Goal: Task Accomplishment & Management: Use online tool/utility

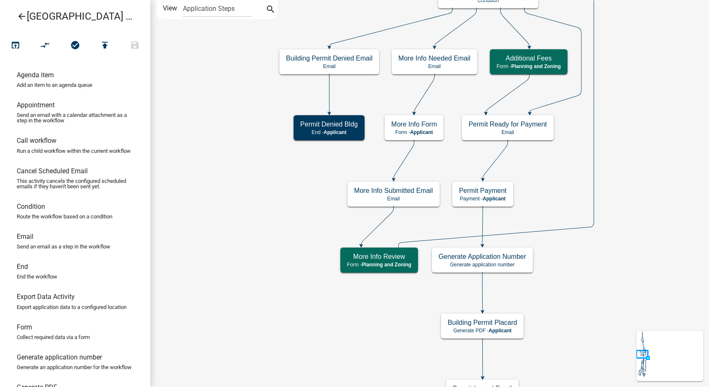
click at [18, 13] on icon "arrow_back" at bounding box center [22, 17] width 10 height 12
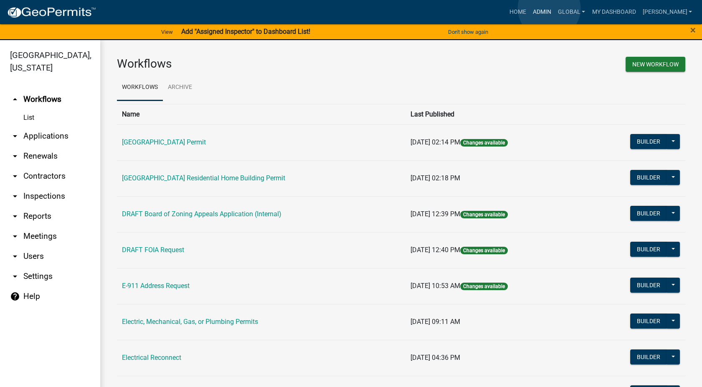
click at [549, 8] on link "Admin" at bounding box center [541, 12] width 25 height 16
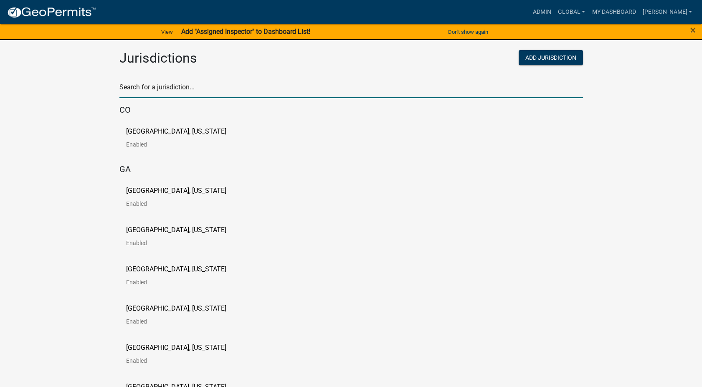
click at [137, 90] on input "text" at bounding box center [350, 89] width 463 height 17
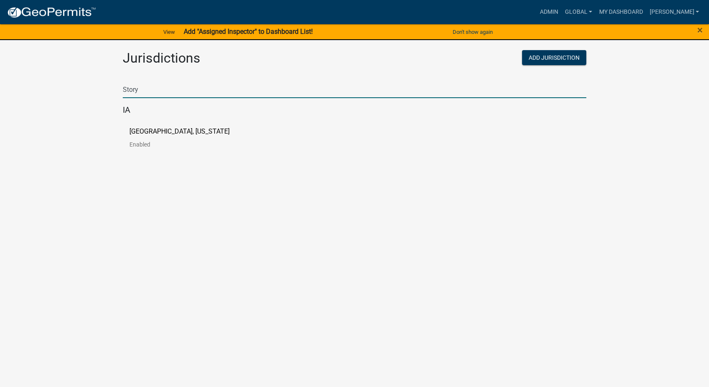
type input "Story"
click at [133, 133] on p "Story County, Iowa" at bounding box center [179, 131] width 100 height 7
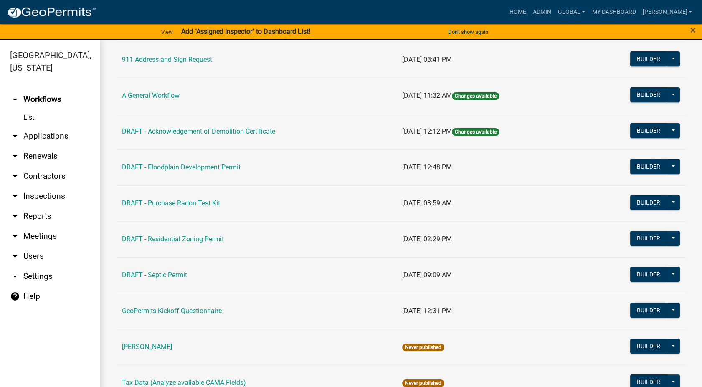
scroll to position [139, 0]
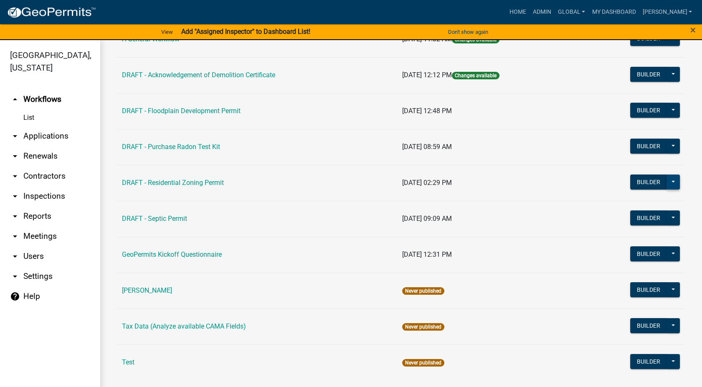
click at [666, 185] on button at bounding box center [672, 181] width 13 height 15
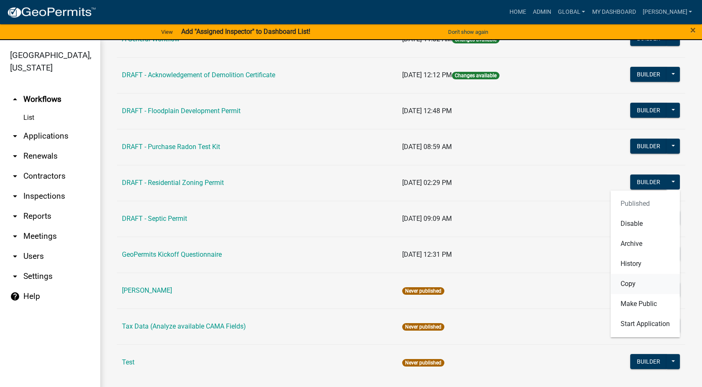
click at [620, 284] on button "Copy" at bounding box center [644, 284] width 69 height 20
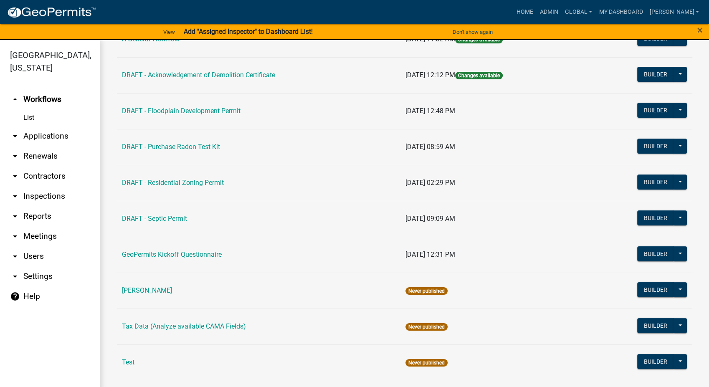
select select "a7002d7d-8089-43a3-a91d-f0688afbdb11"
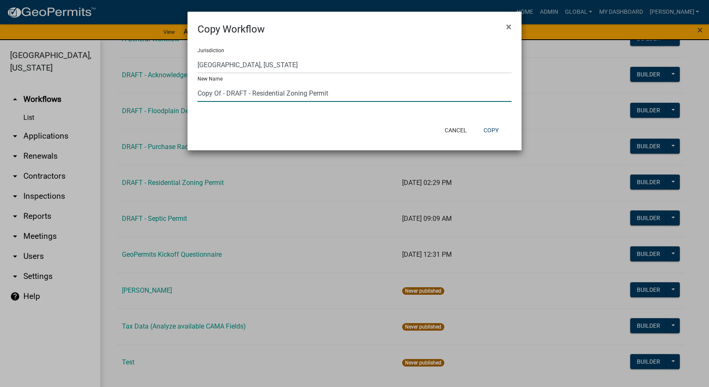
click at [284, 97] on input "Copy Of - DRAFT - Residential Zoning Permit" at bounding box center [354, 93] width 314 height 17
drag, startPoint x: 225, startPoint y: 95, endPoint x: 233, endPoint y: 96, distance: 7.6
click at [232, 96] on input "Copy Of - DRAFT - Commercial Zoning Permit" at bounding box center [354, 93] width 314 height 17
click at [227, 94] on input "Copy Of - DRAFT - Commercial Zoning Permit" at bounding box center [354, 93] width 314 height 17
type input "DRAFT - Commercial Zoning Permit"
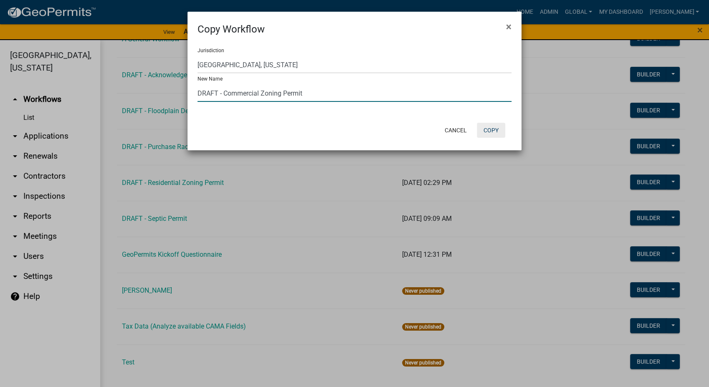
click at [484, 132] on button "Copy" at bounding box center [491, 130] width 28 height 15
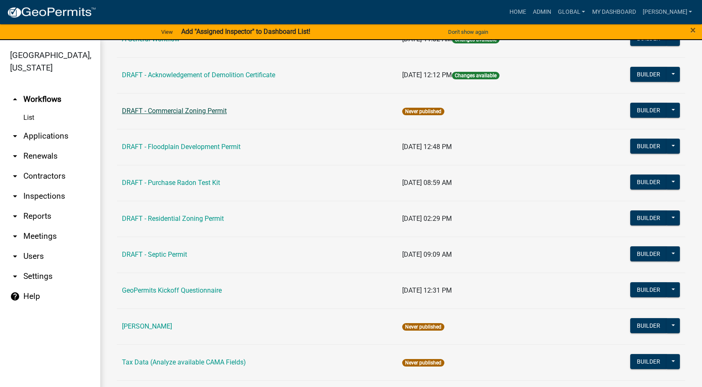
click at [215, 113] on link "DRAFT - Commercial Zoning Permit" at bounding box center [174, 111] width 105 height 8
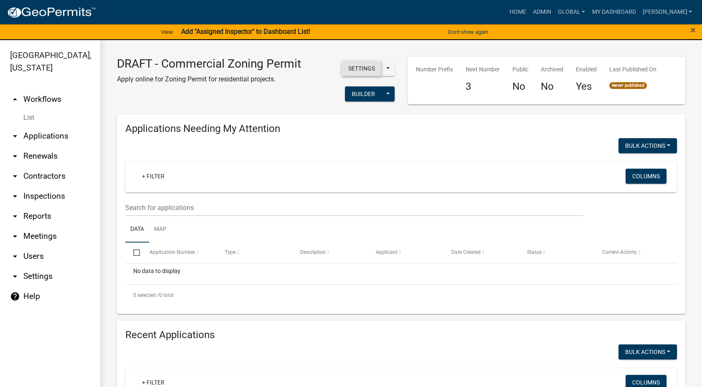
click at [362, 66] on button "Settings" at bounding box center [361, 68] width 40 height 15
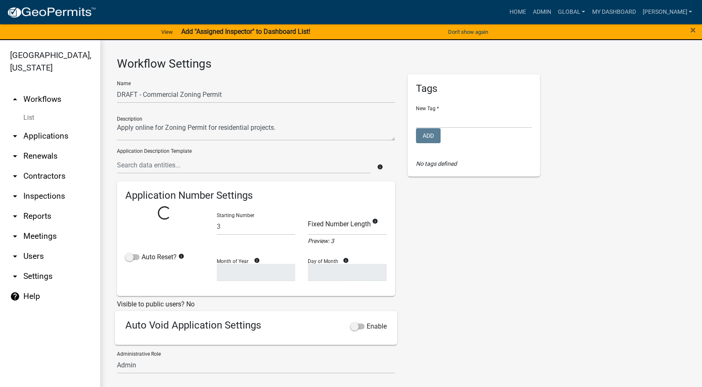
select select
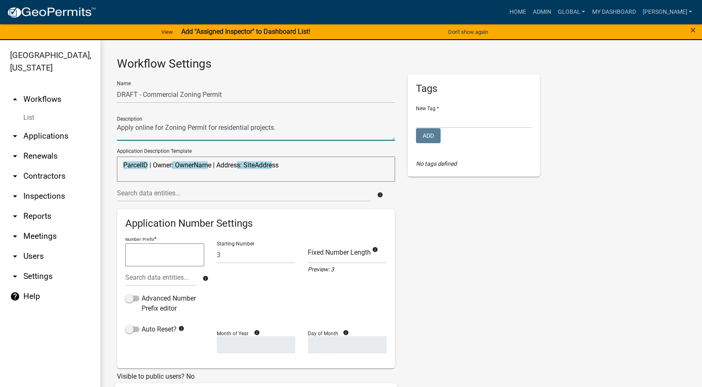
click at [250, 127] on textarea at bounding box center [256, 130] width 278 height 19
type textarea "Apply online for Zoning Permit for commercial projects."
click at [212, 165] on textarea "ParcelID | Owner: OwnerName | Address: SiteAddress" at bounding box center [256, 169] width 278 height 25
type textarea "ParcelID | Project Name: | Address: SiteAddress"
click at [470, 122] on select "Environmental Health Planning and Development" at bounding box center [474, 119] width 116 height 17
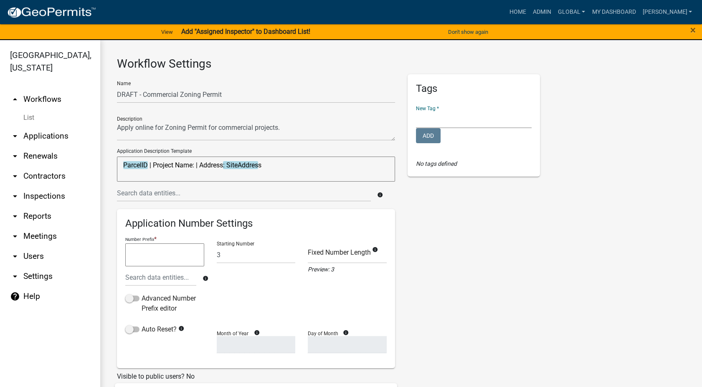
select select "2318b91e-9b0c-4fe0-a22d-f587d2a6952f"
click at [416, 111] on select "Environmental Health Planning and Development" at bounding box center [474, 119] width 116 height 17
click at [427, 139] on button "Add" at bounding box center [428, 135] width 25 height 15
select select
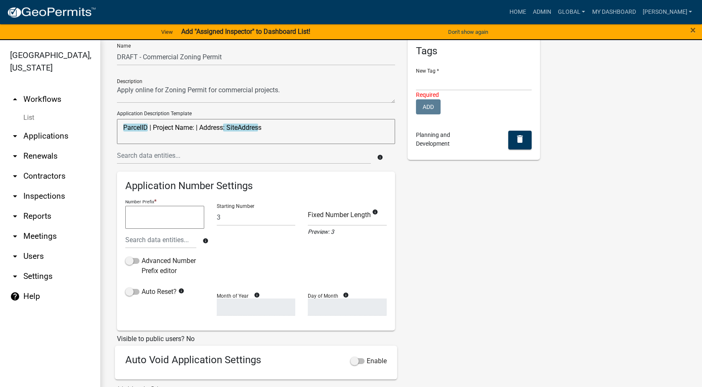
scroll to position [93, 0]
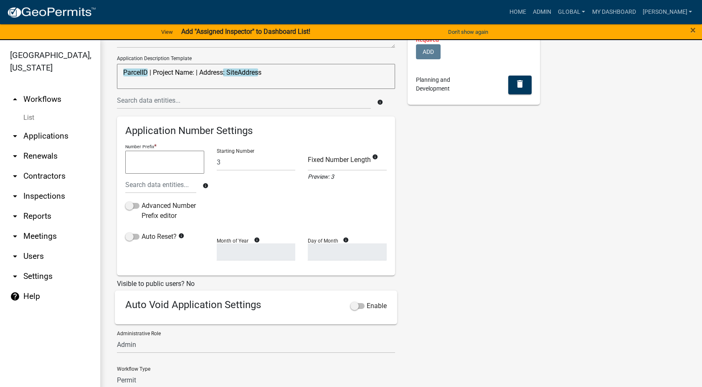
click at [135, 162] on textarea at bounding box center [164, 162] width 79 height 23
type textarea "CP-NOT APPROVED-"
click at [226, 165] on input "3" at bounding box center [256, 162] width 79 height 17
type input "1"
click at [127, 236] on span at bounding box center [132, 237] width 14 height 6
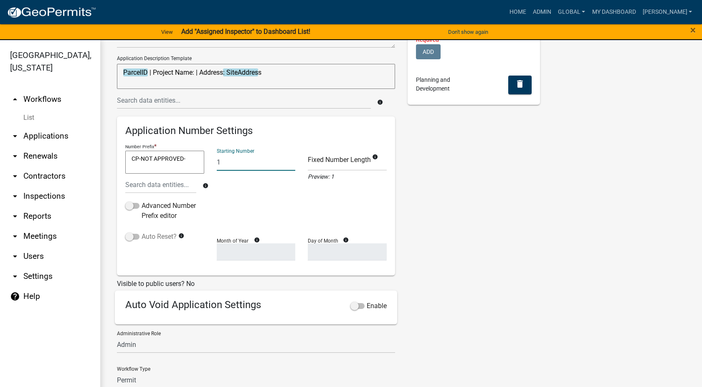
click at [141, 232] on input "Auto Reset?" at bounding box center [141, 232] width 0 height 0
select select
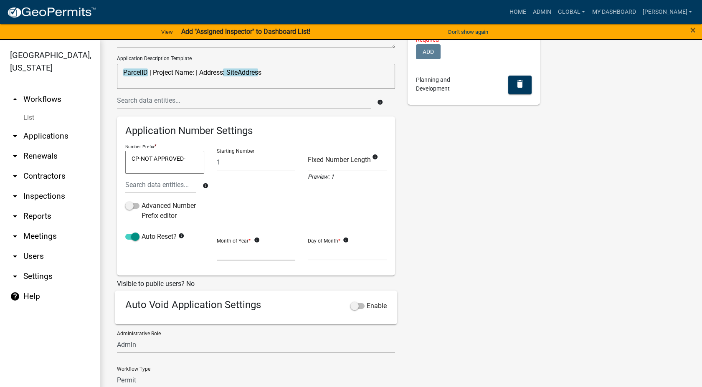
click at [268, 251] on select "January February March April May June July August September October November De…" at bounding box center [256, 251] width 79 height 17
select select "1"
click at [217, 243] on select "January February March April May June July August September October November De…" at bounding box center [256, 251] width 79 height 17
click at [321, 249] on select "1 2 3 4 5 6 7 8 9 10 11 12 13 14 15 16 17 18 19 20 21 22 23 24 25 26 27 28" at bounding box center [347, 251] width 79 height 17
select select "1"
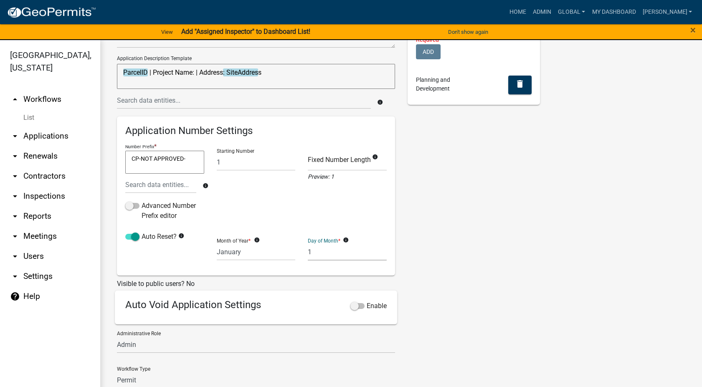
click at [308, 243] on select "1 2 3 4 5 6 7 8 9 10 11 12 13 14 15 16 17 18 19 20 21 22 23 24 25 26 27 28" at bounding box center [347, 251] width 79 height 17
click at [350, 309] on span at bounding box center [357, 306] width 14 height 6
click at [366, 301] on input "Enable" at bounding box center [366, 301] width 0 height 0
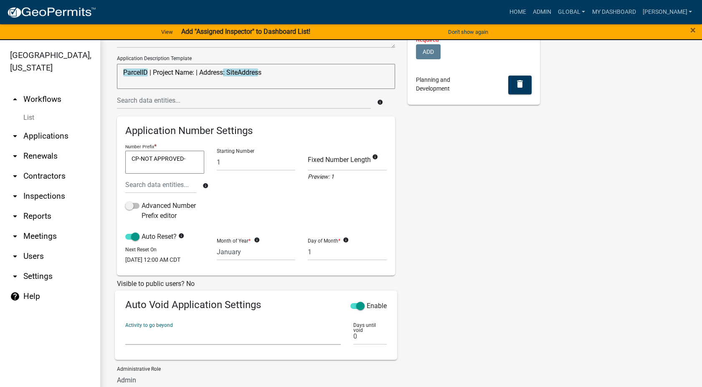
click at [138, 345] on select "Parcel search Require User Contact and Property Information Owner's Affidavit A…" at bounding box center [232, 336] width 215 height 17
select select "31dcd618-3425-4a57-a016-712bfa4951cd"
click at [125, 333] on select "Parcel search Require User Contact and Property Information Owner's Affidavit A…" at bounding box center [232, 336] width 215 height 17
click at [363, 345] on input "0" at bounding box center [369, 336] width 33 height 17
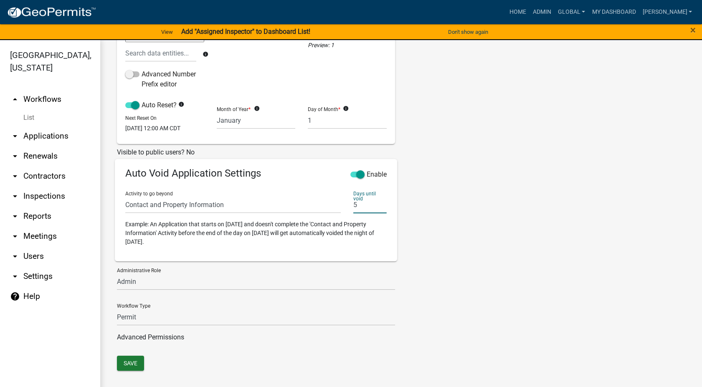
scroll to position [230, 0]
type input "5"
click at [154, 278] on select "Admin EH Administrative Assistant EH Inspection Staff P&D Admin EH Admin EH Dir…" at bounding box center [256, 281] width 278 height 17
select select "1d7849c7-47d0-45c1-bb15-b11de66ef8e1"
click at [117, 273] on select "Admin EH Administrative Assistant EH Inspection Staff P&D Admin EH Admin EH Dir…" at bounding box center [256, 281] width 278 height 17
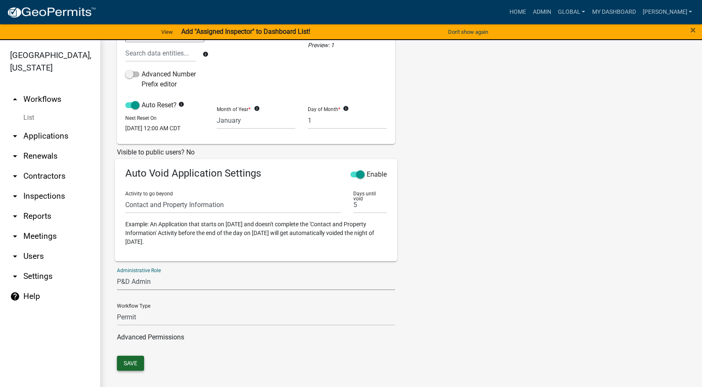
click at [127, 364] on button "Save" at bounding box center [130, 363] width 27 height 15
click at [27, 109] on link "List" at bounding box center [50, 117] width 100 height 17
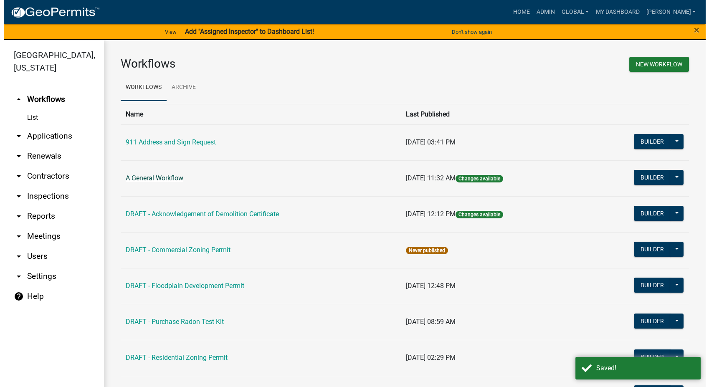
scroll to position [93, 0]
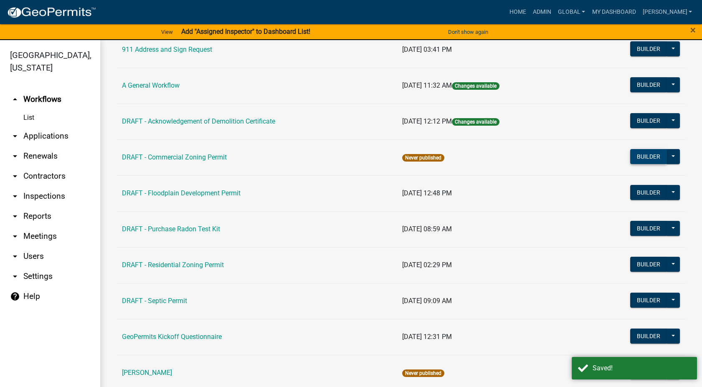
click at [641, 153] on button "Builder" at bounding box center [648, 156] width 37 height 15
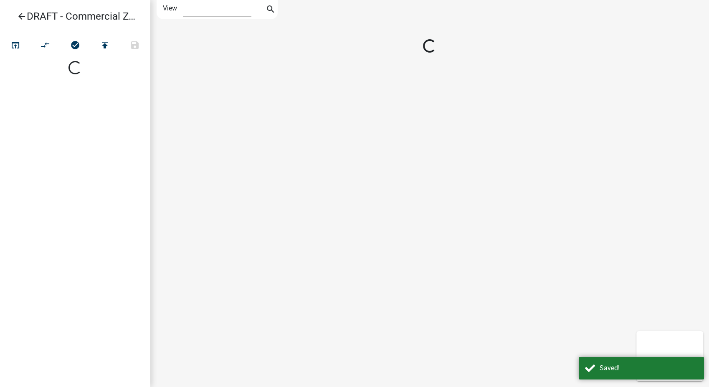
select select "1"
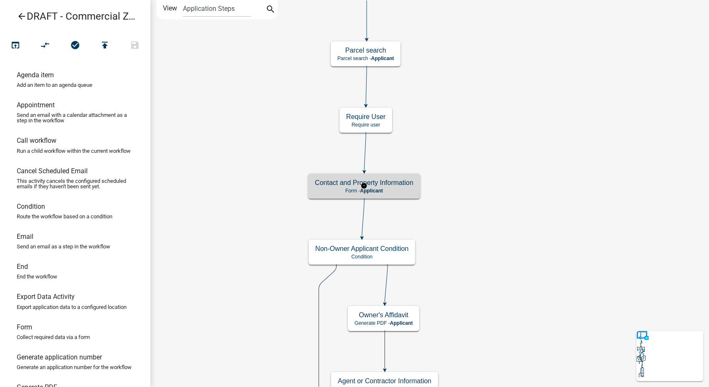
click at [391, 193] on p "Form - Applicant" at bounding box center [364, 191] width 98 height 6
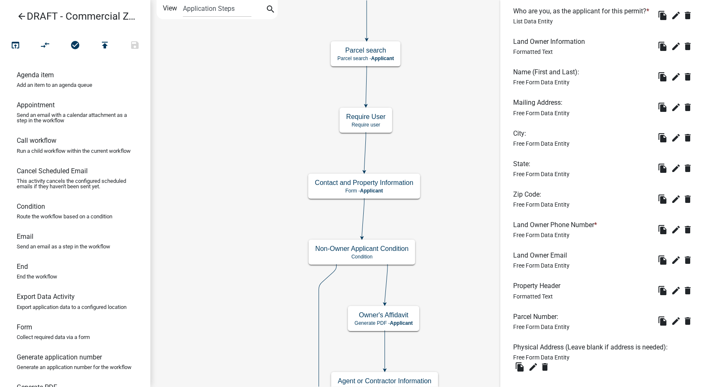
scroll to position [185, 0]
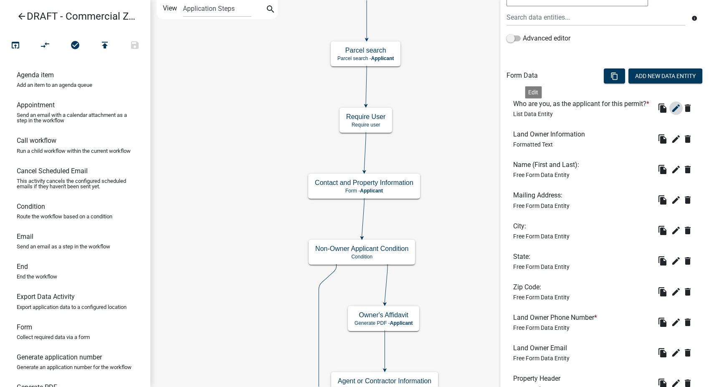
click at [671, 113] on icon "edit" at bounding box center [676, 108] width 10 height 10
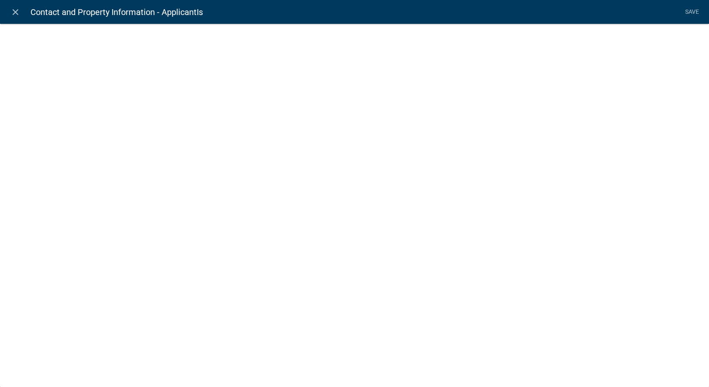
select select "list-data"
select select
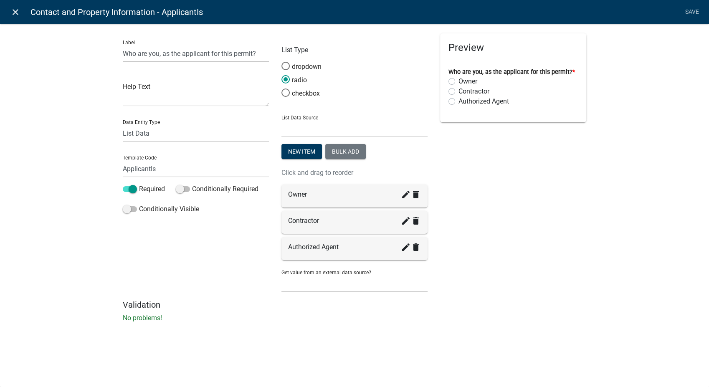
click at [17, 9] on icon "close" at bounding box center [15, 12] width 10 height 10
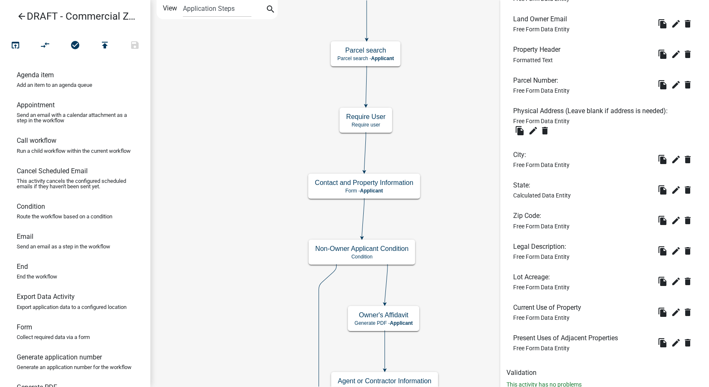
scroll to position [553, 0]
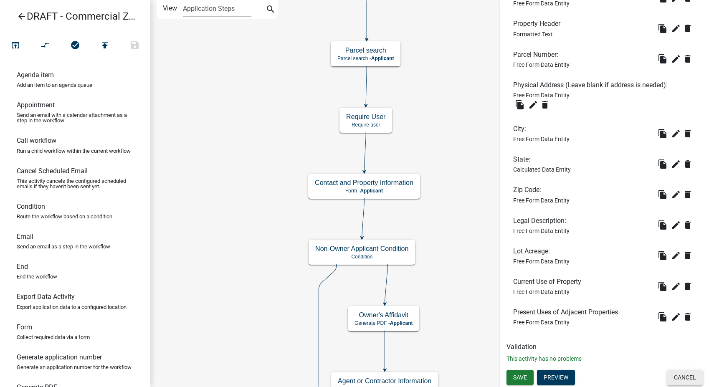
click at [677, 374] on button "Cancel" at bounding box center [684, 377] width 35 height 15
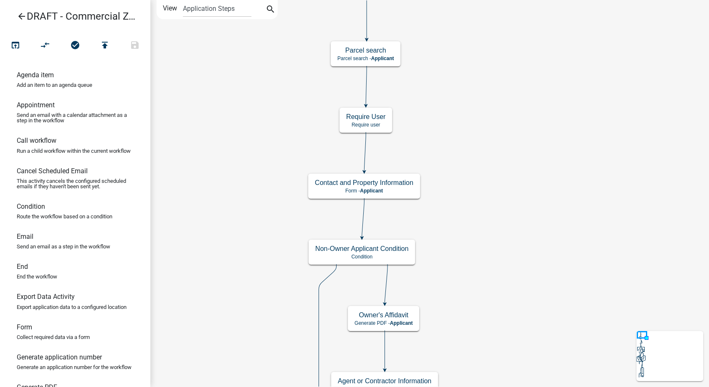
scroll to position [0, 0]
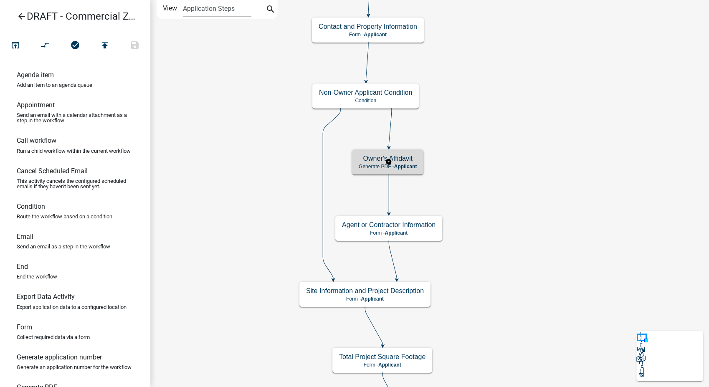
click at [395, 167] on span "Applicant" at bounding box center [405, 167] width 23 height 6
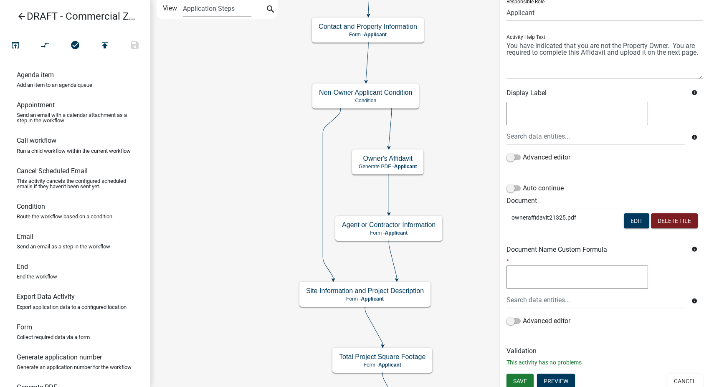
scroll to position [70, 0]
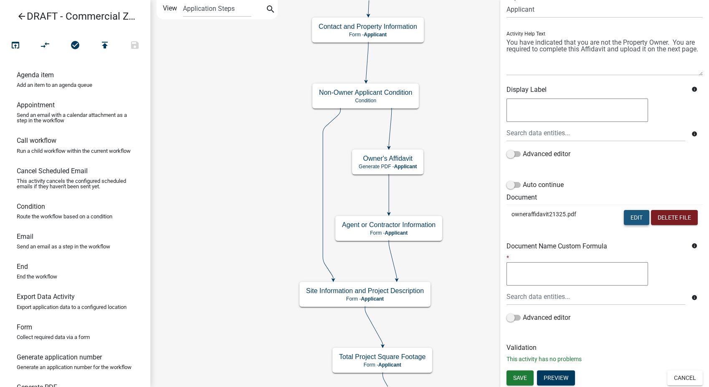
click at [626, 223] on button "Edit" at bounding box center [636, 217] width 25 height 15
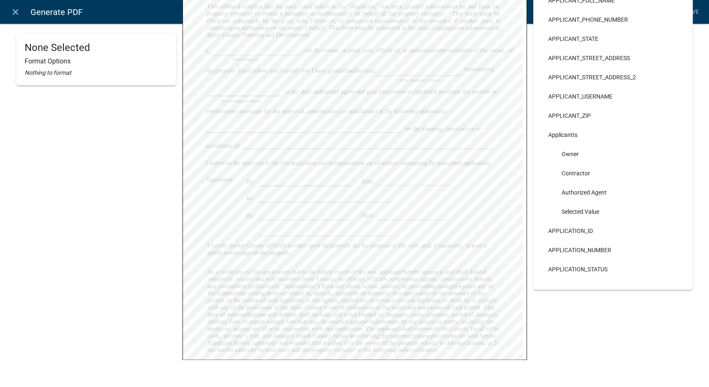
scroll to position [208, 0]
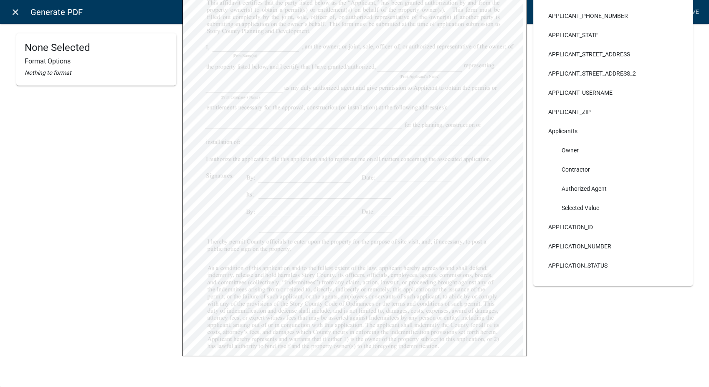
click at [18, 12] on icon "close" at bounding box center [15, 12] width 10 height 10
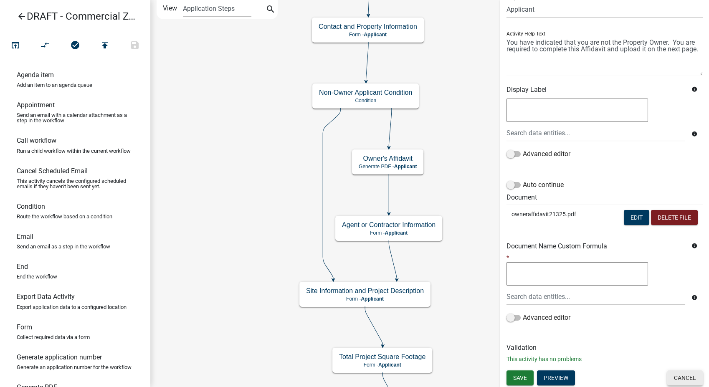
click at [673, 378] on button "Cancel" at bounding box center [684, 377] width 35 height 15
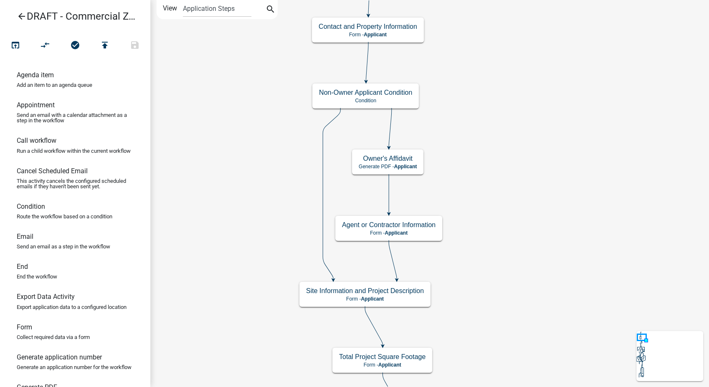
scroll to position [0, 0]
click at [432, 227] on h5 "Agent or Contractor Information" at bounding box center [388, 225] width 93 height 8
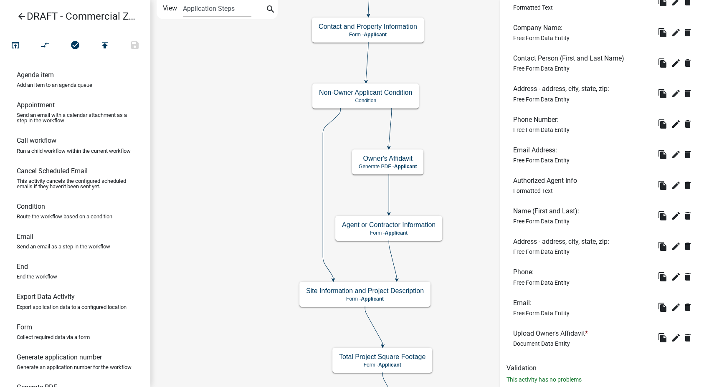
scroll to position [312, 0]
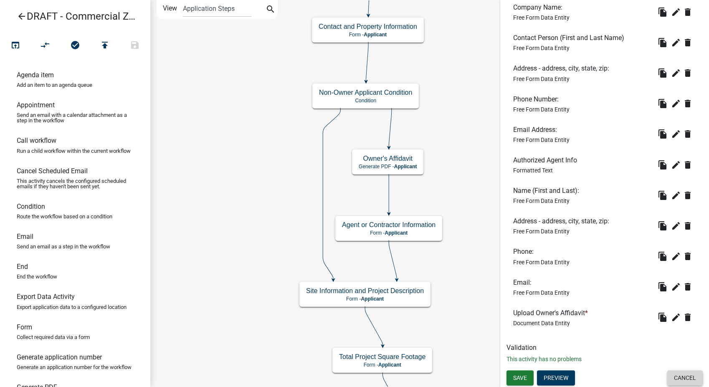
click at [674, 374] on button "Cancel" at bounding box center [684, 377] width 35 height 15
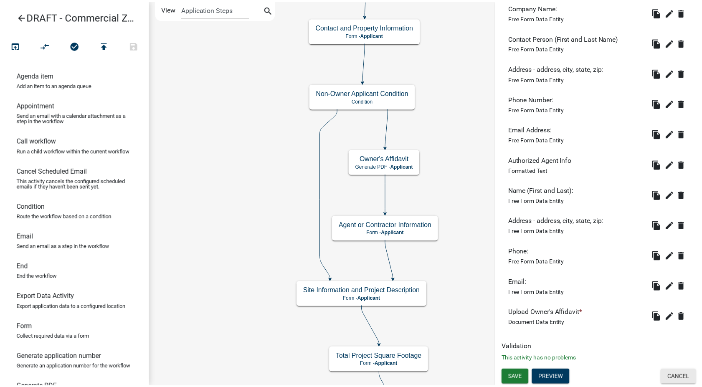
scroll to position [0, 0]
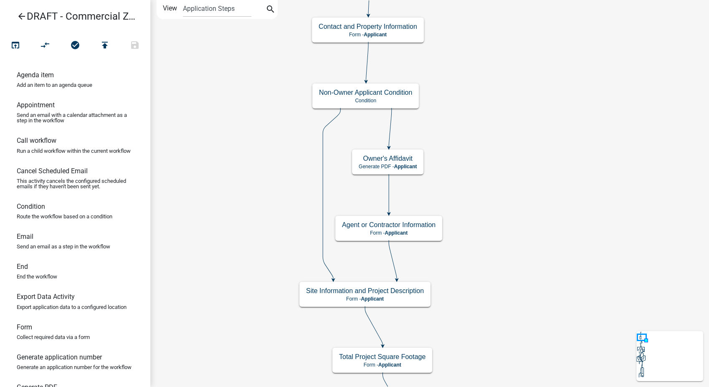
click at [23, 13] on icon "arrow_back" at bounding box center [22, 17] width 10 height 12
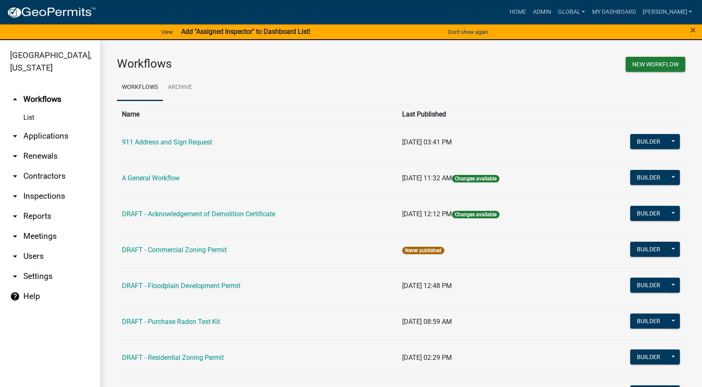
click at [39, 166] on link "arrow_drop_down Contractors" at bounding box center [50, 176] width 100 height 20
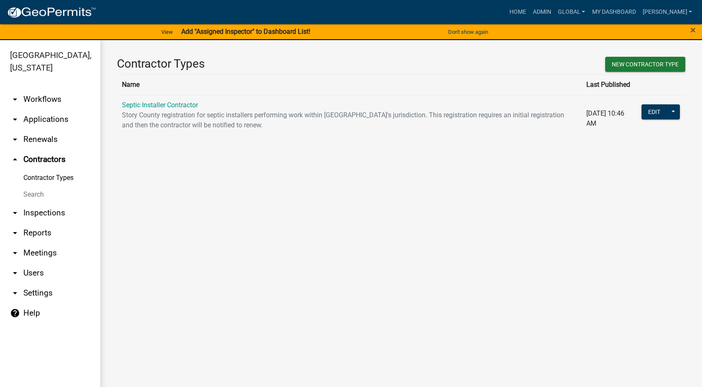
click at [40, 89] on link "arrow_drop_down Workflows" at bounding box center [50, 99] width 100 height 20
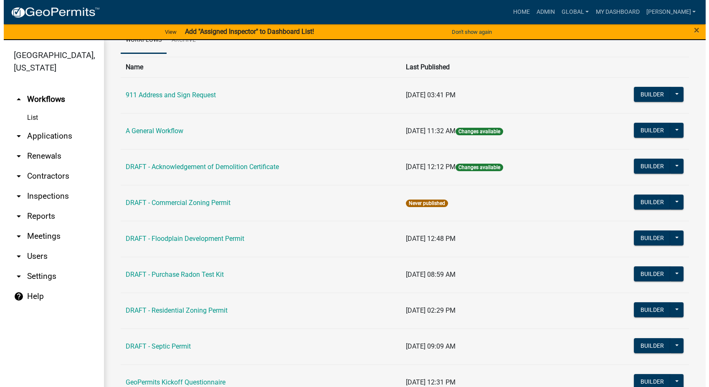
scroll to position [93, 0]
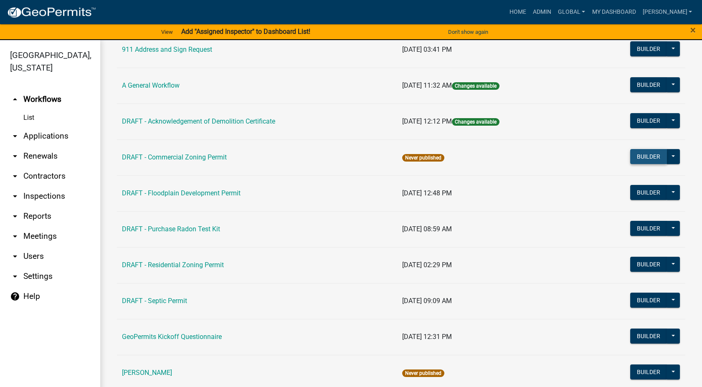
click at [638, 159] on button "Builder" at bounding box center [648, 156] width 37 height 15
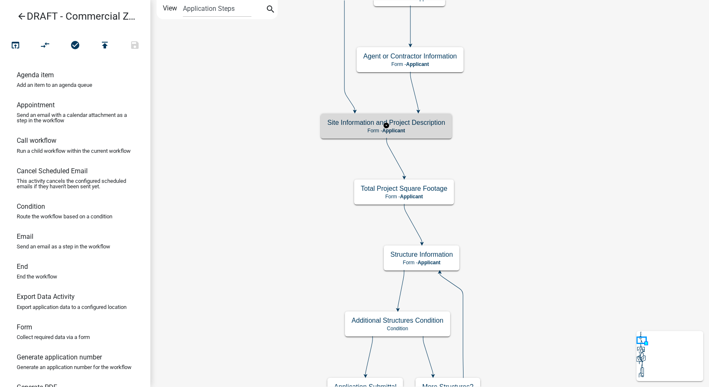
click at [410, 119] on h5 "Site Information and Project Description" at bounding box center [386, 123] width 118 height 8
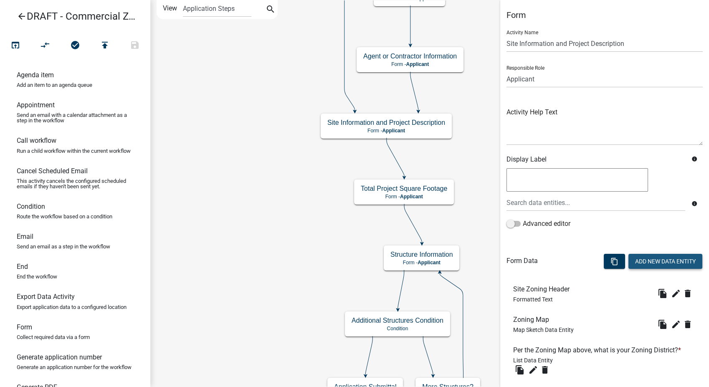
click at [629, 260] on button "Add New Data Entity" at bounding box center [665, 261] width 74 height 15
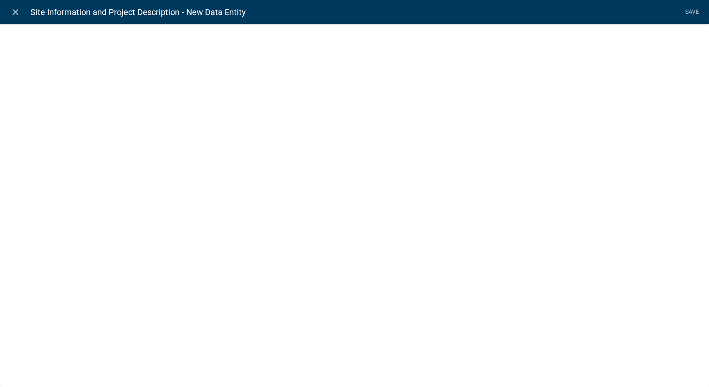
select select
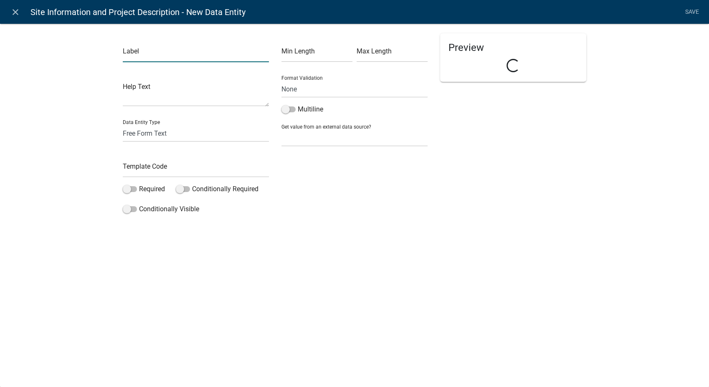
click at [164, 52] on input "text" at bounding box center [196, 53] width 146 height 17
type input "Project Information"
click at [141, 134] on select "Free Form Text Document Display Entity Value Fee Numeric Data Date Map Sketch D…" at bounding box center [196, 133] width 146 height 17
select select "rich-text"
click at [123, 125] on select "Free Form Text Document Display Entity Value Fee Numeric Data Date Map Sketch D…" at bounding box center [196, 133] width 146 height 17
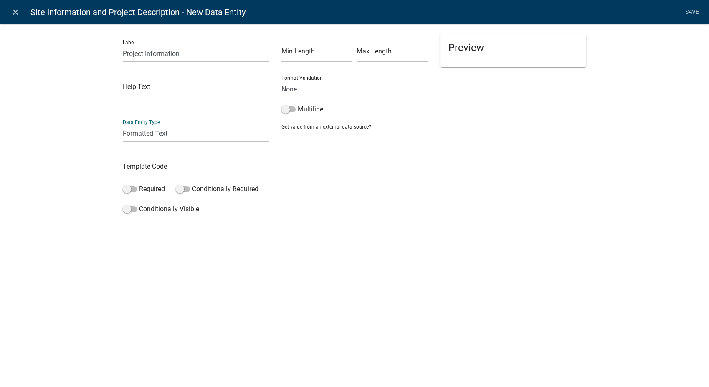
select select "rich-text"
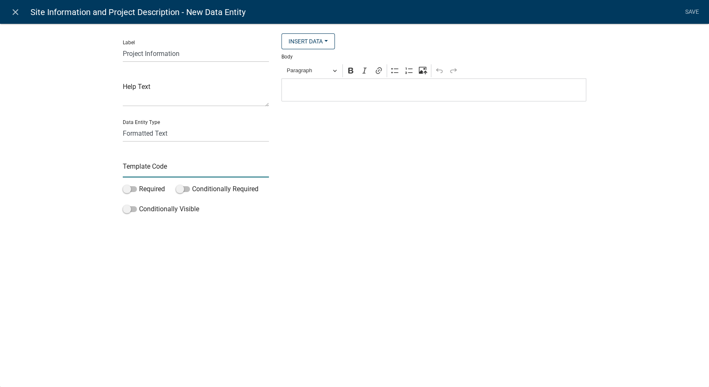
click at [142, 170] on input "text" at bounding box center [196, 168] width 146 height 17
type input "ProjectInfoHeader"
click at [320, 72] on span "Paragraph" at bounding box center [308, 71] width 43 height 10
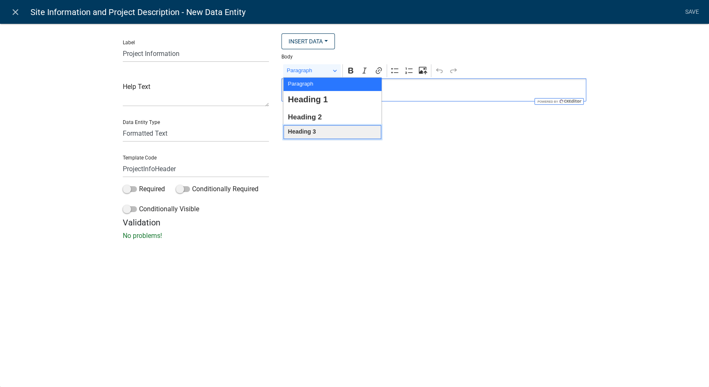
click at [300, 132] on span "Heading 3" at bounding box center [302, 131] width 28 height 11
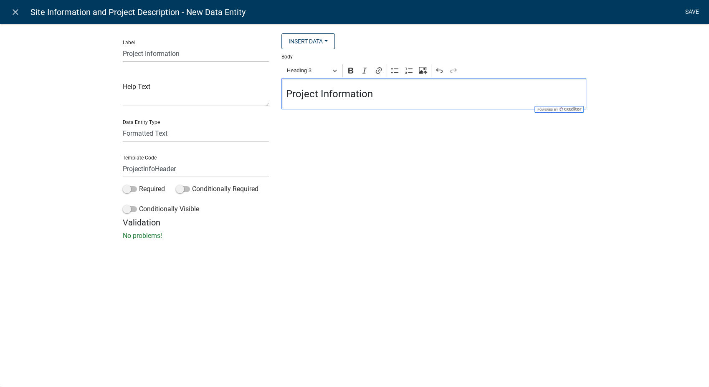
click at [695, 8] on link "Save" at bounding box center [691, 12] width 21 height 16
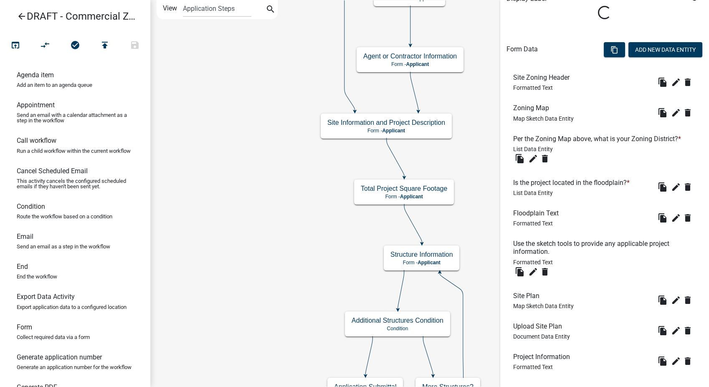
scroll to position [185, 0]
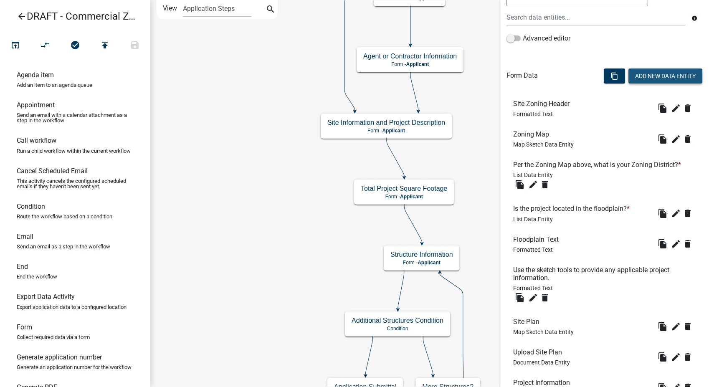
click at [651, 73] on button "Add New Data Entity" at bounding box center [665, 75] width 74 height 15
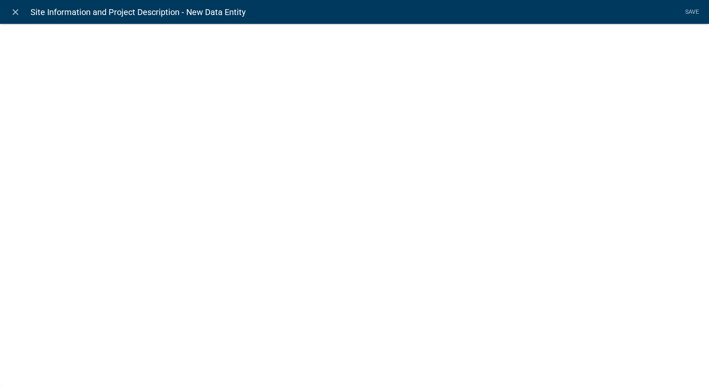
select select
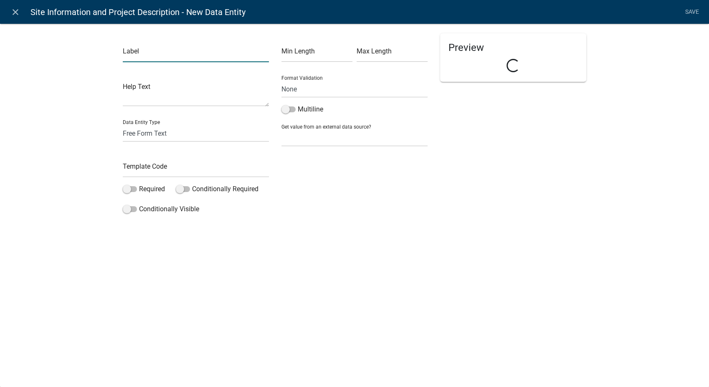
click at [151, 54] on input "text" at bounding box center [196, 53] width 146 height 17
type input "Project Name"
click at [134, 169] on input "text" at bounding box center [196, 168] width 146 height 17
type input "ProjectName"
click at [129, 189] on span at bounding box center [130, 189] width 14 height 6
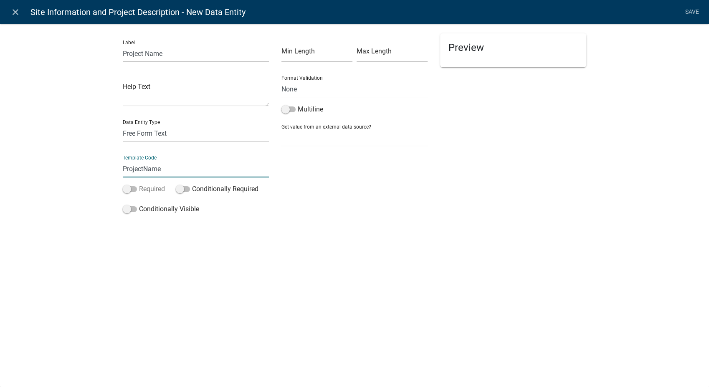
click at [139, 184] on input "Required" at bounding box center [139, 184] width 0 height 0
click at [692, 11] on link "Save" at bounding box center [691, 12] width 21 height 16
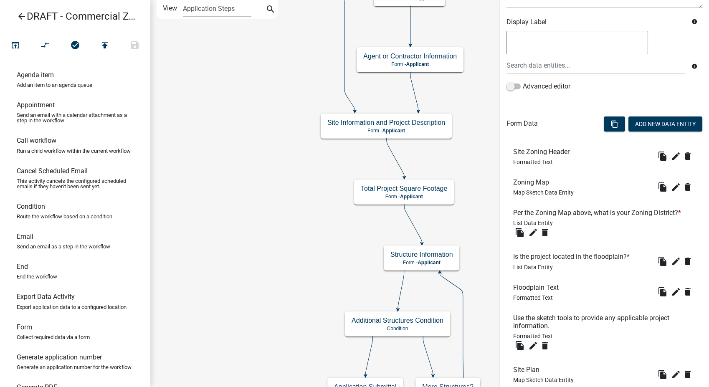
scroll to position [139, 0]
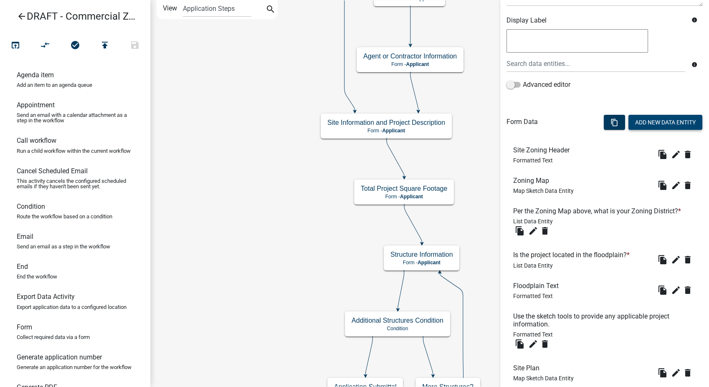
click at [636, 125] on button "Add New Data Entity" at bounding box center [665, 122] width 74 height 15
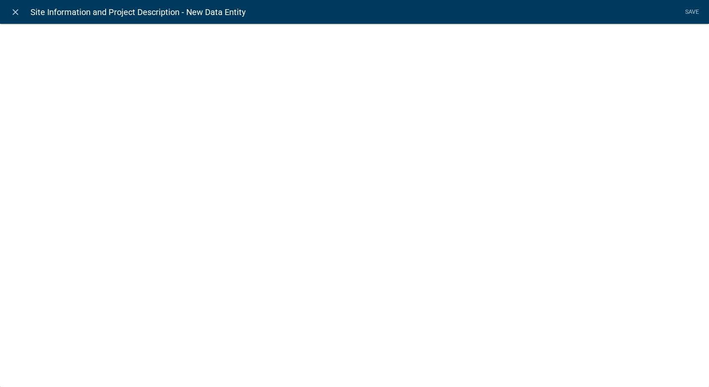
select select
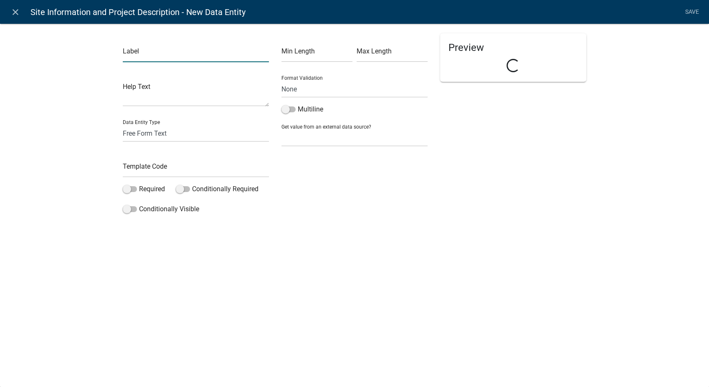
click at [167, 53] on input "text" at bounding box center [196, 53] width 146 height 17
type input "Briefly describe the scope of the project:"
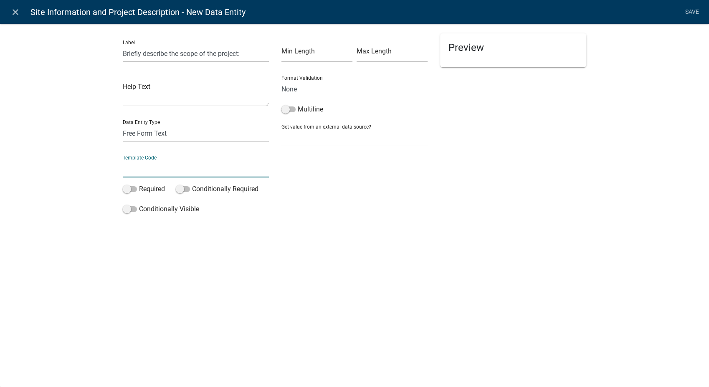
click at [143, 167] on input "text" at bounding box center [196, 168] width 146 height 17
type input "ProjectScope"
click at [284, 111] on span at bounding box center [288, 109] width 14 height 6
click at [298, 104] on input "Multiline" at bounding box center [298, 104] width 0 height 0
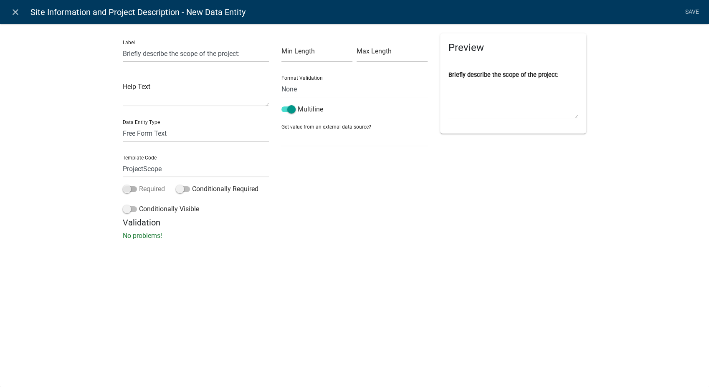
click at [126, 188] on span at bounding box center [130, 189] width 14 height 6
click at [139, 184] on input "Required" at bounding box center [139, 184] width 0 height 0
click at [692, 11] on link "Save" at bounding box center [691, 12] width 21 height 16
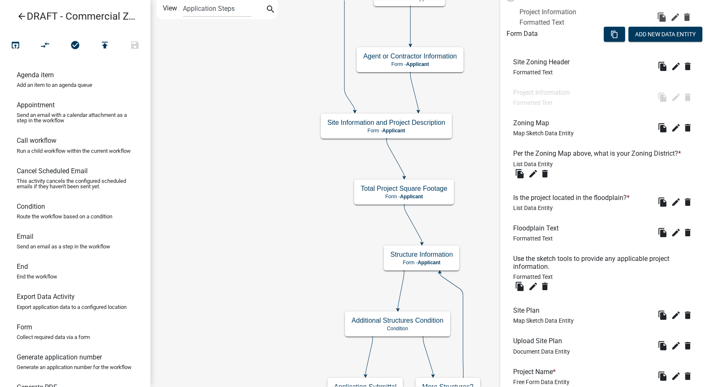
scroll to position [224, 0]
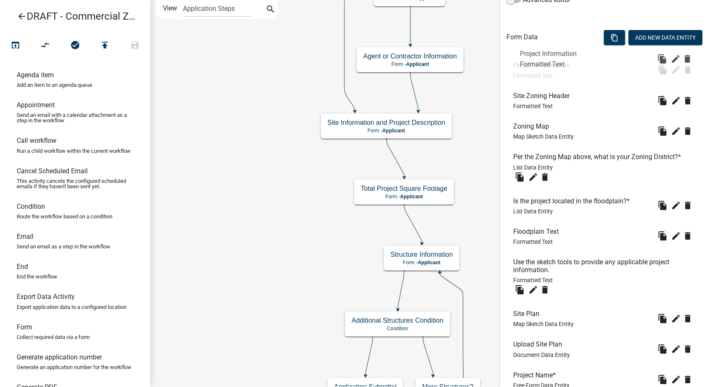
drag, startPoint x: 538, startPoint y: 248, endPoint x: 544, endPoint y: 41, distance: 207.1
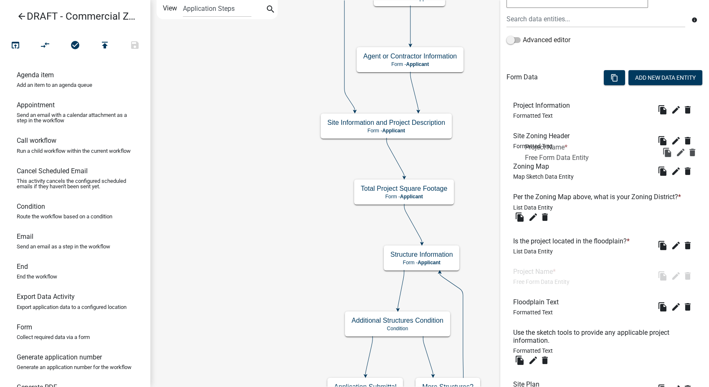
scroll to position [177, 0]
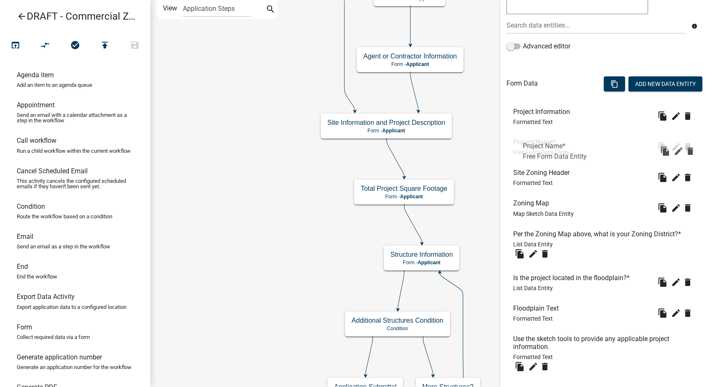
drag, startPoint x: 541, startPoint y: 284, endPoint x: 553, endPoint y: 126, distance: 157.8
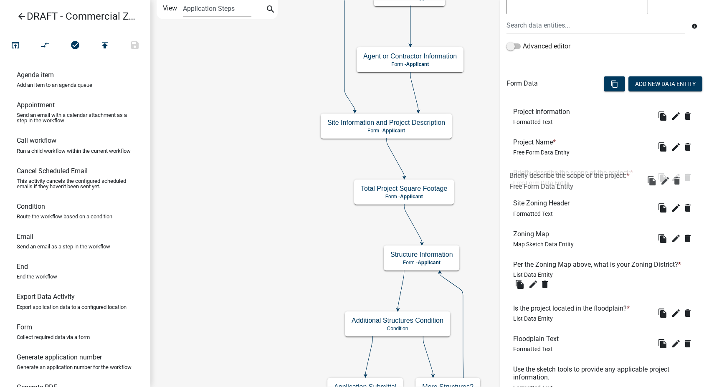
drag, startPoint x: 538, startPoint y: 315, endPoint x: 534, endPoint y: 164, distance: 150.3
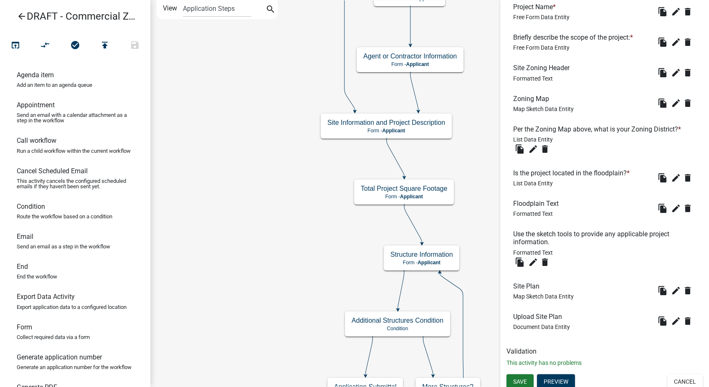
scroll to position [317, 0]
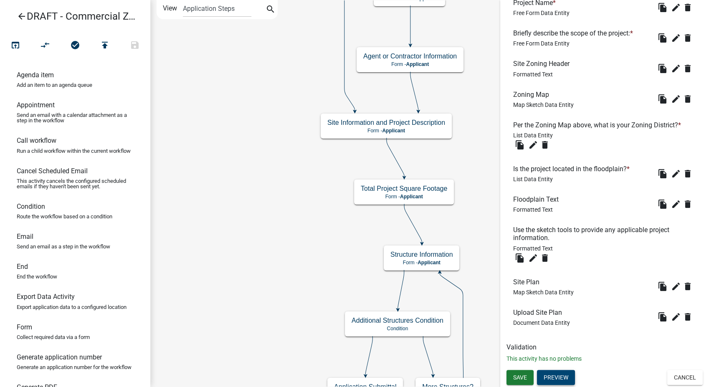
click at [553, 376] on button "Preview" at bounding box center [556, 377] width 38 height 15
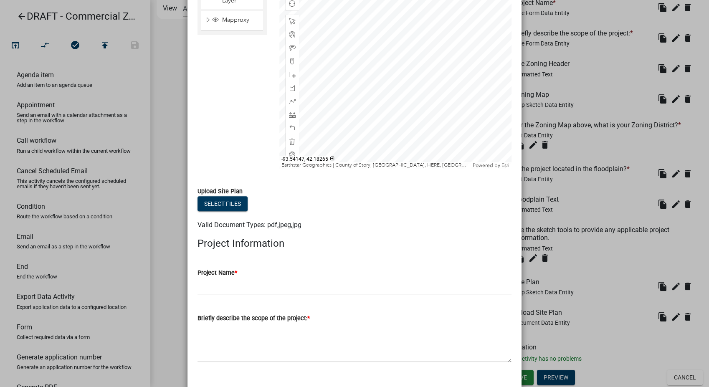
scroll to position [718, 0]
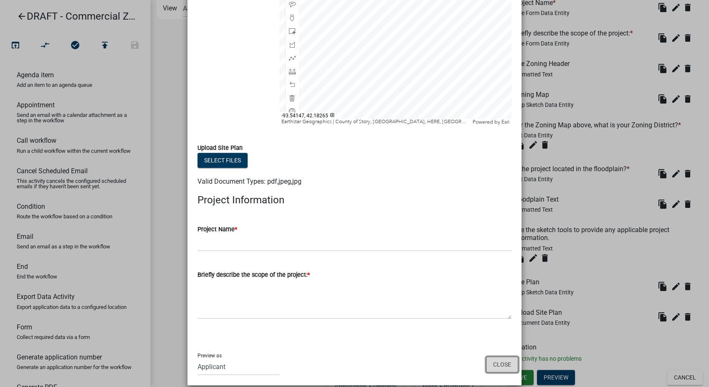
click at [499, 360] on button "Close" at bounding box center [502, 364] width 32 height 16
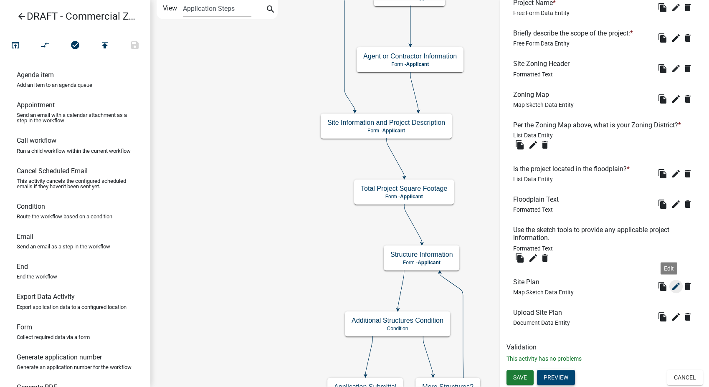
click at [671, 286] on icon "edit" at bounding box center [676, 286] width 10 height 10
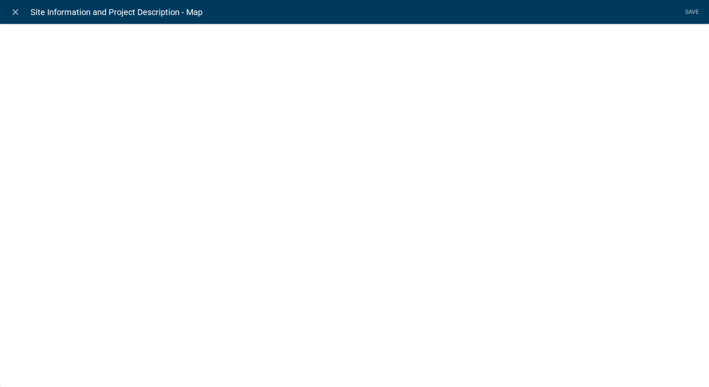
select select "mapsketch-data"
select select "hybrid"
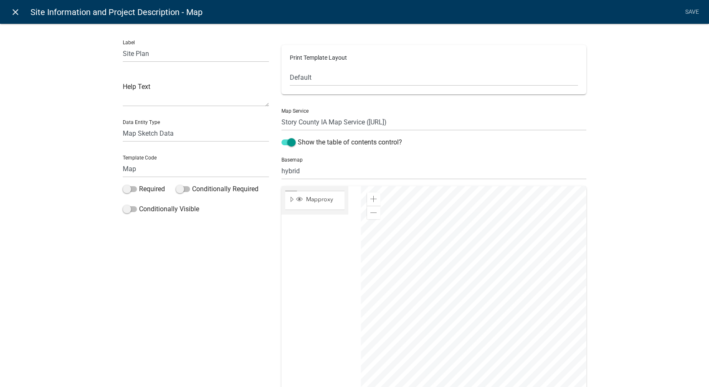
click at [12, 12] on icon "close" at bounding box center [15, 12] width 10 height 10
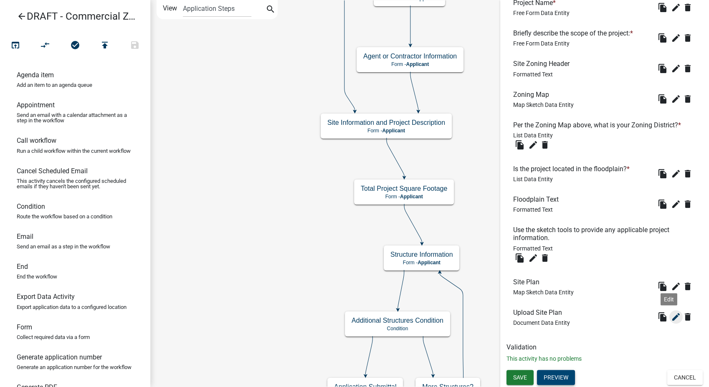
click at [671, 318] on icon "edit" at bounding box center [676, 317] width 10 height 10
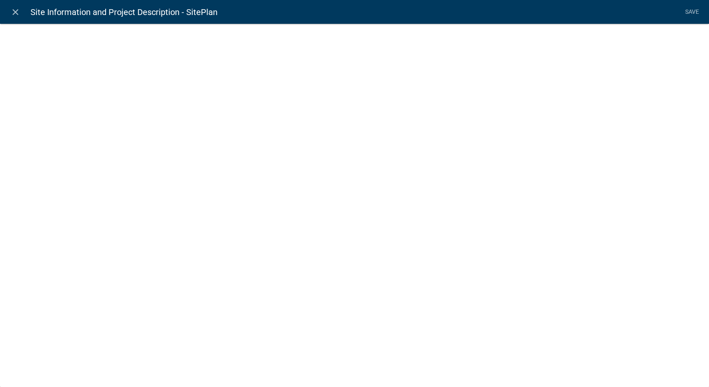
select select "document"
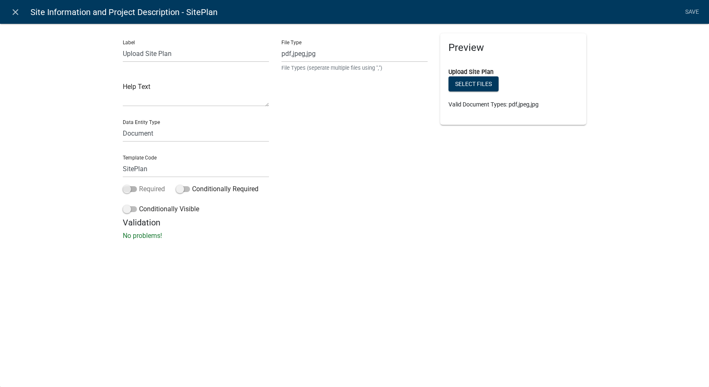
click at [128, 187] on span at bounding box center [130, 189] width 14 height 6
click at [139, 184] on input "Required" at bounding box center [139, 184] width 0 height 0
click at [691, 14] on link "Save" at bounding box center [691, 12] width 21 height 16
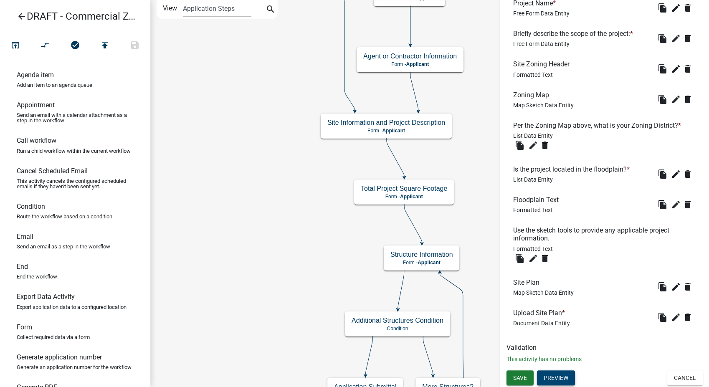
scroll to position [317, 0]
click at [516, 376] on span "Save" at bounding box center [520, 377] width 14 height 7
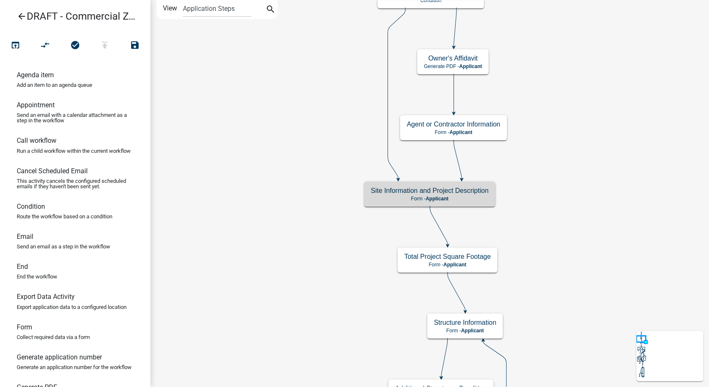
scroll to position [0, 0]
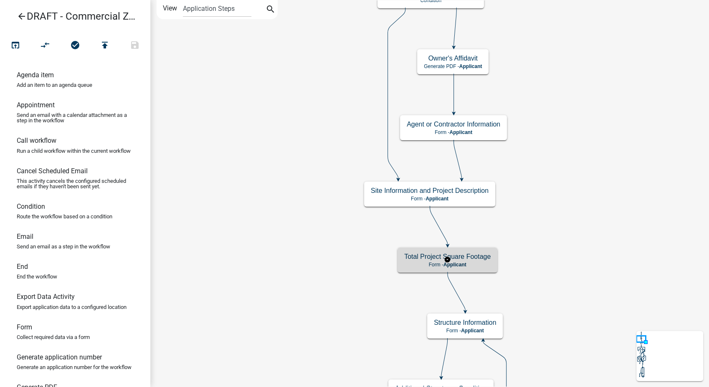
click at [466, 259] on h5 "Total Project Square Footage" at bounding box center [447, 257] width 86 height 8
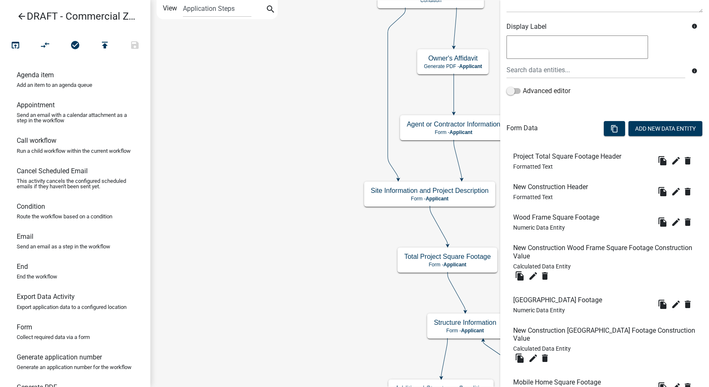
scroll to position [139, 0]
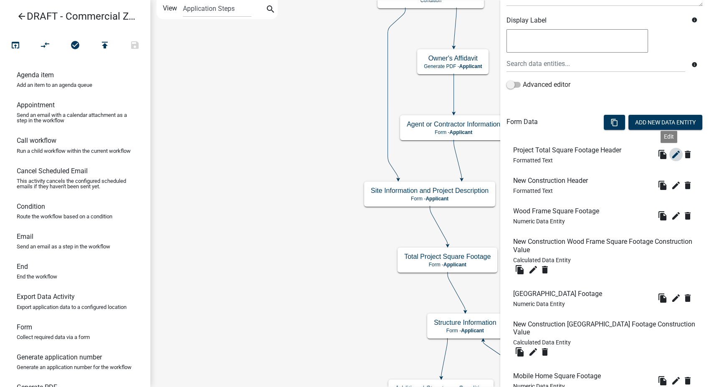
click at [671, 157] on icon "edit" at bounding box center [676, 154] width 10 height 10
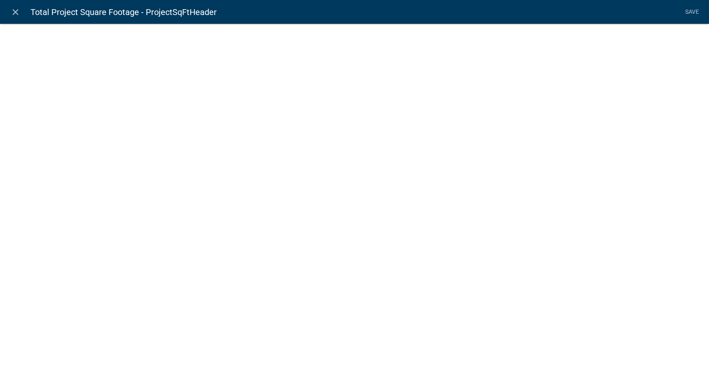
select select "rich-text"
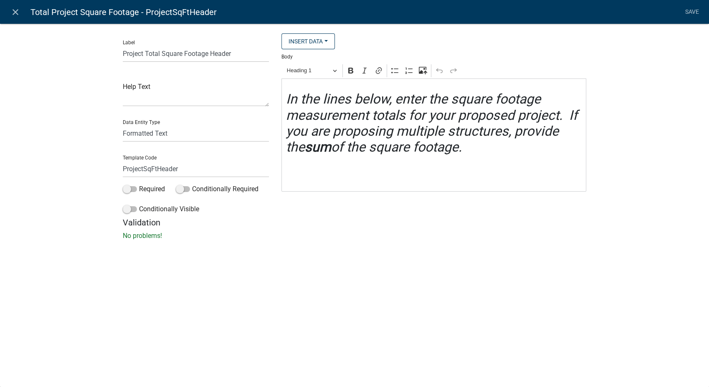
click at [286, 98] on icon "In the lines below, enter the square footage measurement totals for your propos…" at bounding box center [431, 123] width 291 height 64
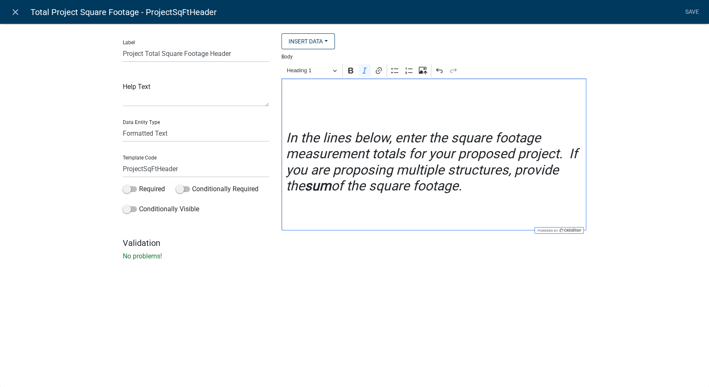
click at [286, 95] on h2 "Editor editing area: main. Press Alt+0 for help." at bounding box center [434, 99] width 296 height 16
click at [349, 73] on icon "Editor toolbar" at bounding box center [350, 70] width 8 height 8
click at [687, 8] on link "Save" at bounding box center [691, 12] width 21 height 16
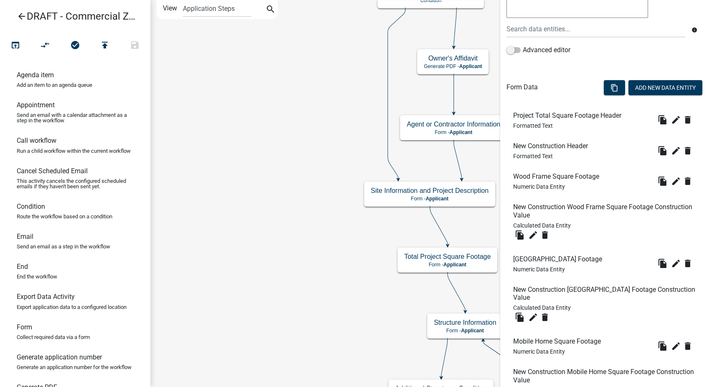
scroll to position [185, 0]
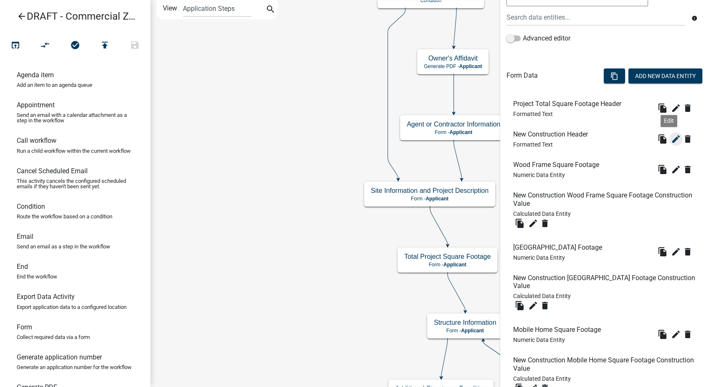
click at [671, 140] on icon "edit" at bounding box center [676, 139] width 10 height 10
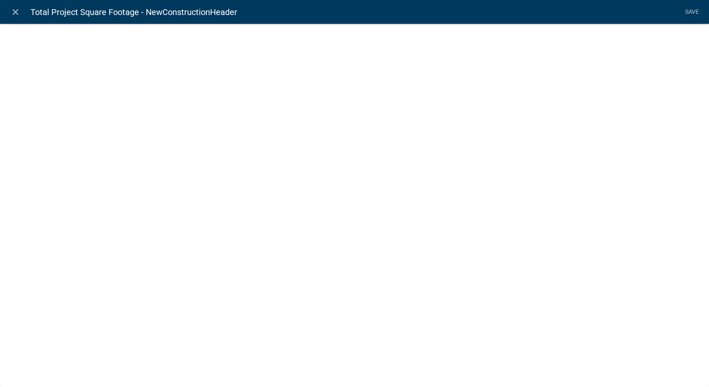
select select "rich-text"
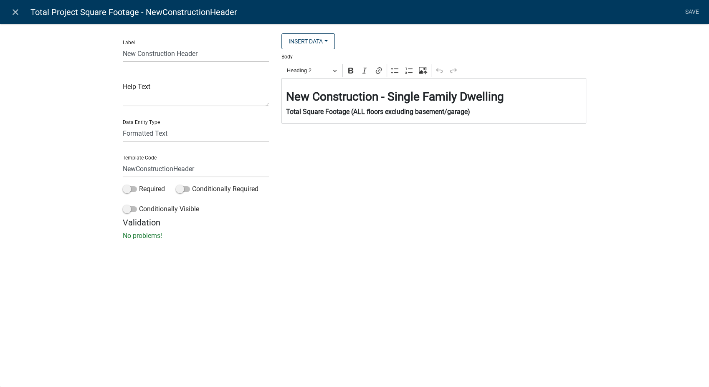
click at [507, 98] on h3 "⁠⁠⁠⁠⁠⁠⁠ New Construction - Single Family Dwelling" at bounding box center [434, 97] width 296 height 14
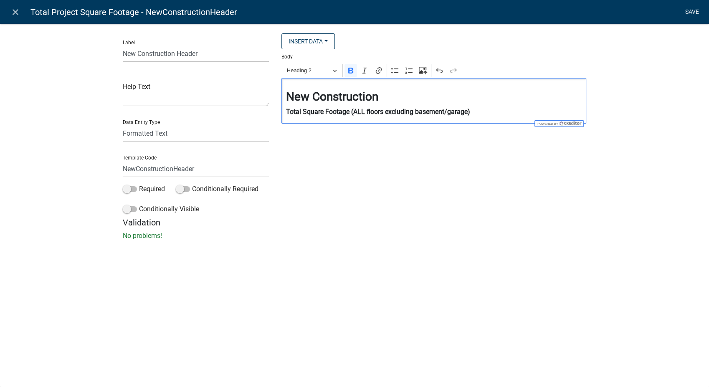
click at [692, 11] on link "Save" at bounding box center [691, 12] width 21 height 16
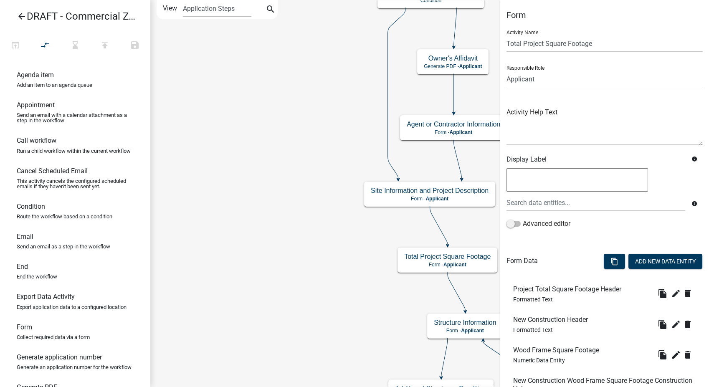
scroll to position [139, 0]
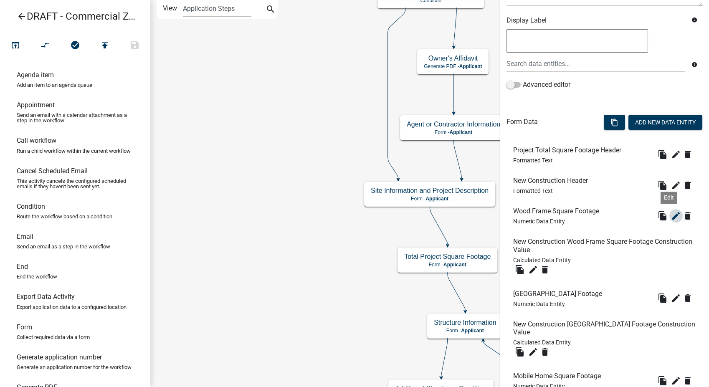
click at [671, 215] on icon "edit" at bounding box center [676, 216] width 10 height 10
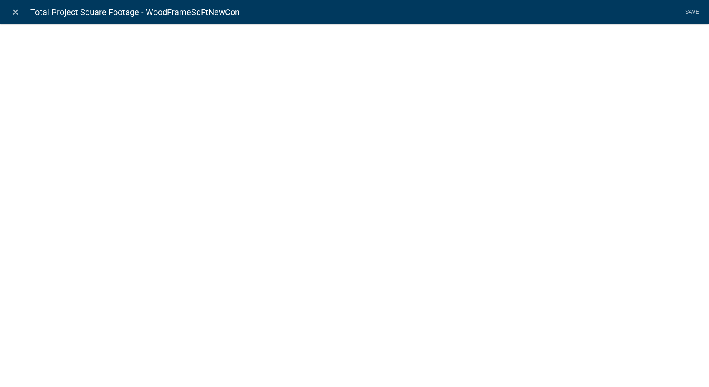
select select "numeric-data"
select select
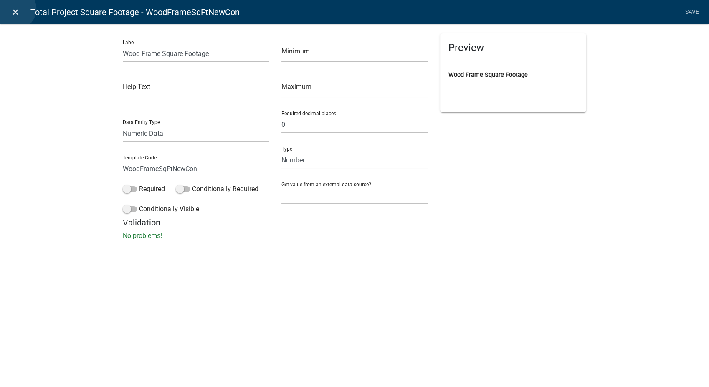
click at [15, 9] on icon "close" at bounding box center [15, 12] width 10 height 10
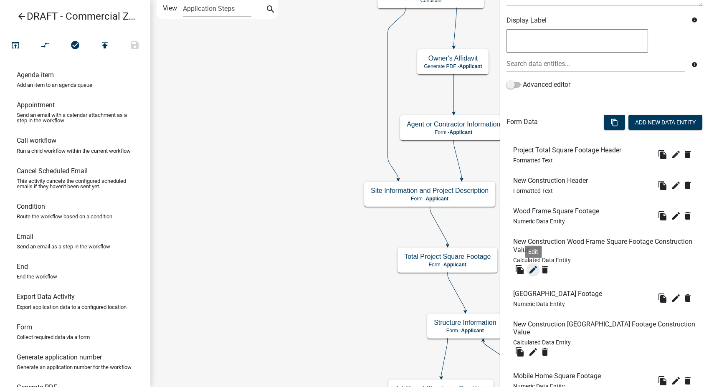
click at [533, 265] on icon "edit" at bounding box center [533, 270] width 10 height 10
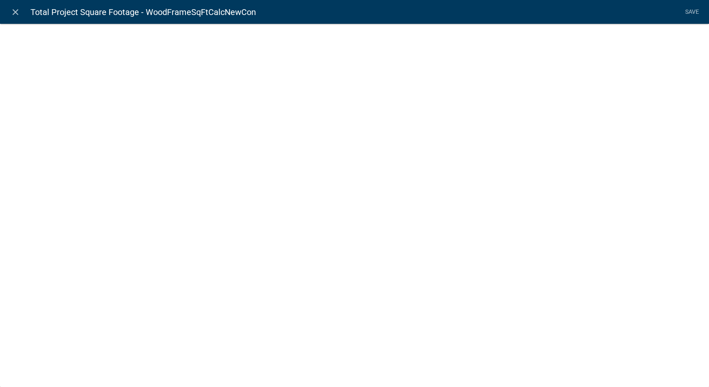
select select "calculated-value"
select select "2"
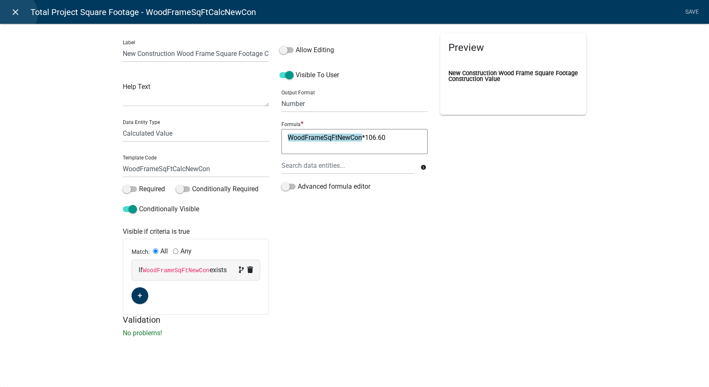
click at [17, 14] on icon "close" at bounding box center [15, 12] width 10 height 10
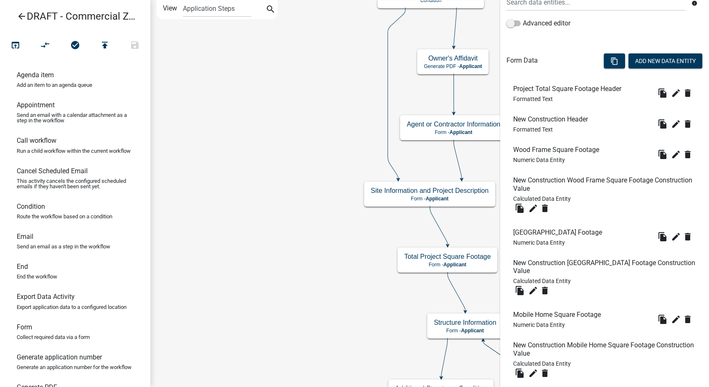
scroll to position [185, 0]
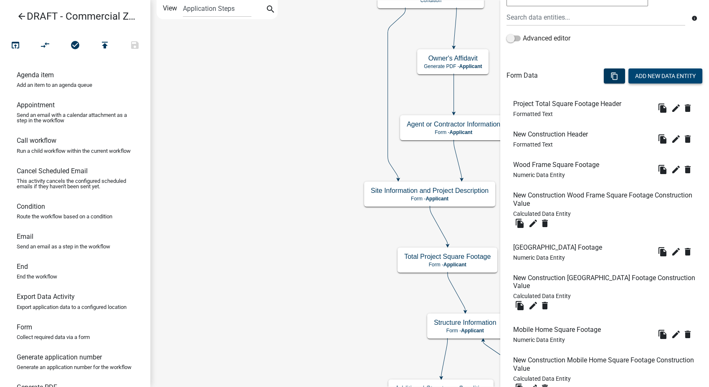
click at [661, 79] on button "Add New Data Entity" at bounding box center [665, 75] width 74 height 15
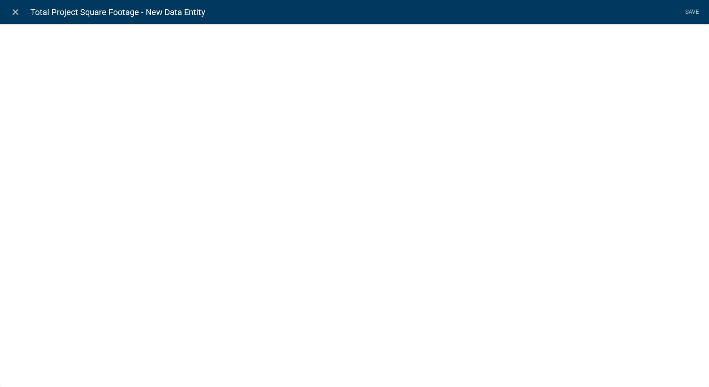
select select
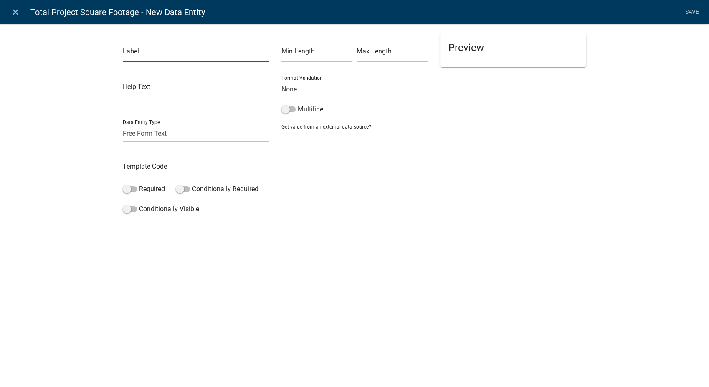
click at [149, 54] on input "text" at bounding box center [196, 53] width 146 height 17
drag, startPoint x: 17, startPoint y: 12, endPoint x: 232, endPoint y: 12, distance: 215.4
click at [17, 12] on icon "close" at bounding box center [15, 12] width 10 height 10
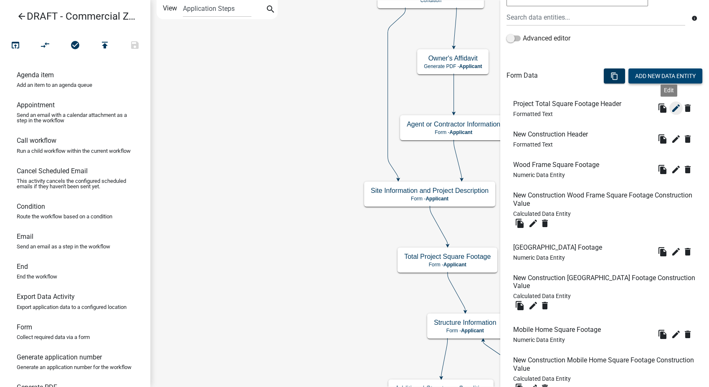
click at [671, 109] on icon "edit" at bounding box center [676, 108] width 10 height 10
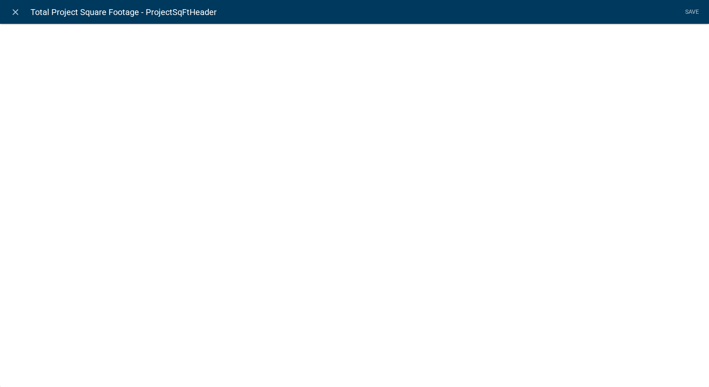
select select "rich-text"
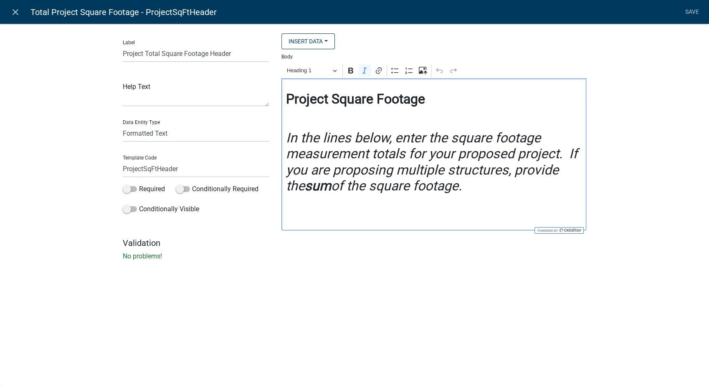
click at [450, 185] on h2 "In the lines below, enter the square footage measurement totals for your propos…" at bounding box center [434, 162] width 296 height 64
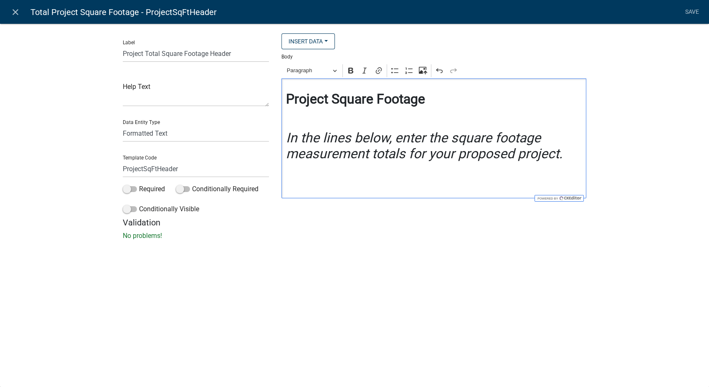
click at [295, 189] on p "Editor editing area: main. Press Alt+0 for help." at bounding box center [434, 187] width 296 height 10
click at [427, 99] on h2 "Project Square Footage" at bounding box center [434, 99] width 296 height 16
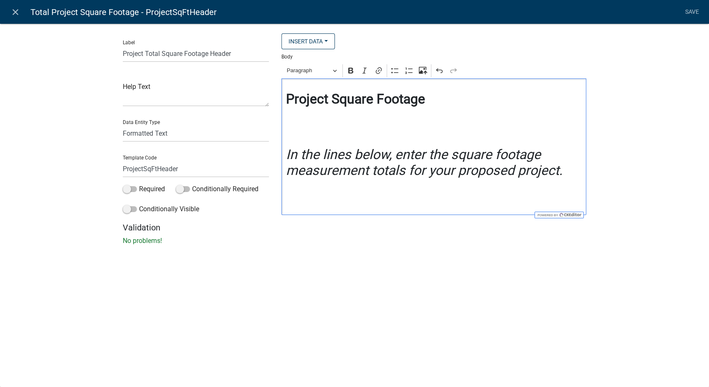
click at [290, 200] on p "Editor editing area: main. Press Alt+0 for help." at bounding box center [434, 204] width 296 height 10
click at [288, 155] on icon "In the lines below, enter the square footage measurement totals for your propos…" at bounding box center [424, 162] width 276 height 32
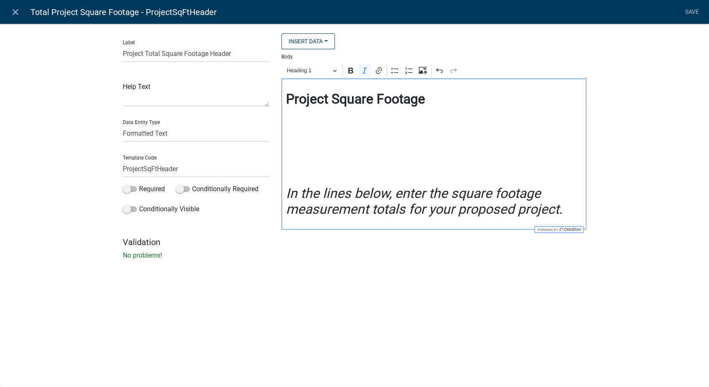
click at [289, 124] on div "Project Square Footage In the lines below, enter the square footage measurement…" at bounding box center [433, 153] width 305 height 151
click at [358, 138] on h2 "Review the commercial Valuation Table:" at bounding box center [434, 135] width 296 height 16
click at [528, 134] on h2 "Review the Commercial Valuation Table:" at bounding box center [434, 135] width 296 height 16
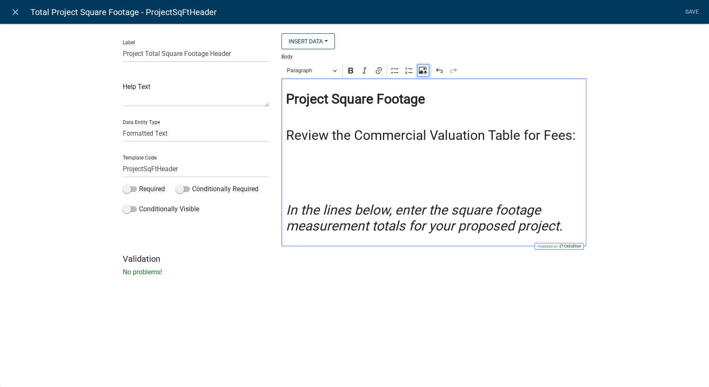
click at [421, 68] on icon "Editor toolbar" at bounding box center [423, 70] width 8 height 7
click at [296, 152] on p "Editor editing area: main. Press Alt+0 for help." at bounding box center [434, 151] width 296 height 10
click at [290, 159] on div "Project Square Footage Review the Commercial Valuation Table for Fees: In the l…" at bounding box center [433, 162] width 305 height 168
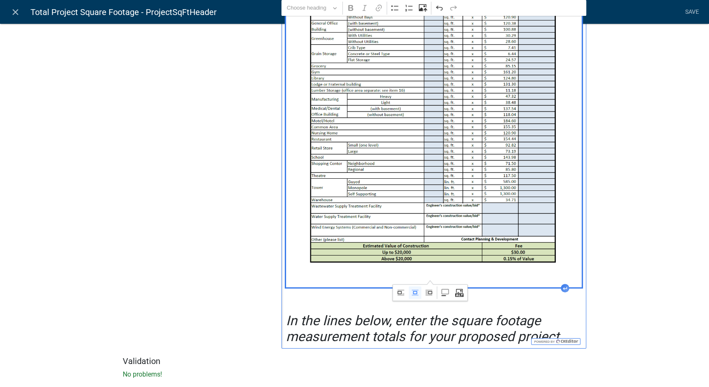
scroll to position [371, 0]
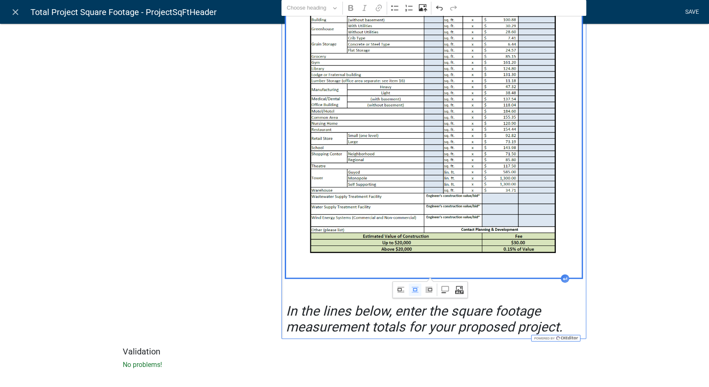
click at [693, 12] on link "Save" at bounding box center [691, 12] width 21 height 16
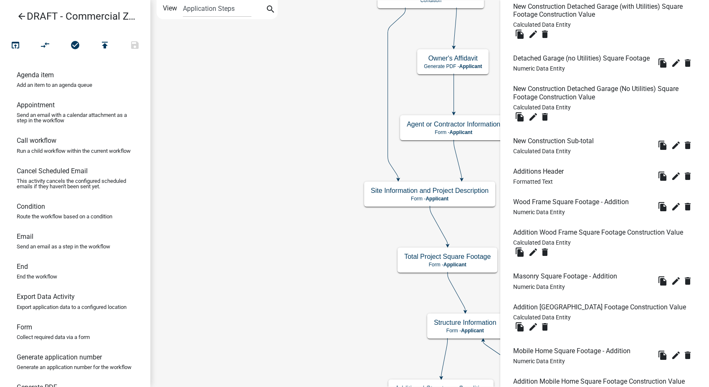
scroll to position [3192, 0]
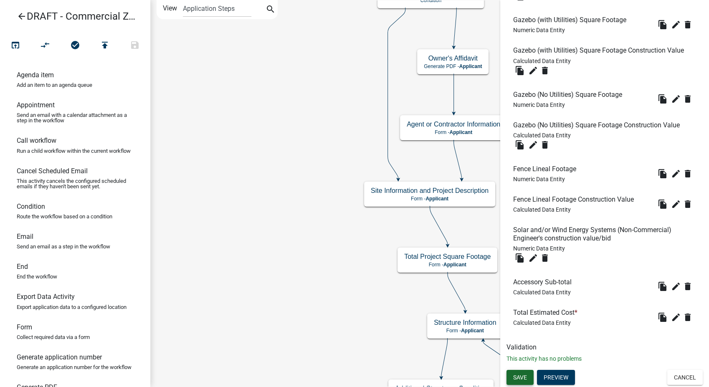
click at [521, 380] on span "Save" at bounding box center [520, 377] width 14 height 7
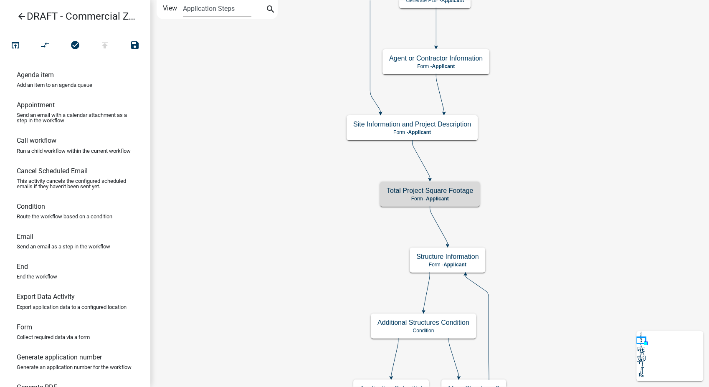
scroll to position [0, 0]
drag, startPoint x: 25, startPoint y: 342, endPoint x: 273, endPoint y: 153, distance: 311.4
click at [273, 153] on div "arrow_back DRAFT - Commercial Zoning Permit open_in_browser compare_arrows hour…" at bounding box center [354, 193] width 709 height 387
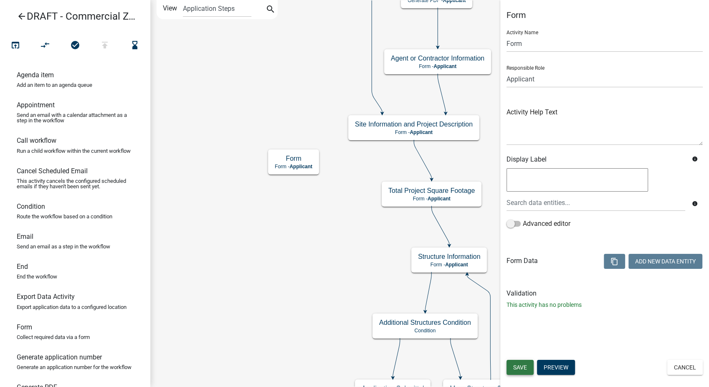
click at [517, 364] on span "Save" at bounding box center [520, 367] width 14 height 7
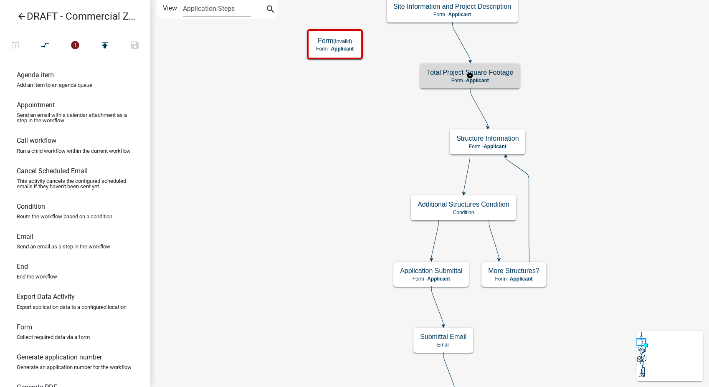
click at [509, 85] on div "Total Project Square Footage Form - Applicant" at bounding box center [470, 75] width 100 height 25
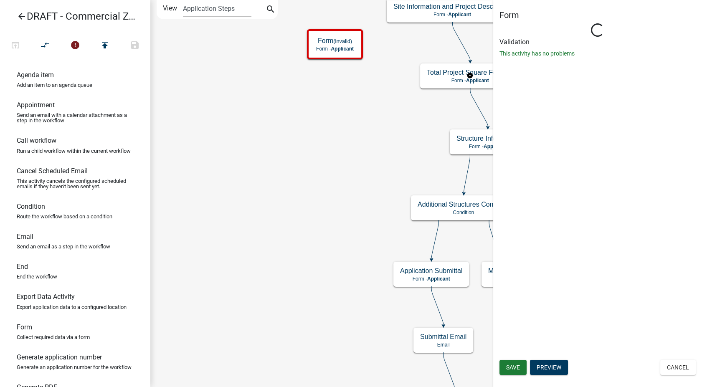
click at [578, 181] on body "Internet Explorer does NOT work with GeoPermits. Get a new browser for more sec…" at bounding box center [351, 193] width 702 height 387
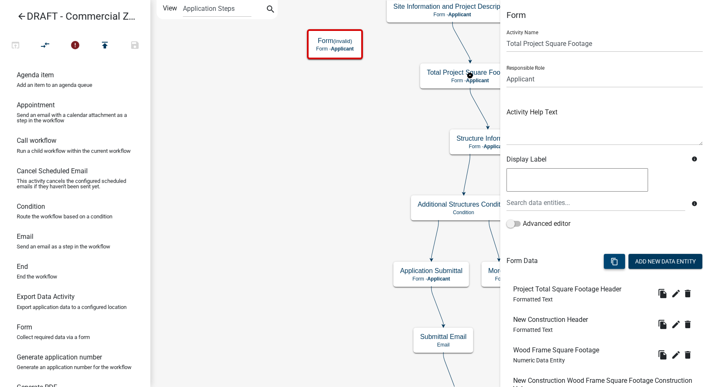
click at [604, 265] on button "content_copy" at bounding box center [614, 261] width 21 height 15
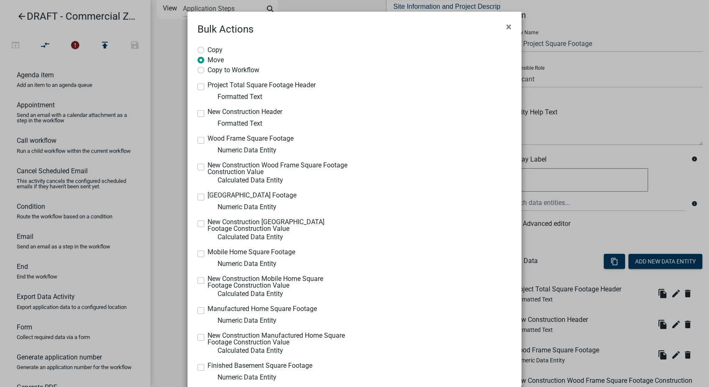
click at [207, 114] on label "New Construction Header" at bounding box center [244, 112] width 75 height 7
click at [207, 114] on input "New Construction Header" at bounding box center [209, 111] width 5 height 5
checkbox input "true"
click at [207, 140] on label "Wood Frame Square Footage" at bounding box center [250, 138] width 86 height 7
click at [207, 140] on input "Wood Frame Square Footage" at bounding box center [209, 137] width 5 height 5
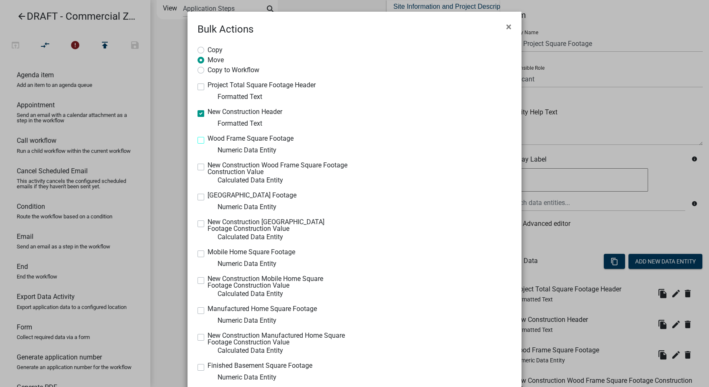
checkbox input "true"
click at [207, 169] on label "New Construction Wood Frame Square Footage Construction Value" at bounding box center [277, 168] width 141 height 13
click at [207, 167] on input "New Construction Wood Frame Square Footage Construction Value" at bounding box center [209, 164] width 5 height 5
checkbox input "true"
click at [207, 194] on label "Masonry Square Footage" at bounding box center [251, 195] width 89 height 7
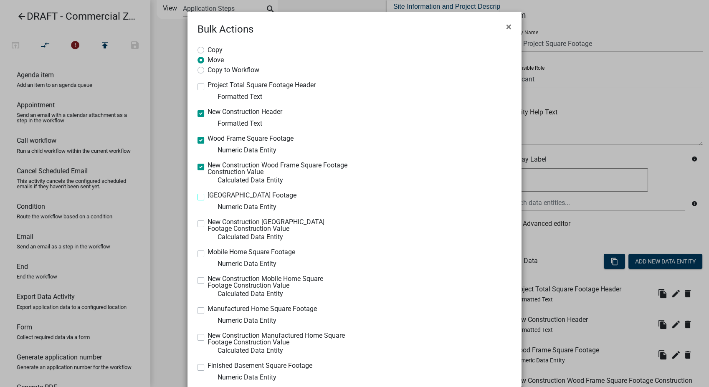
click at [207, 194] on input "Masonry Square Footage" at bounding box center [209, 194] width 5 height 5
checkbox input "true"
click at [207, 225] on label "New Construction Masonry Square Footage Construction Value" at bounding box center [277, 225] width 141 height 13
click at [207, 224] on input "New Construction Masonry Square Footage Construction Value" at bounding box center [209, 221] width 5 height 5
checkbox input "true"
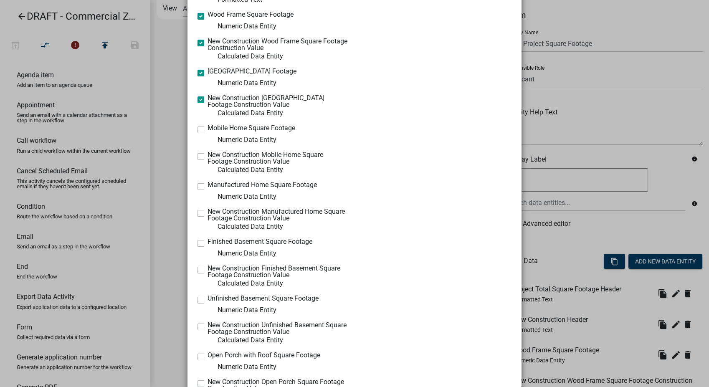
scroll to position [139, 0]
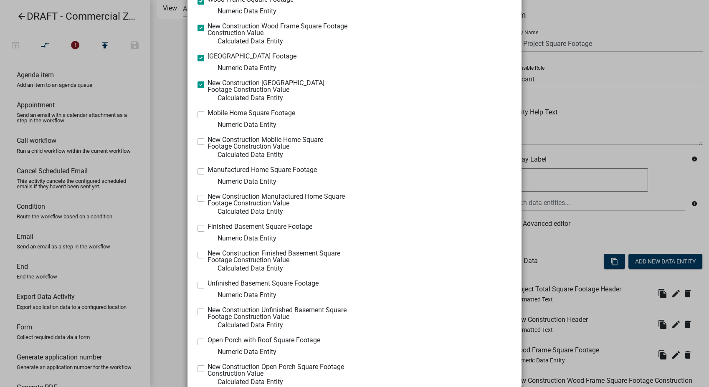
click at [207, 116] on label "Mobile Home Square Footage" at bounding box center [251, 113] width 88 height 7
click at [207, 115] on input "Mobile Home Square Footage" at bounding box center [209, 112] width 5 height 5
checkbox input "true"
click at [207, 141] on label "New Construction Mobile Home Square Footage Construction Value" at bounding box center [277, 142] width 141 height 13
click at [207, 141] on input "New Construction Mobile Home Square Footage Construction Value" at bounding box center [209, 138] width 5 height 5
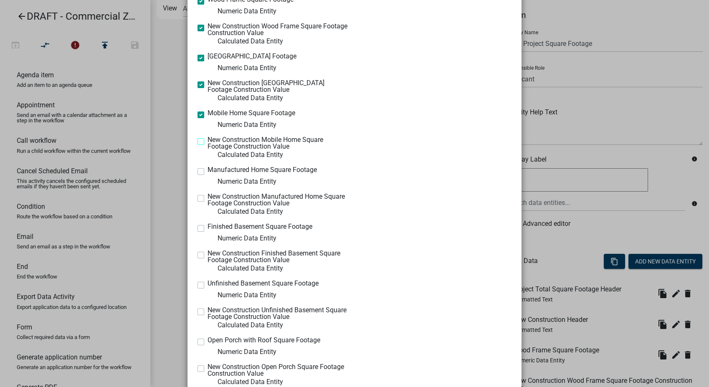
checkbox input "true"
click at [207, 172] on label "Manufactured Home Square Footage" at bounding box center [261, 170] width 109 height 7
click at [207, 172] on input "Manufactured Home Square Footage" at bounding box center [209, 169] width 5 height 5
checkbox input "true"
click at [207, 201] on label "New Construction Manufactured Home Square Footage Construction Value" at bounding box center [277, 199] width 141 height 13
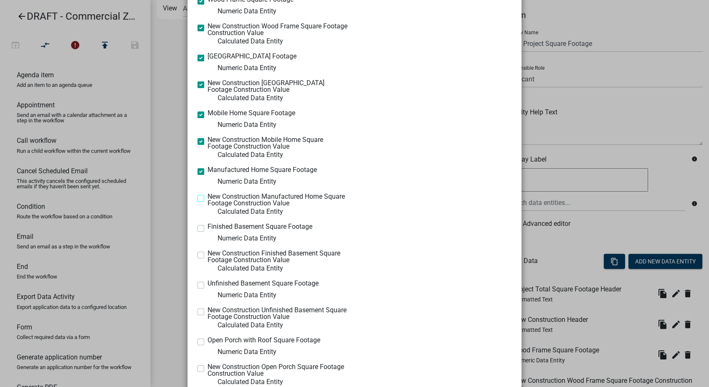
click at [207, 199] on input "New Construction Manufactured Home Square Footage Construction Value" at bounding box center [209, 195] width 5 height 5
checkbox input "true"
click at [207, 226] on label "Finished Basement Square Footage" at bounding box center [259, 226] width 105 height 7
click at [207, 226] on input "Finished Basement Square Footage" at bounding box center [209, 225] width 5 height 5
checkbox input "true"
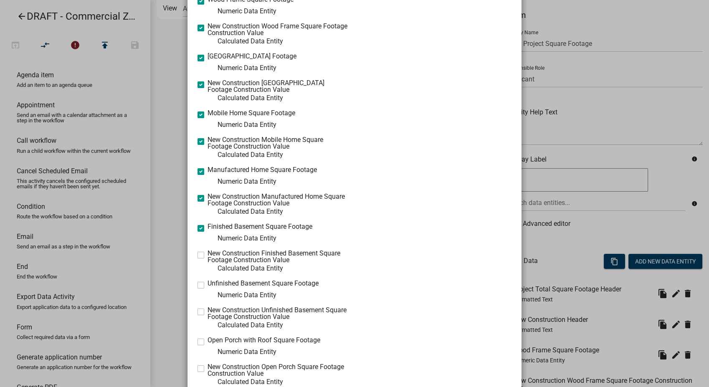
click at [207, 256] on label "New Construction Finished Basement Square Footage Construction Value" at bounding box center [277, 256] width 141 height 13
click at [207, 255] on input "New Construction Finished Basement Square Footage Construction Value" at bounding box center [209, 252] width 5 height 5
checkbox input "true"
click at [207, 282] on label "Unfinished Basement Square Footage" at bounding box center [262, 283] width 111 height 7
click at [207, 282] on input "Unfinished Basement Square Footage" at bounding box center [209, 282] width 5 height 5
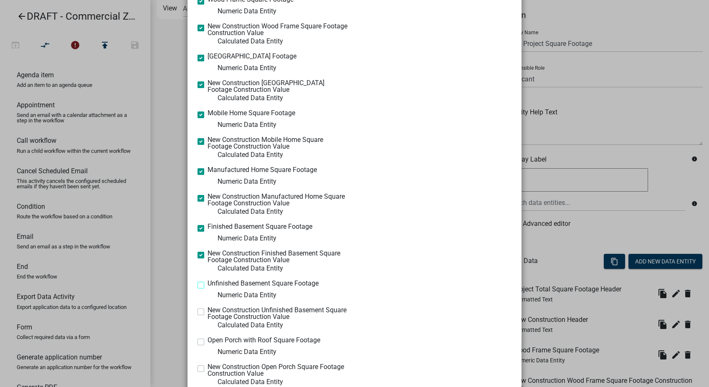
checkbox input "true"
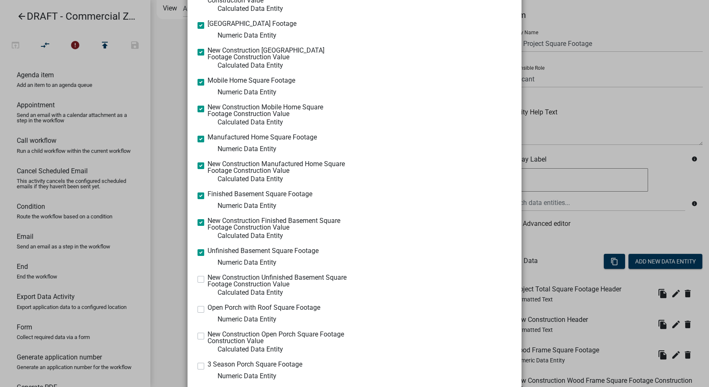
scroll to position [417, 0]
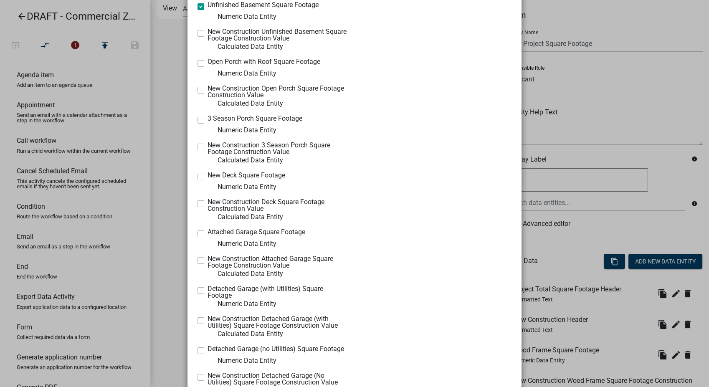
click at [207, 33] on label "New Construction Unfinished Basement Square Footage Construction Value" at bounding box center [277, 34] width 141 height 13
click at [207, 33] on input "New Construction Unfinished Basement Square Footage Construction Value" at bounding box center [209, 30] width 5 height 5
checkbox input "true"
click at [207, 65] on label "Open Porch with Roof Square Footage" at bounding box center [263, 61] width 113 height 7
click at [207, 64] on input "Open Porch with Roof Square Footage" at bounding box center [209, 60] width 5 height 5
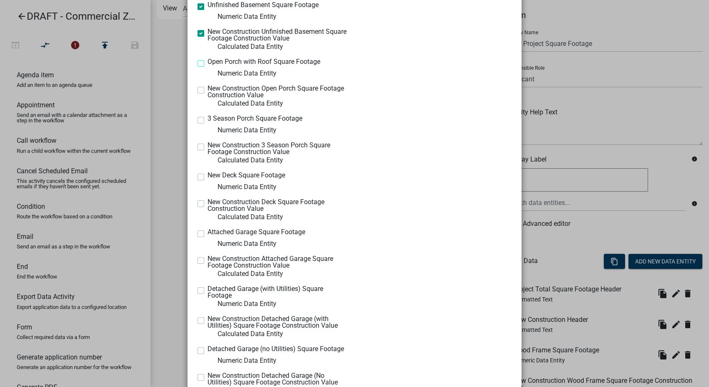
checkbox input "true"
click at [207, 89] on label "New Construction Open Porch Square Footage Construction Value" at bounding box center [277, 91] width 141 height 13
click at [207, 89] on input "New Construction Open Porch Square Footage Construction Value" at bounding box center [209, 87] width 5 height 5
checkbox input "true"
click at [207, 121] on label "3 Season Porch Square Footage" at bounding box center [254, 118] width 95 height 7
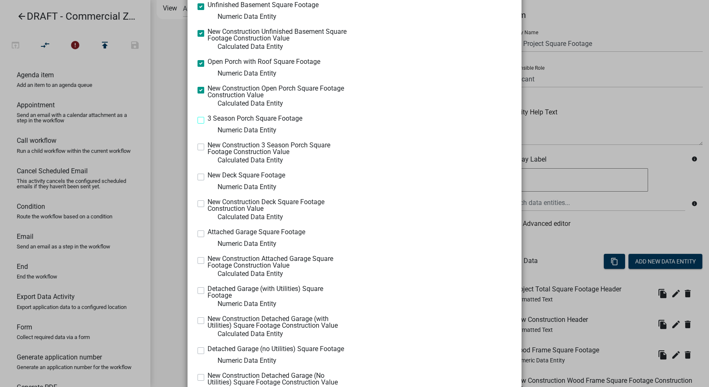
click at [207, 121] on input "3 Season Porch Square Footage" at bounding box center [209, 117] width 5 height 5
checkbox input "true"
drag, startPoint x: 197, startPoint y: 144, endPoint x: 187, endPoint y: 195, distance: 51.8
click at [207, 145] on label "New Construction 3 Season Porch Square Footage Construction Value" at bounding box center [277, 148] width 141 height 13
click at [207, 145] on input "New Construction 3 Season Porch Square Footage Construction Value" at bounding box center [209, 144] width 5 height 5
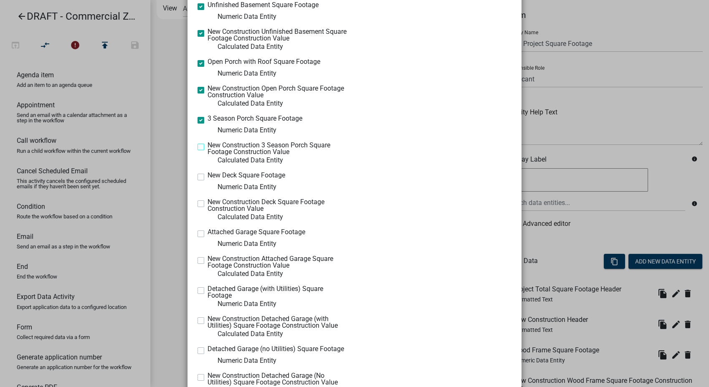
checkbox input "true"
click at [207, 178] on label "New Deck Square Footage" at bounding box center [246, 175] width 78 height 7
click at [207, 177] on input "New Deck Square Footage" at bounding box center [209, 174] width 5 height 5
checkbox input "true"
click at [207, 203] on label "New Construction Deck Square Footage Construction Value" at bounding box center [277, 205] width 141 height 13
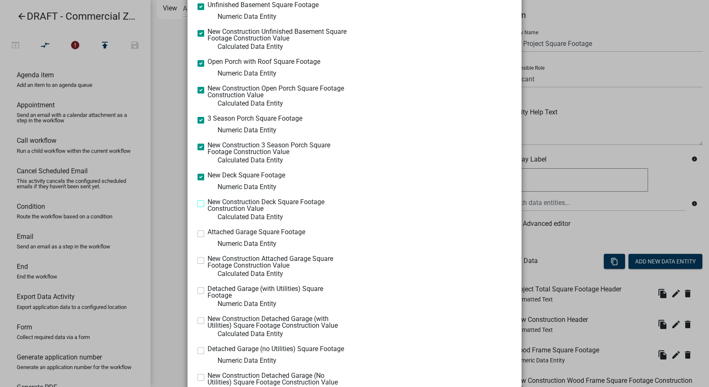
click at [207, 203] on input "New Construction Deck Square Footage Construction Value" at bounding box center [209, 201] width 5 height 5
checkbox input "true"
click at [207, 235] on label "Attached Garage Square Footage" at bounding box center [256, 232] width 98 height 7
click at [207, 234] on input "Attached Garage Square Footage" at bounding box center [209, 231] width 5 height 5
checkbox input "true"
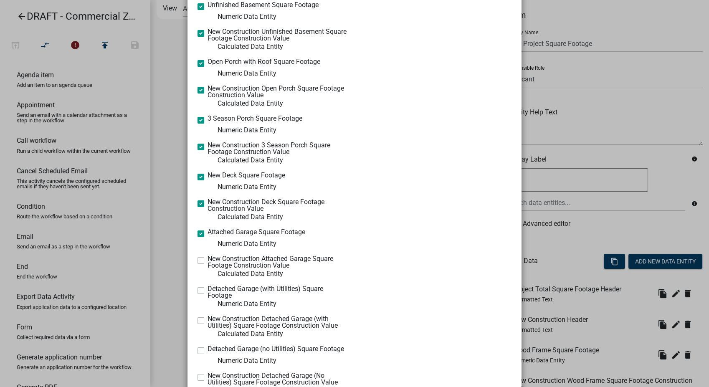
click at [207, 260] on label "New Construction Attached Garage Square Footage Construction Value" at bounding box center [277, 261] width 141 height 13
click at [207, 260] on input "New Construction Attached Garage Square Footage Construction Value" at bounding box center [209, 257] width 5 height 5
checkbox input "true"
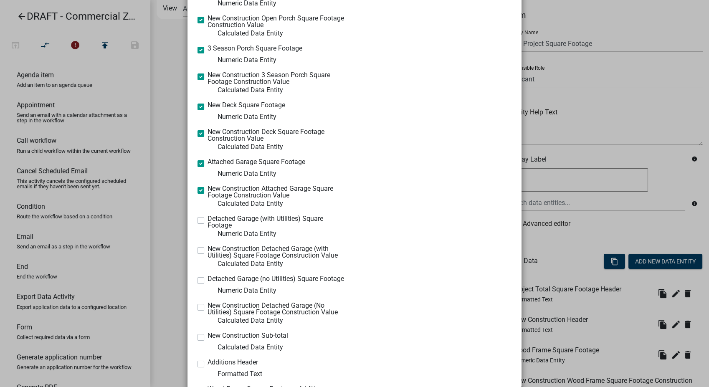
scroll to position [556, 0]
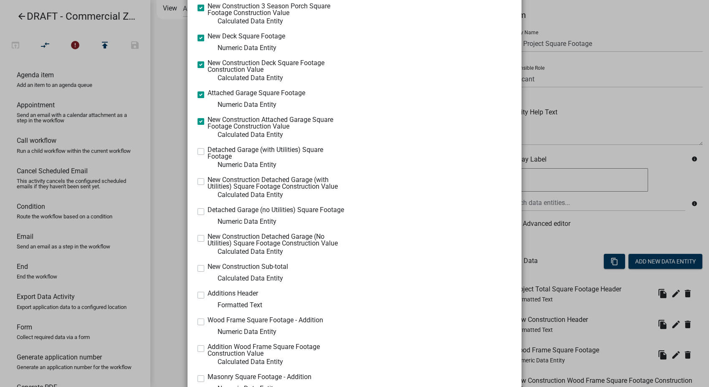
drag, startPoint x: 198, startPoint y: 293, endPoint x: 205, endPoint y: 268, distance: 26.7
drag, startPoint x: 205, startPoint y: 268, endPoint x: 198, endPoint y: 250, distance: 18.8
click at [207, 268] on label "New Construction Sub-total" at bounding box center [247, 266] width 81 height 7
click at [207, 268] on input "New Construction Sub-total" at bounding box center [209, 265] width 5 height 5
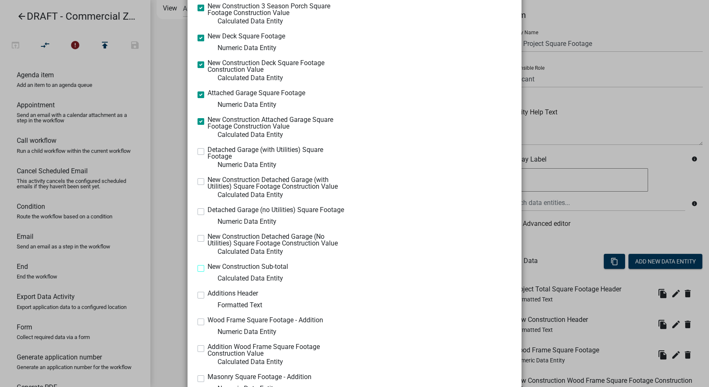
checkbox input "true"
click at [197, 242] on div "New Construction Detached Garage (No Utilities) Square Footage Construction Val…" at bounding box center [272, 244] width 151 height 23
click at [207, 240] on label "New Construction Detached Garage (No Utilities) Square Footage Construction Val…" at bounding box center [277, 239] width 141 height 13
click at [207, 239] on input "New Construction Detached Garage (No Utilities) Square Footage Construction Val…" at bounding box center [209, 235] width 5 height 5
checkbox input "true"
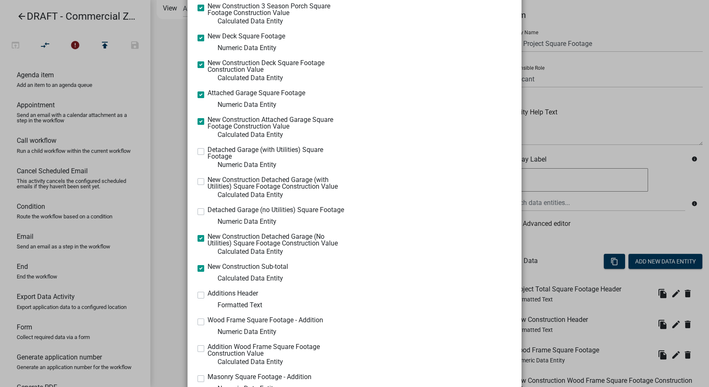
click at [207, 209] on label "Detached Garage (no Utilities) Square Footage" at bounding box center [275, 210] width 136 height 7
click at [207, 209] on input "Detached Garage (no Utilities) Square Footage" at bounding box center [209, 209] width 5 height 5
checkbox input "true"
click at [207, 182] on label "New Construction Detached Garage (with Utilities) Square Footage Construction V…" at bounding box center [277, 183] width 141 height 13
click at [207, 182] on input "New Construction Detached Garage (with Utilities) Square Footage Construction V…" at bounding box center [209, 179] width 5 height 5
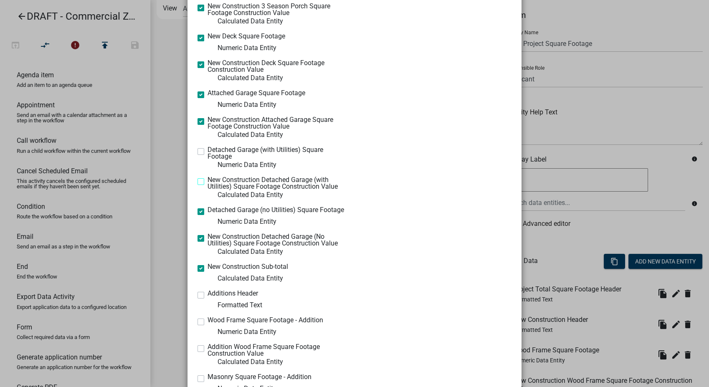
checkbox input "true"
click at [207, 153] on label "Detached Garage (with Utilities) Square Footage" at bounding box center [277, 152] width 141 height 13
click at [207, 152] on input "Detached Garage (with Utilities) Square Footage" at bounding box center [209, 148] width 5 height 5
checkbox input "true"
click at [207, 294] on label "Additions Header" at bounding box center [232, 293] width 51 height 7
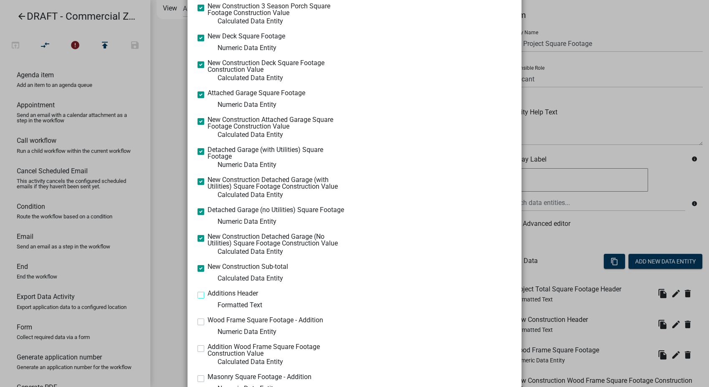
click at [207, 294] on input "Additions Header" at bounding box center [209, 292] width 5 height 5
checkbox input "true"
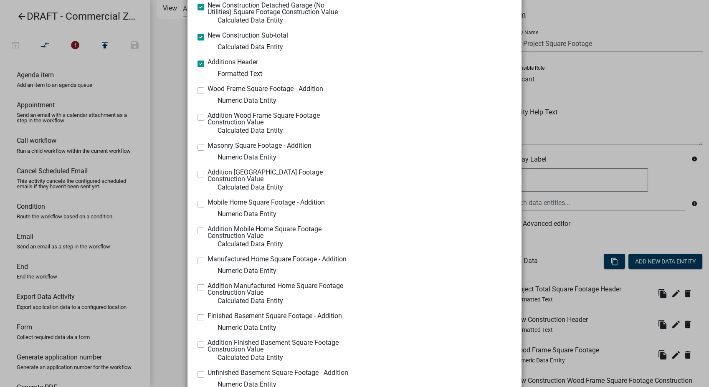
scroll to position [788, 0]
click at [207, 91] on label "Wood Frame Square Footage - Addition" at bounding box center [265, 88] width 116 height 7
click at [207, 91] on input "Wood Frame Square Footage - Addition" at bounding box center [209, 87] width 5 height 5
checkbox input "true"
click at [207, 118] on label "Addition Wood Frame Square Footage Construction Value" at bounding box center [277, 118] width 141 height 13
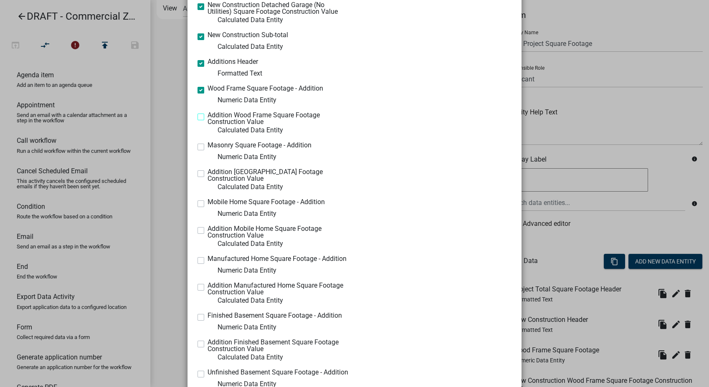
click at [207, 117] on input "Addition Wood Frame Square Footage Construction Value" at bounding box center [209, 114] width 5 height 5
checkbox input "true"
click at [207, 145] on label "Masonry Square Footage - Addition" at bounding box center [259, 145] width 104 height 7
click at [207, 145] on input "Masonry Square Footage - Addition" at bounding box center [209, 144] width 5 height 5
checkbox input "true"
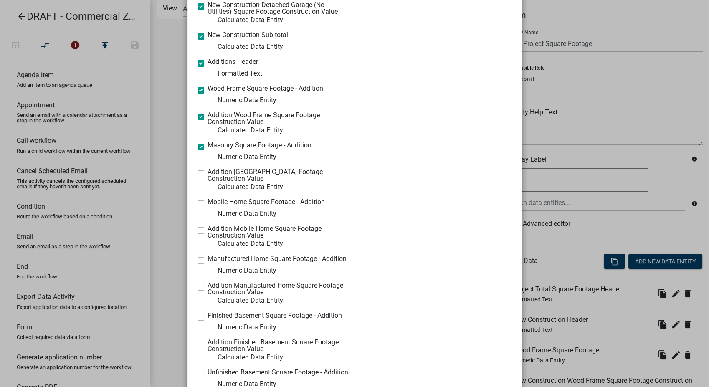
click at [207, 172] on label "Addition Masonry Square Footage Construction Value" at bounding box center [277, 175] width 141 height 13
click at [207, 172] on input "Addition Masonry Square Footage Construction Value" at bounding box center [209, 171] width 5 height 5
checkbox input "true"
click at [207, 202] on label "Mobile Home Square Footage - Addition" at bounding box center [265, 202] width 117 height 7
click at [207, 202] on input "Mobile Home Square Footage - Addition" at bounding box center [209, 201] width 5 height 5
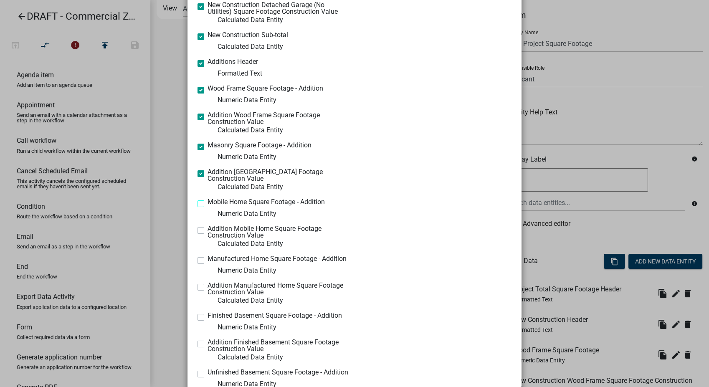
checkbox input "true"
click at [207, 230] on label "Addition Mobile Home Square Footage Construction Value" at bounding box center [277, 231] width 141 height 13
click at [207, 230] on input "Addition Mobile Home Square Footage Construction Value" at bounding box center [209, 227] width 5 height 5
checkbox input "true"
click at [207, 259] on label "Manufactured Home Square Footage - Addition" at bounding box center [276, 258] width 139 height 7
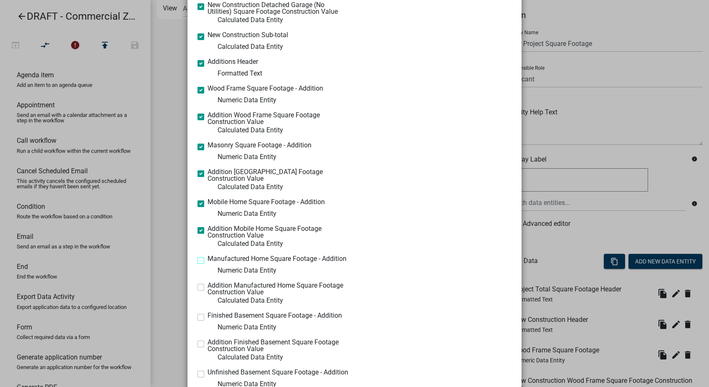
click at [207, 259] on input "Manufactured Home Square Footage - Addition" at bounding box center [209, 257] width 5 height 5
checkbox input "true"
click at [207, 289] on label "Addition Manufactured Home Square Footage Construction Value" at bounding box center [277, 288] width 141 height 13
click at [207, 288] on input "Addition Manufactured Home Square Footage Construction Value" at bounding box center [209, 284] width 5 height 5
checkbox input "true"
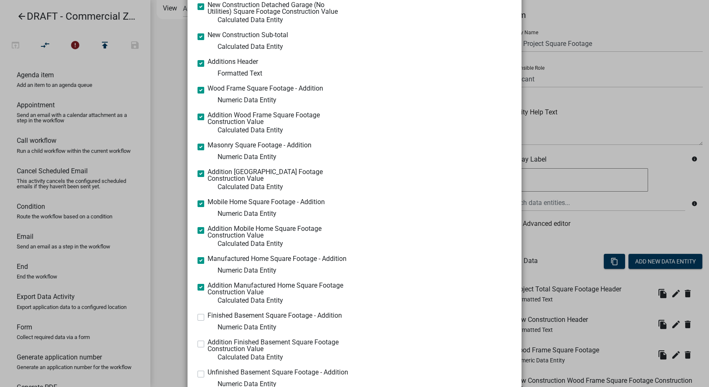
click at [207, 317] on label "Finished Basement Square Footage - Addition" at bounding box center [274, 315] width 134 height 7
click at [207, 317] on input "Finished Basement Square Footage - Addition" at bounding box center [209, 314] width 5 height 5
checkbox input "true"
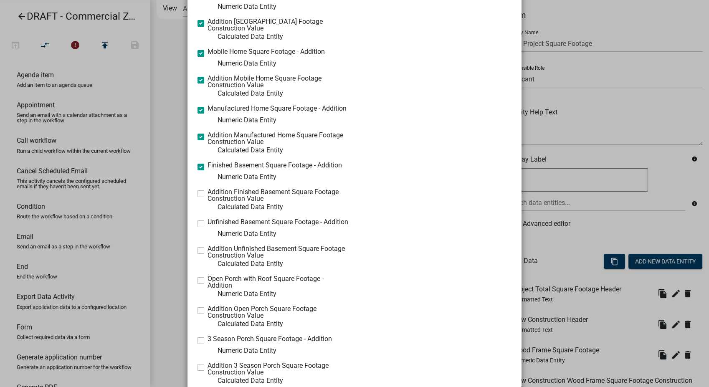
scroll to position [1020, 0]
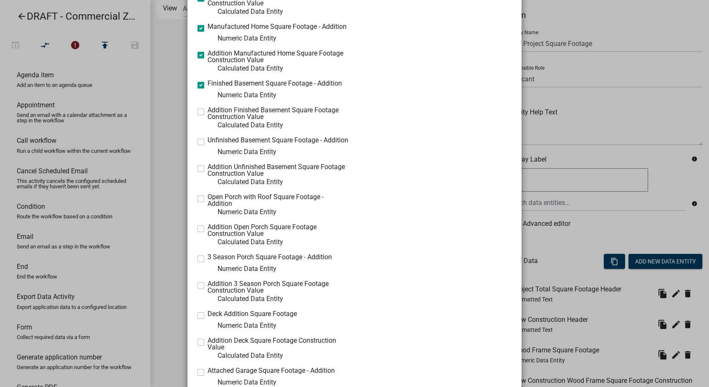
click at [197, 115] on div "Addition Finished Basement Square Footage Construction Value Calculated Data En…" at bounding box center [272, 118] width 151 height 23
click at [207, 112] on label "Addition Finished Basement Square Footage Construction Value" at bounding box center [277, 113] width 141 height 13
click at [207, 112] on input "Addition Finished Basement Square Footage Construction Value" at bounding box center [209, 109] width 5 height 5
checkbox input "true"
click at [207, 141] on label "Unfinished Basement Square Footage - Addition" at bounding box center [277, 140] width 141 height 7
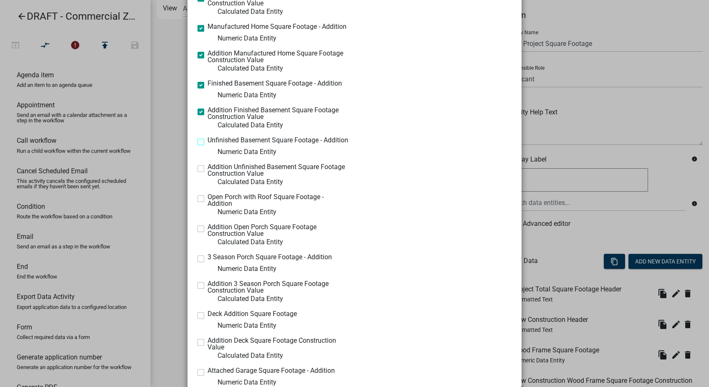
click at [207, 141] on input "Unfinished Basement Square Footage - Addition" at bounding box center [209, 139] width 5 height 5
checkbox input "true"
click at [207, 170] on label "Addition Unfinished Basement Square Footage Construction Value" at bounding box center [277, 170] width 141 height 13
click at [207, 169] on input "Addition Unfinished Basement Square Footage Construction Value" at bounding box center [209, 166] width 5 height 5
checkbox input "true"
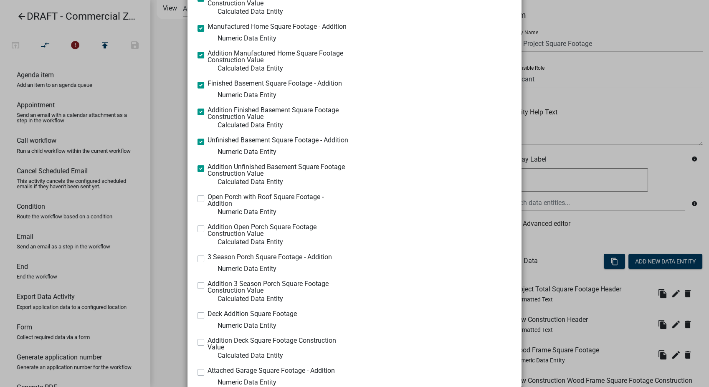
click at [207, 201] on label "Open Porch with Roof Square Footage - Addition" at bounding box center [277, 200] width 141 height 13
click at [207, 199] on input "Open Porch with Roof Square Footage - Addition" at bounding box center [209, 196] width 5 height 5
checkbox input "true"
click at [207, 233] on label "Addition Open Porch Square Footage Construction Value" at bounding box center [277, 230] width 141 height 13
click at [207, 229] on input "Addition Open Porch Square Footage Construction Value" at bounding box center [209, 226] width 5 height 5
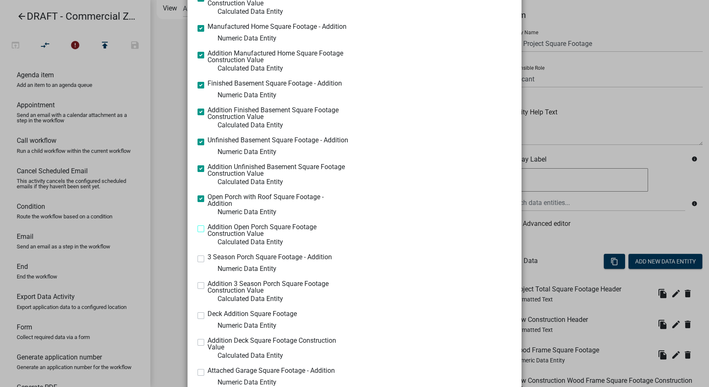
checkbox input "true"
click at [207, 260] on label "3 Season Porch Square Footage - Addition" at bounding box center [269, 257] width 124 height 7
click at [207, 259] on input "3 Season Porch Square Footage - Addition" at bounding box center [209, 256] width 5 height 5
checkbox input "true"
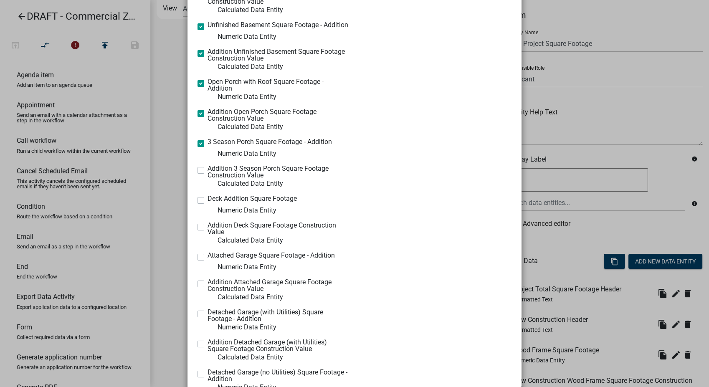
scroll to position [1159, 0]
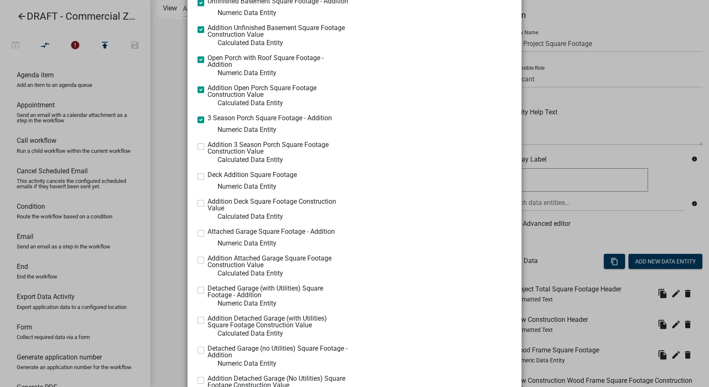
click at [207, 151] on label "Addition 3 Season Porch Square Footage Construction Value" at bounding box center [277, 147] width 141 height 13
click at [207, 147] on input "Addition 3 Season Porch Square Footage Construction Value" at bounding box center [209, 143] width 5 height 5
checkbox input "true"
click at [207, 178] on label "Deck Addition Square Footage" at bounding box center [251, 175] width 89 height 7
click at [207, 177] on input "Deck Addition Square Footage" at bounding box center [209, 174] width 5 height 5
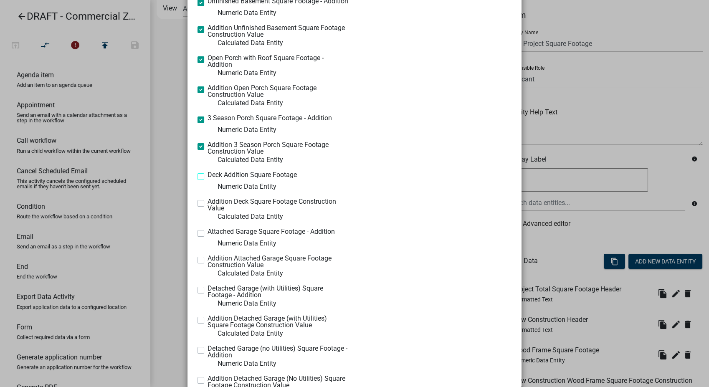
checkbox input "true"
click at [207, 205] on label "Addition Deck Square Footage Construction Value" at bounding box center [277, 204] width 141 height 13
click at [207, 204] on input "Addition Deck Square Footage Construction Value" at bounding box center [209, 200] width 5 height 5
checkbox input "true"
click at [207, 235] on label "Attached Garage Square Footage - Addition" at bounding box center [270, 231] width 127 height 7
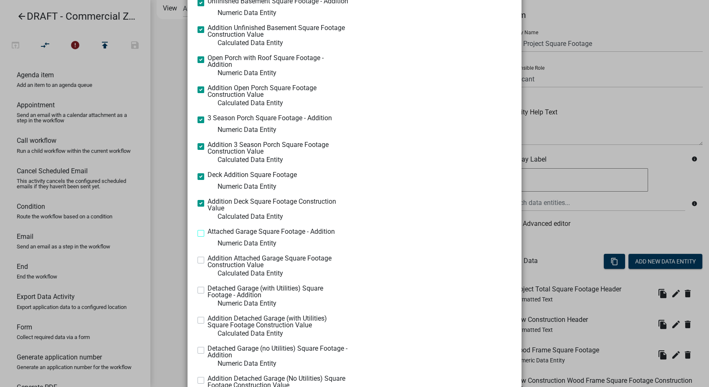
click at [207, 234] on input "Attached Garage Square Footage - Addition" at bounding box center [209, 230] width 5 height 5
checkbox input "true"
click at [207, 261] on label "Addition Attached Garage Square Footage Construction Value" at bounding box center [277, 261] width 141 height 13
click at [207, 260] on input "Addition Attached Garage Square Footage Construction Value" at bounding box center [209, 257] width 5 height 5
checkbox input "true"
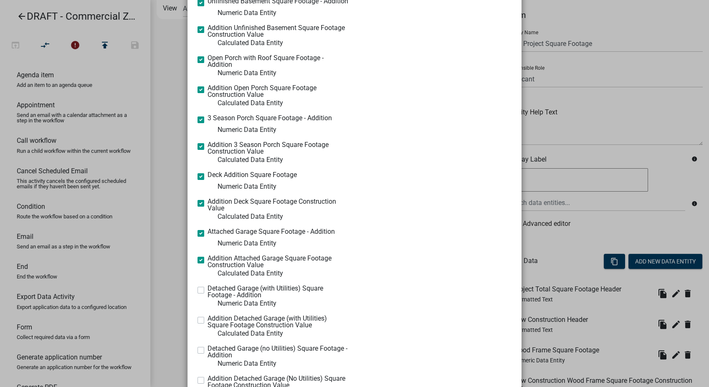
click at [207, 293] on label "Detached Garage (with Utilities) Square Footage - Addition" at bounding box center [277, 291] width 141 height 13
click at [207, 290] on input "Detached Garage (with Utilities) Square Footage - Addition" at bounding box center [209, 287] width 5 height 5
checkbox input "true"
click at [207, 323] on label "Addition Detached Garage (with Utilities) Square Footage Construction Value" at bounding box center [277, 321] width 141 height 13
click at [207, 321] on input "Addition Detached Garage (with Utilities) Square Footage Construction Value" at bounding box center [209, 317] width 5 height 5
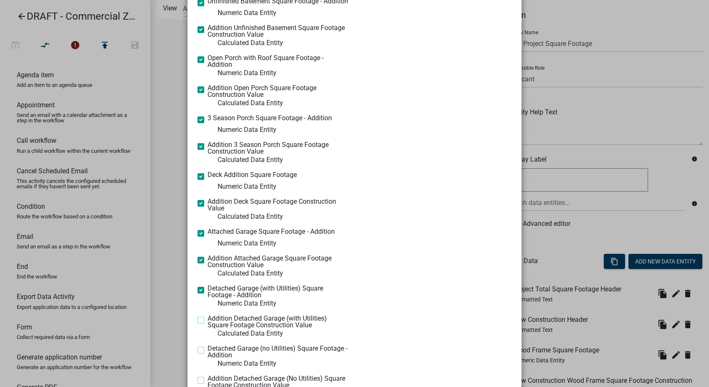
checkbox input "true"
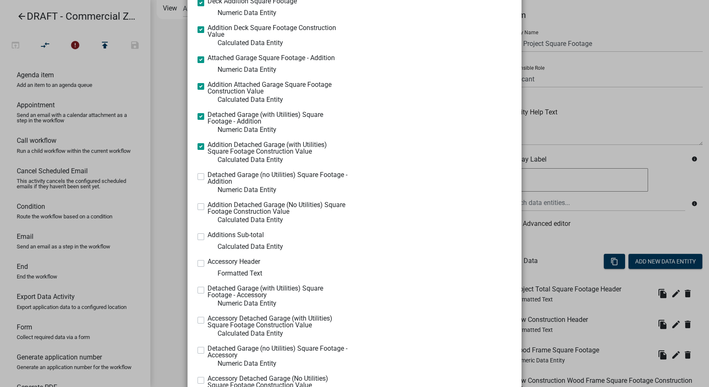
scroll to position [1391, 0]
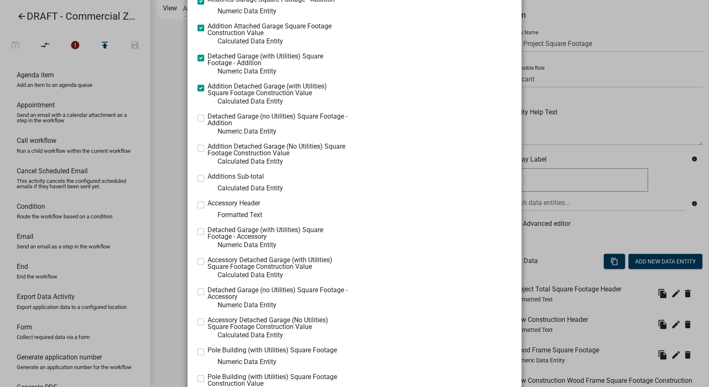
click at [207, 122] on label "Detached Garage (no Utilities) Square Footage - Addition" at bounding box center [277, 119] width 141 height 13
click at [207, 119] on input "Detached Garage (no Utilities) Square Footage - Addition" at bounding box center [209, 115] width 5 height 5
checkbox input "true"
click at [207, 151] on label "Addition Detached Garage (No Utilities) Square Footage Construction Value" at bounding box center [277, 149] width 141 height 13
click at [207, 149] on input "Addition Detached Garage (No Utilities) Square Footage Construction Value" at bounding box center [209, 145] width 5 height 5
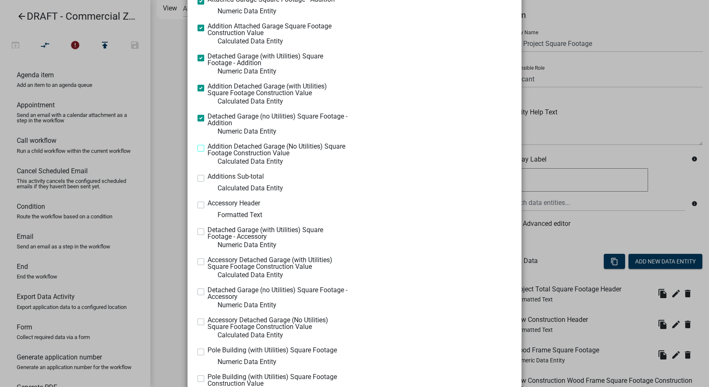
checkbox input "true"
click at [207, 180] on label "Additions Sub-total" at bounding box center [235, 176] width 56 height 7
click at [207, 179] on input "Additions Sub-total" at bounding box center [209, 175] width 5 height 5
checkbox input "true"
click at [207, 206] on label "Accessory Header" at bounding box center [233, 203] width 53 height 7
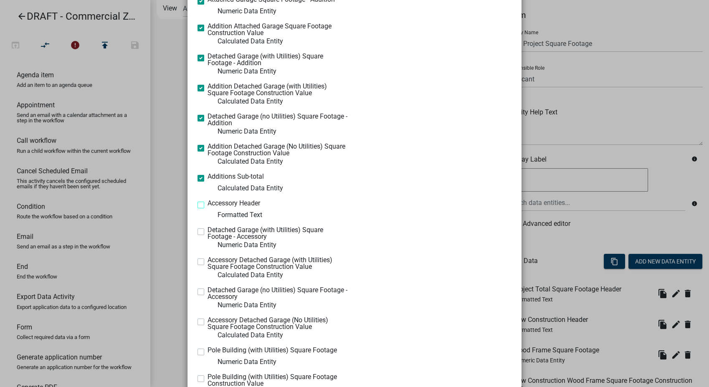
click at [207, 205] on input "Accessory Header" at bounding box center [209, 202] width 5 height 5
checkbox input "true"
click at [207, 234] on label "Detached Garage (with Utilities) Square Footage - Accessory" at bounding box center [277, 233] width 141 height 13
click at [207, 232] on input "Detached Garage (with Utilities) Square Footage - Accessory" at bounding box center [209, 229] width 5 height 5
checkbox input "true"
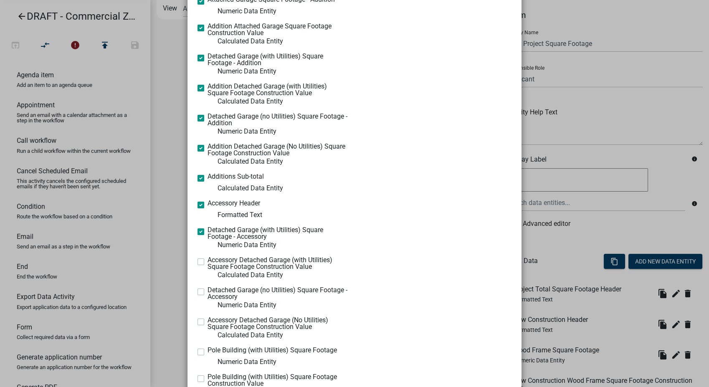
click at [207, 265] on label "Accessory Detached Garage (with Utilities) Square Footage Construction Value" at bounding box center [277, 263] width 141 height 13
click at [207, 262] on input "Accessory Detached Garage (with Utilities) Square Footage Construction Value" at bounding box center [209, 259] width 5 height 5
checkbox input "true"
click at [207, 292] on label "Detached Garage (no Utilities) Square Footage - Accessory" at bounding box center [277, 293] width 141 height 13
click at [207, 292] on input "Detached Garage (no Utilities) Square Footage - Accessory" at bounding box center [209, 289] width 5 height 5
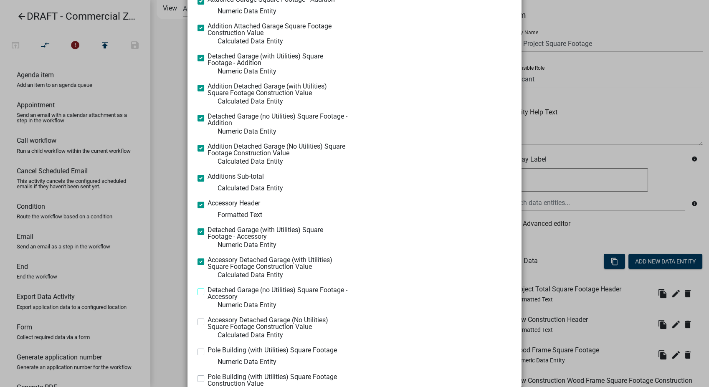
checkbox input "true"
click at [207, 323] on label "Accessory Detached Garage (No Utilities) Square Footage Construction Value" at bounding box center [277, 323] width 141 height 13
click at [207, 322] on input "Accessory Detached Garage (No Utilities) Square Footage Construction Value" at bounding box center [209, 319] width 5 height 5
checkbox input "true"
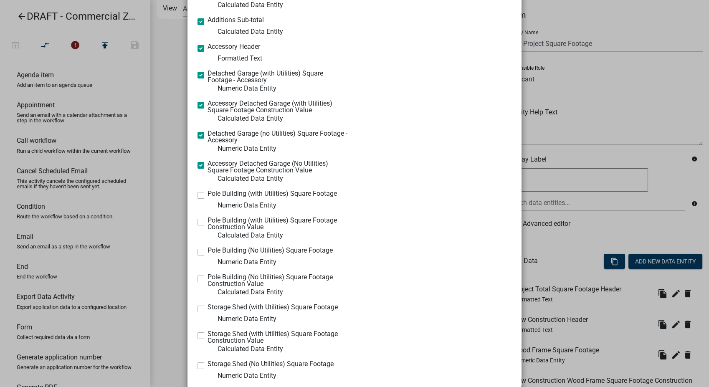
scroll to position [1623, 0]
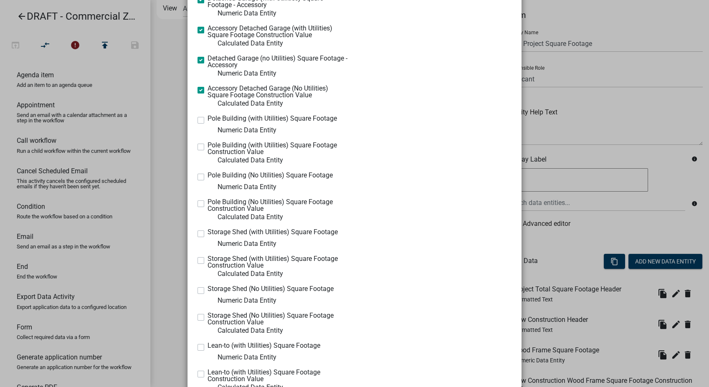
click at [207, 122] on label "Pole Building (with Utilities) Square Footage" at bounding box center [271, 118] width 129 height 7
click at [207, 121] on input "Pole Building (with Utilities) Square Footage" at bounding box center [209, 117] width 5 height 5
checkbox input "true"
click at [207, 149] on label "Pole Building (with Utilities) Square Footage Construction Value" at bounding box center [277, 148] width 141 height 13
click at [207, 147] on input "Pole Building (with Utilities) Square Footage Construction Value" at bounding box center [209, 144] width 5 height 5
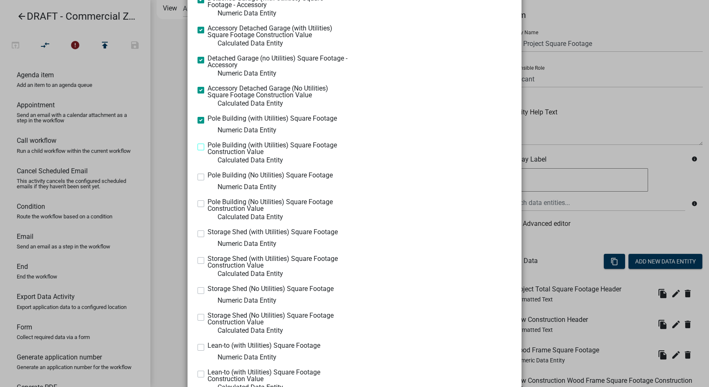
checkbox input "true"
click at [207, 177] on label "Pole Building (No Utilities) Square Footage" at bounding box center [269, 175] width 125 height 7
click at [207, 177] on input "Pole Building (No Utilities) Square Footage" at bounding box center [209, 174] width 5 height 5
checkbox input "true"
click at [207, 205] on label "Pole Building (No Utilities) Square Footage Construction Value" at bounding box center [277, 205] width 141 height 13
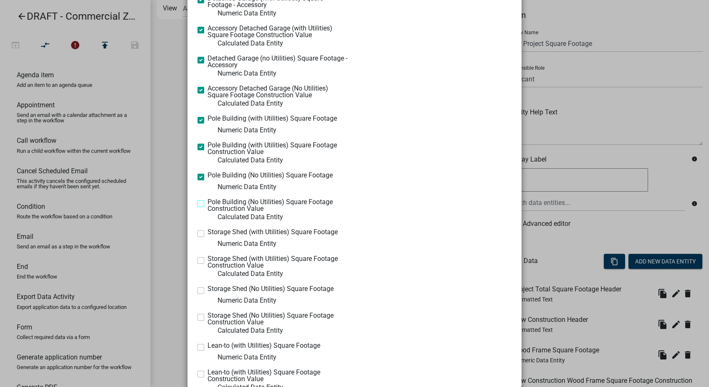
click at [207, 204] on input "Pole Building (No Utilities) Square Footage Construction Value" at bounding box center [209, 201] width 5 height 5
checkbox input "true"
click at [207, 235] on label "Storage Shed (with Utilities) Square Footage" at bounding box center [272, 232] width 130 height 7
click at [207, 234] on input "Storage Shed (with Utilities) Square Footage" at bounding box center [209, 231] width 5 height 5
checkbox input "true"
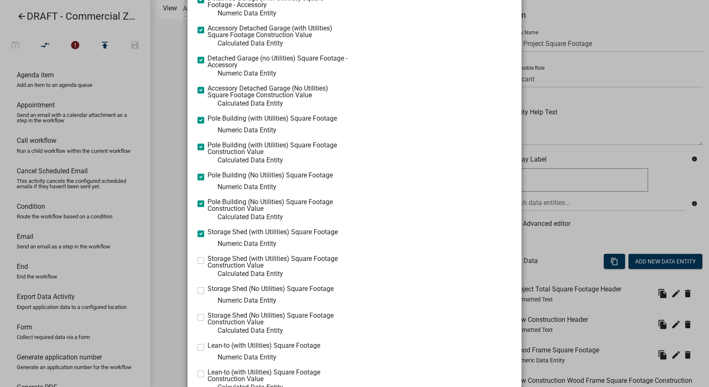
click at [207, 263] on label "Storage Shed (with Utilities) Square Footage Construction Value" at bounding box center [277, 261] width 141 height 13
click at [207, 261] on input "Storage Shed (with Utilities) Square Footage Construction Value" at bounding box center [209, 257] width 5 height 5
checkbox input "true"
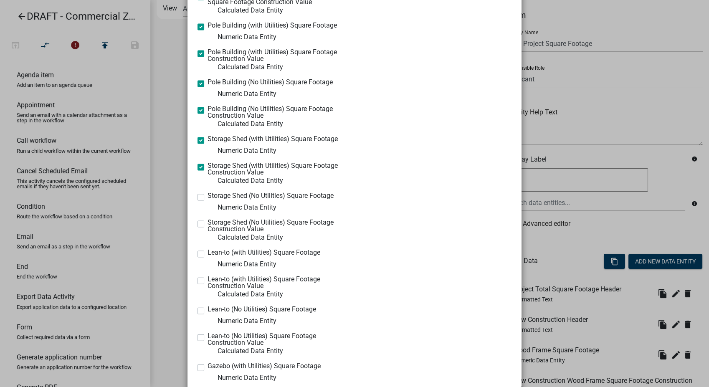
scroll to position [1808, 0]
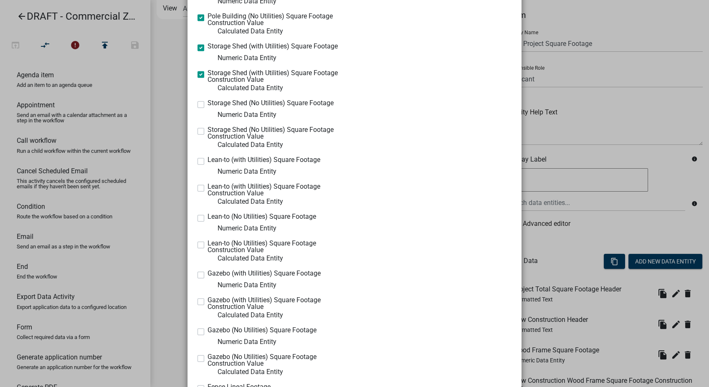
click at [207, 106] on label "Storage Shed (No Utilities) Square Footage" at bounding box center [270, 103] width 126 height 7
click at [207, 105] on input "Storage Shed (No Utilities) Square Footage" at bounding box center [209, 102] width 5 height 5
checkbox input "true"
click at [207, 135] on label "Storage Shed (No Utilities) Square Footage Construction Value" at bounding box center [277, 132] width 141 height 13
click at [207, 132] on input "Storage Shed (No Utilities) Square Footage Construction Value" at bounding box center [209, 128] width 5 height 5
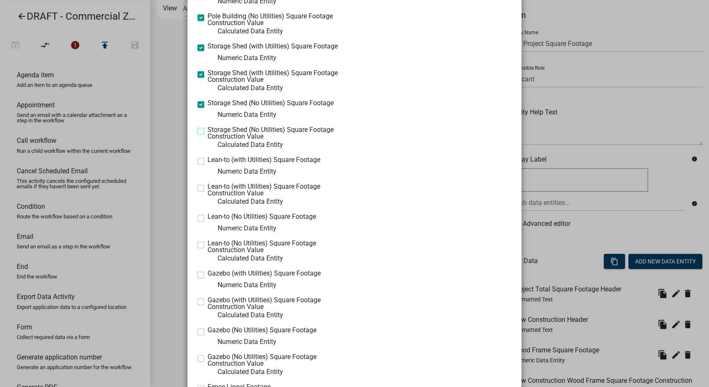
checkbox input "true"
click at [207, 163] on label "Lean-to (with Utilities) Square Footage" at bounding box center [263, 160] width 113 height 7
click at [207, 162] on input "Lean-to (with Utilities) Square Footage" at bounding box center [209, 159] width 5 height 5
checkbox input "true"
click at [207, 188] on label "Lean-to (with Utilities) Square Footage Construction Value" at bounding box center [277, 189] width 141 height 13
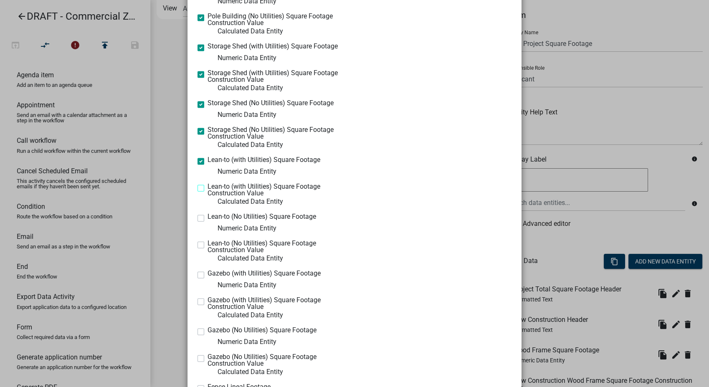
click at [207, 188] on input "Lean-to (with Utilities) Square Footage Construction Value" at bounding box center [209, 185] width 5 height 5
checkbox input "true"
click at [207, 220] on label "Lean-to (No Utilities) Square Footage" at bounding box center [261, 216] width 109 height 7
click at [207, 219] on input "Lean-to (No Utilities) Square Footage" at bounding box center [209, 215] width 5 height 5
checkbox input "true"
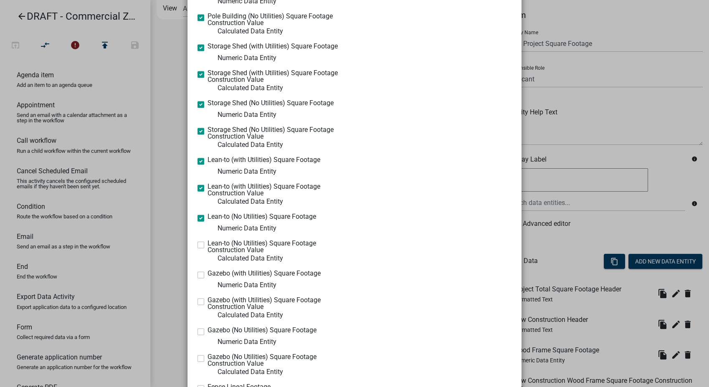
click at [207, 248] on label "Lean-to (No Utilities) Square Footage Construction Value" at bounding box center [277, 246] width 141 height 13
click at [207, 245] on input "Lean-to (No Utilities) Square Footage Construction Value" at bounding box center [209, 242] width 5 height 5
checkbox input "true"
click at [207, 277] on label "Gazebo (with Utilities) Square Footage" at bounding box center [263, 273] width 113 height 7
click at [207, 275] on input "Gazebo (with Utilities) Square Footage" at bounding box center [209, 272] width 5 height 5
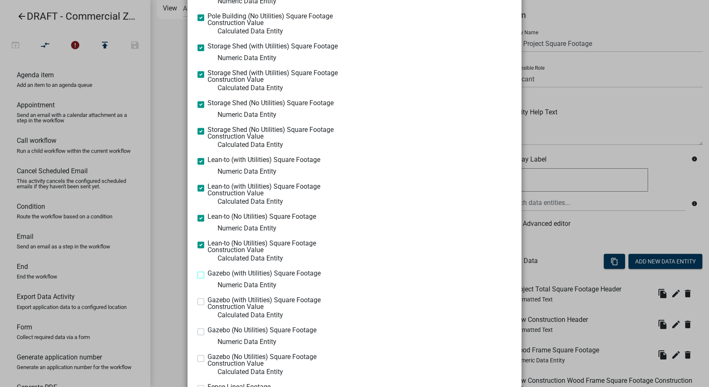
checkbox input "true"
click at [198, 308] on div "Gazebo (with Utilities) Square Footage Construction Value Calculated Data Entity" at bounding box center [272, 308] width 151 height 23
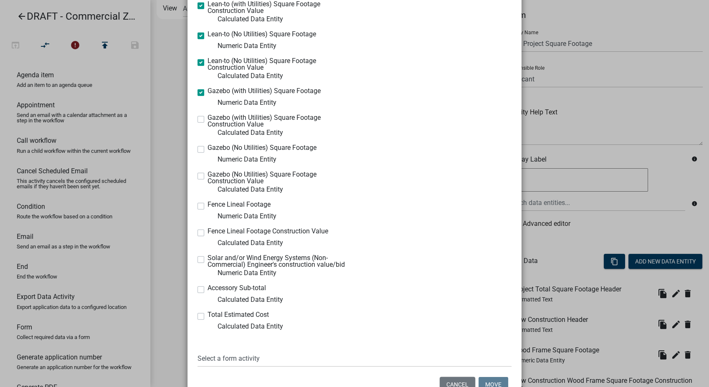
scroll to position [1994, 0]
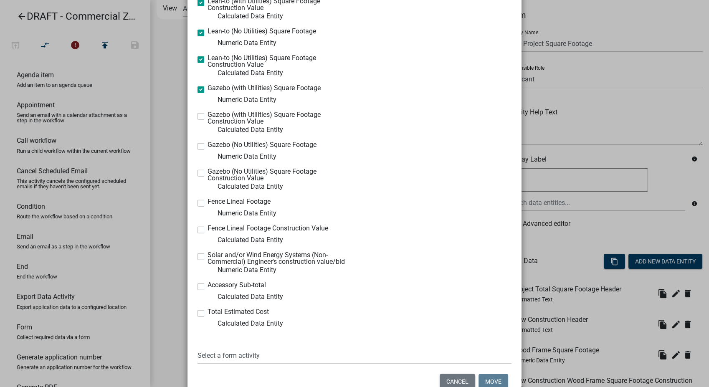
click at [207, 119] on label "Gazebo (with Utilities) Square Footage Construction Value" at bounding box center [277, 117] width 141 height 13
click at [207, 117] on input "Gazebo (with Utilities) Square Footage Construction Value" at bounding box center [209, 113] width 5 height 5
checkbox input "true"
click at [207, 148] on label "Gazebo (No Utilities) Square Footage" at bounding box center [261, 144] width 109 height 7
click at [207, 147] on input "Gazebo (No Utilities) Square Footage" at bounding box center [209, 143] width 5 height 5
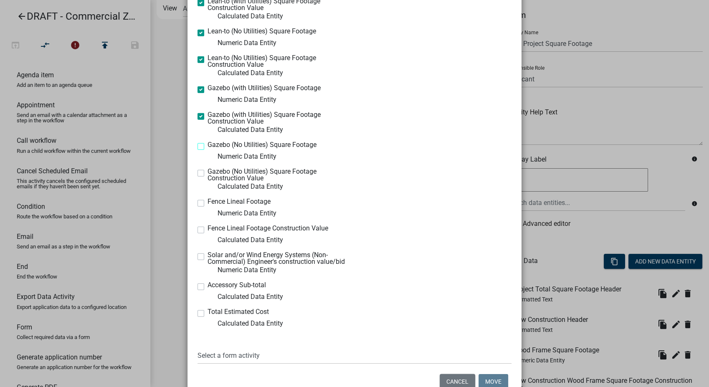
checkbox input "true"
click at [207, 174] on label "Gazebo (No Utilities) Square Footage Construction Value" at bounding box center [277, 174] width 141 height 13
click at [207, 174] on input "Gazebo (No Utilities) Square Footage Construction Value" at bounding box center [209, 170] width 5 height 5
checkbox input "true"
click at [207, 202] on label "Fence Lineal Footage" at bounding box center [238, 201] width 63 height 7
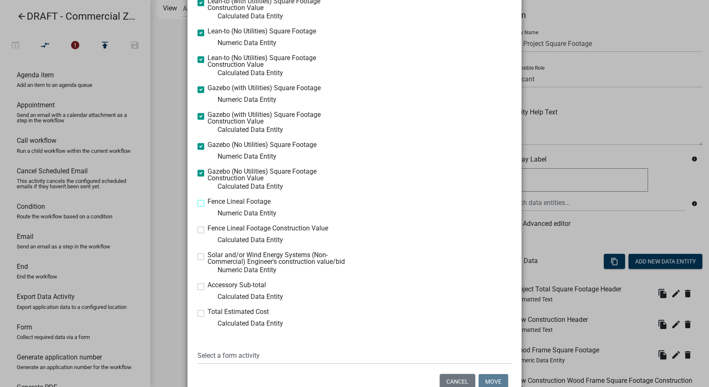
click at [207, 202] on input "Fence Lineal Footage" at bounding box center [209, 200] width 5 height 5
checkbox input "true"
click at [207, 232] on label "Fence Lineal Footage Construction Value" at bounding box center [267, 228] width 121 height 7
click at [207, 230] on input "Fence Lineal Footage Construction Value" at bounding box center [209, 227] width 5 height 5
checkbox input "true"
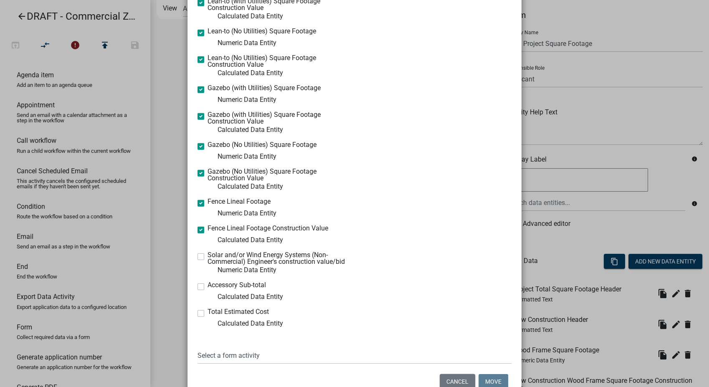
click at [207, 261] on label "Solar and/or Wind Energy Systems (Non-Commercial) Engineer's construction value…" at bounding box center [277, 258] width 141 height 13
click at [207, 257] on input "Solar and/or Wind Energy Systems (Non-Commercial) Engineer's construction value…" at bounding box center [209, 254] width 5 height 5
checkbox input "true"
click at [207, 288] on label "Accessory Sub-total" at bounding box center [236, 285] width 58 height 7
click at [207, 287] on input "Accessory Sub-total" at bounding box center [209, 284] width 5 height 5
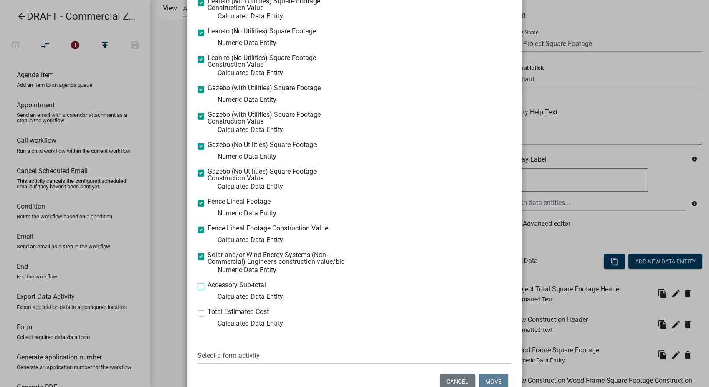
checkbox input "true"
click at [207, 315] on label "Total Estimated Cost" at bounding box center [237, 311] width 61 height 7
click at [207, 314] on input "Total Estimated Cost" at bounding box center [209, 310] width 5 height 5
checkbox input "true"
click at [254, 363] on select "Select a form activity Contact and Property Information Zoning Review Applicati…" at bounding box center [354, 355] width 314 height 17
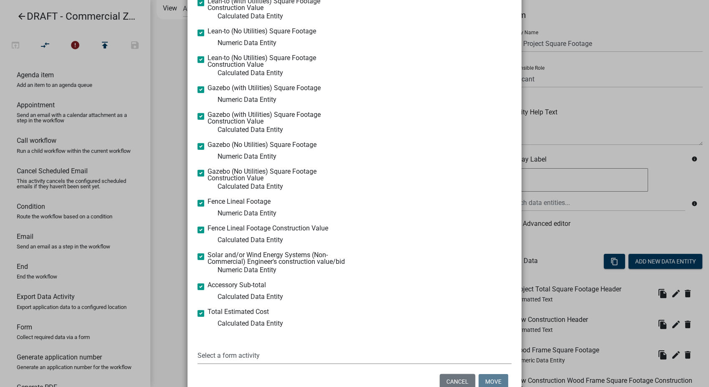
select select "1d0ecc40-b6f9-4a49-a2f4-abbc5a431a2c"
click at [197, 350] on select "Select a form activity Contact and Property Information Zoning Review Applicati…" at bounding box center [354, 355] width 314 height 17
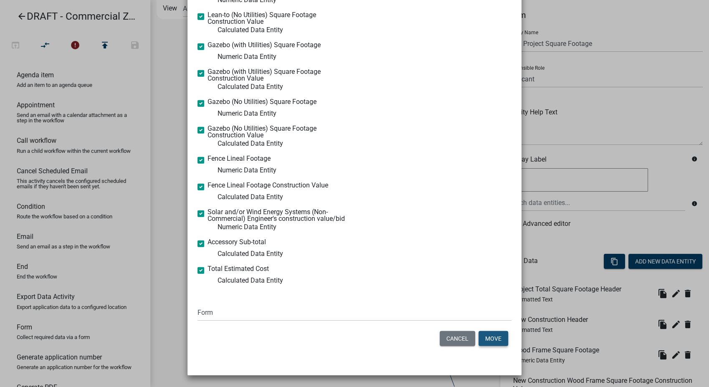
click at [499, 334] on button "Move" at bounding box center [493, 338] width 30 height 15
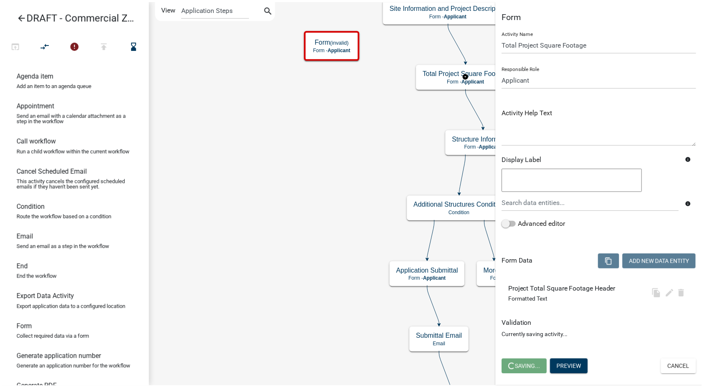
scroll to position [0, 0]
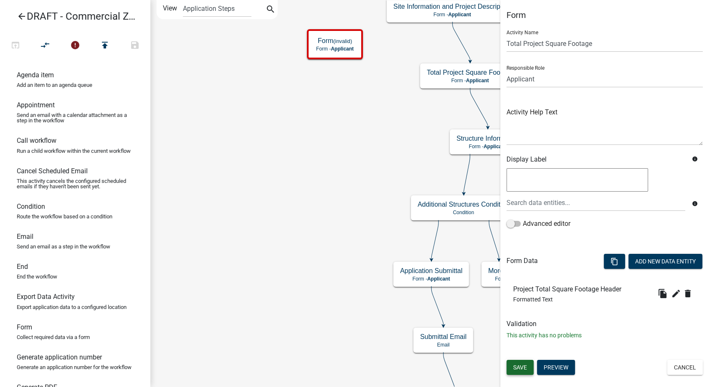
click at [518, 369] on span "Save" at bounding box center [520, 367] width 14 height 7
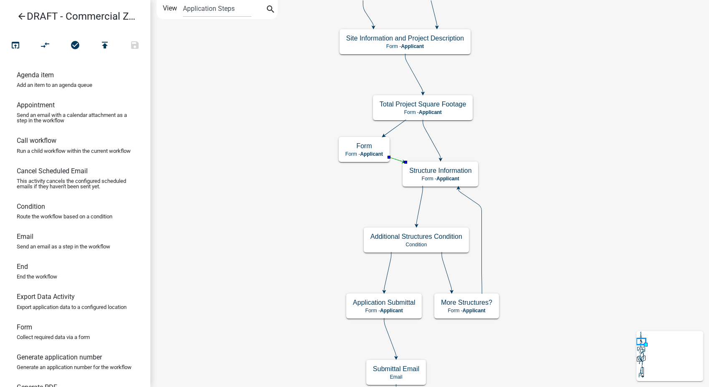
click at [21, 14] on icon "arrow_back" at bounding box center [22, 17] width 10 height 12
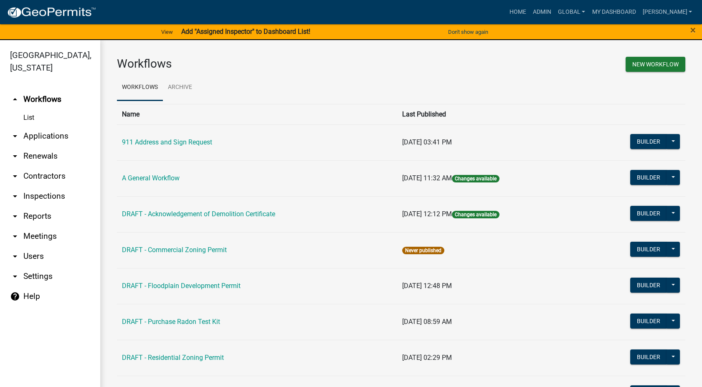
click at [50, 266] on link "arrow_drop_down Settings" at bounding box center [50, 276] width 100 height 20
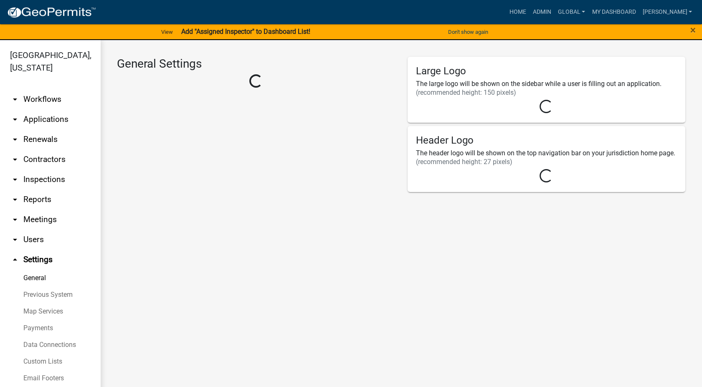
select select "IA"
select select "Central Standard Time"
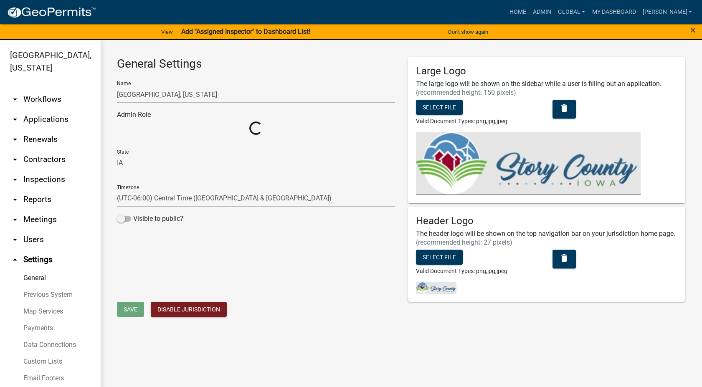
select select "03540cc7-cae6-4ec5-9df4-19164d3ec826"
click at [36, 353] on link "Custom Lists" at bounding box center [50, 361] width 100 height 17
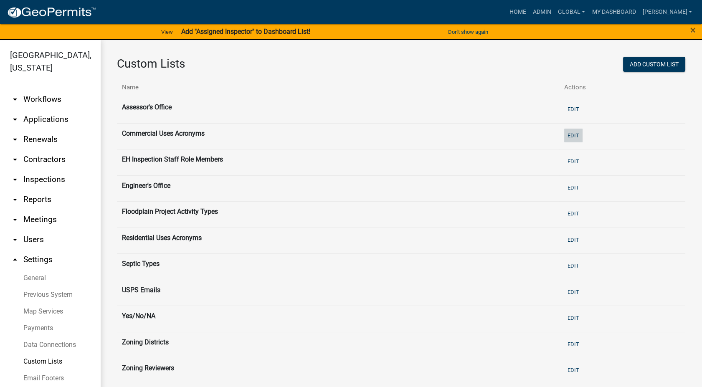
click at [571, 130] on button "Edit" at bounding box center [573, 136] width 18 height 14
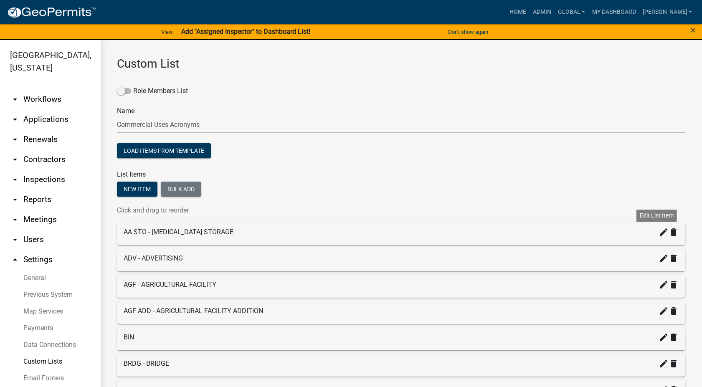
click at [658, 229] on icon "create" at bounding box center [663, 232] width 10 height 10
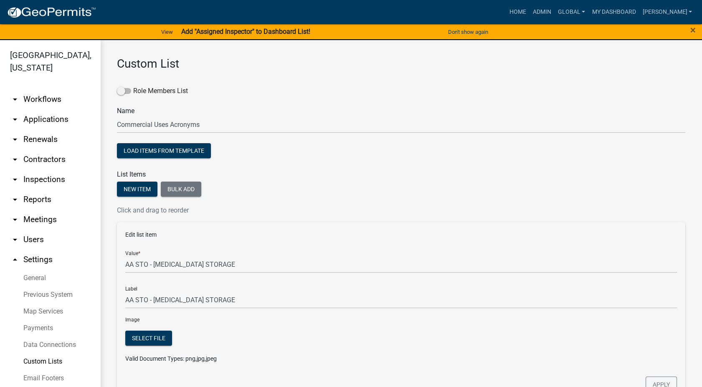
click at [440, 189] on div "New item Bulk add" at bounding box center [401, 190] width 568 height 17
click at [33, 353] on link "Custom Lists" at bounding box center [50, 361] width 100 height 17
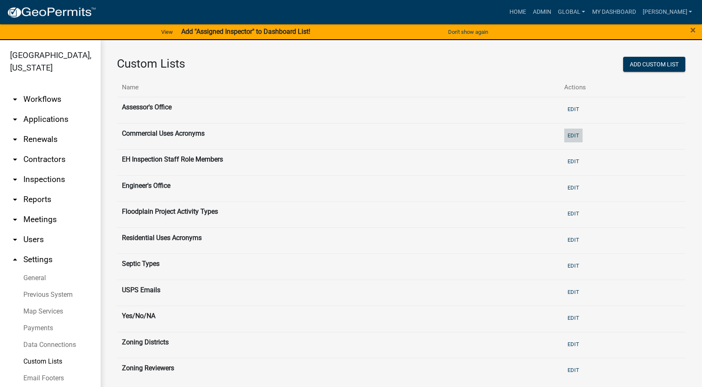
click at [568, 135] on button "Edit" at bounding box center [573, 136] width 18 height 14
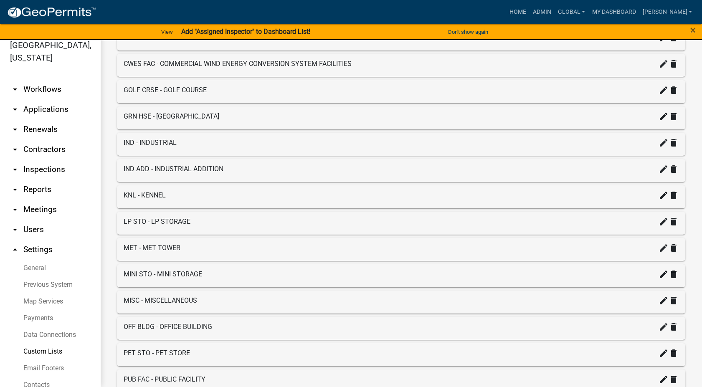
scroll to position [606, 0]
click at [33, 79] on link "arrow_drop_down Workflows" at bounding box center [50, 89] width 100 height 20
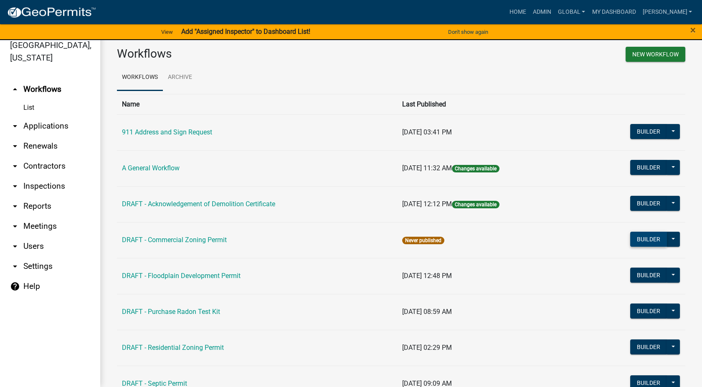
click at [641, 242] on button "Builder" at bounding box center [648, 239] width 37 height 15
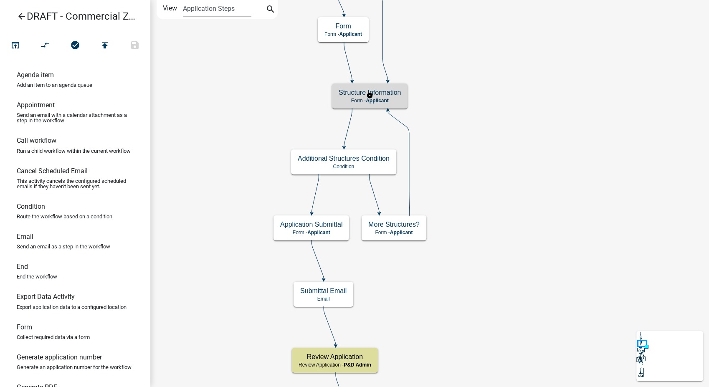
click at [398, 98] on p "Form - Applicant" at bounding box center [369, 101] width 62 height 6
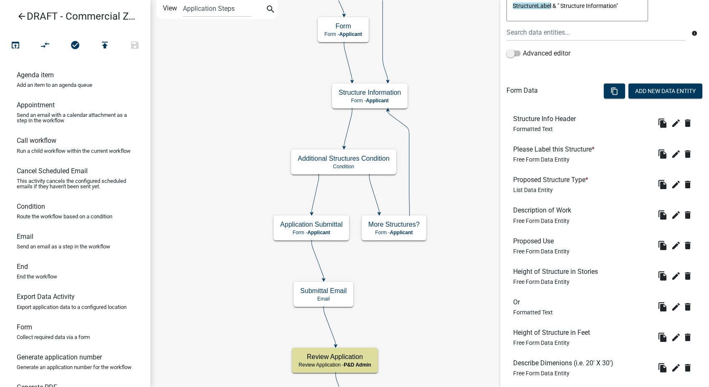
scroll to position [185, 0]
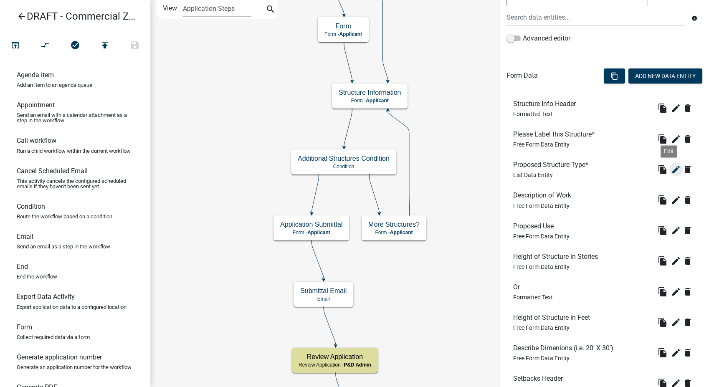
click at [672, 169] on icon "edit" at bounding box center [676, 169] width 10 height 10
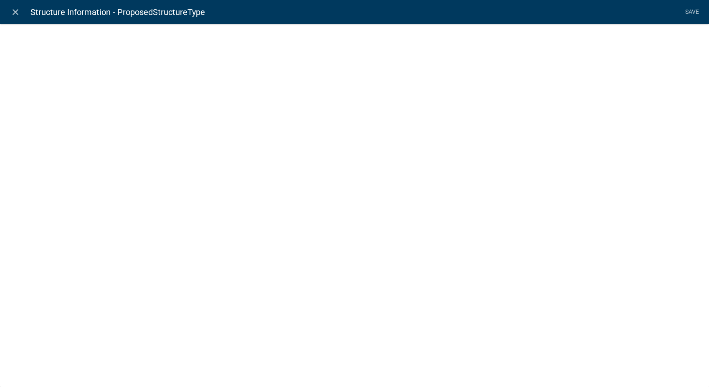
select select "list-data"
select select "custom-list-68d4af70-450f-452f-8709-12d5b524a418"
select select
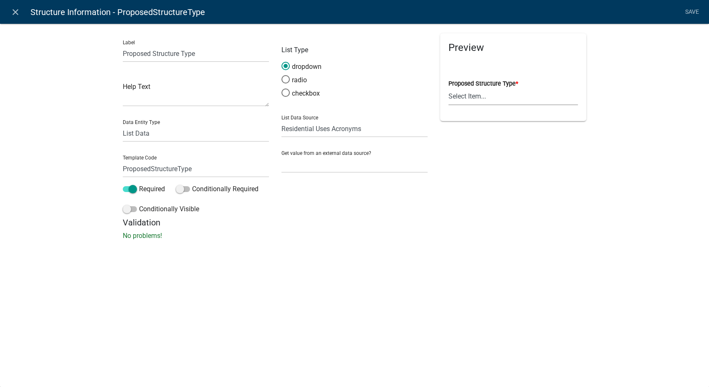
click at [489, 94] on select "Select Item... ACC BLD - ACCESSORY BUILDING ACC BLD ADD - ACCESSORY BUILDING AD…" at bounding box center [512, 96] width 129 height 17
click at [14, 10] on icon "close" at bounding box center [15, 12] width 10 height 10
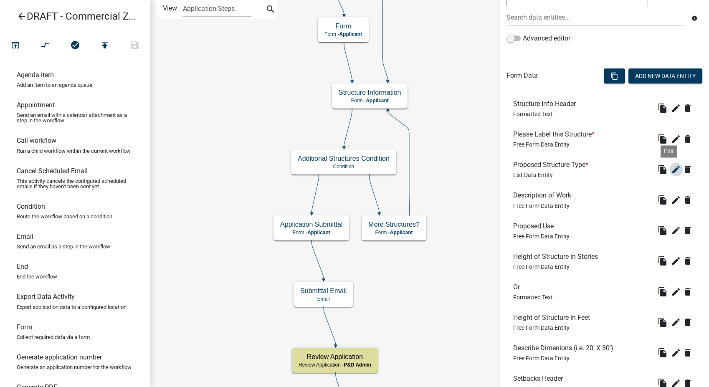
click at [671, 168] on icon "edit" at bounding box center [676, 169] width 10 height 10
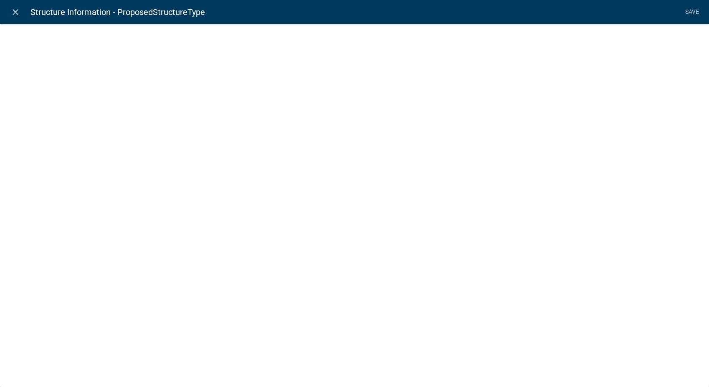
select select "list-data"
select select "custom-list-68d4af70-450f-452f-8709-12d5b524a418"
select select
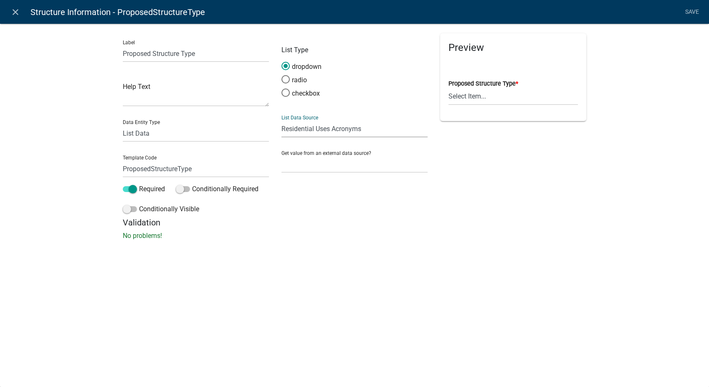
click at [379, 121] on select "State List Assessor's Office Assessor's Office Commercial Uses Acronyms EH Insp…" at bounding box center [354, 128] width 146 height 17
select select "custom-list-fd2ff5e7-90de-430c-ac12-7cdc06f012f7"
click at [281, 120] on select "State List Assessor's Office Assessor's Office Commercial Uses Acronyms EH Insp…" at bounding box center [354, 128] width 146 height 17
click at [688, 11] on link "Save" at bounding box center [691, 12] width 21 height 16
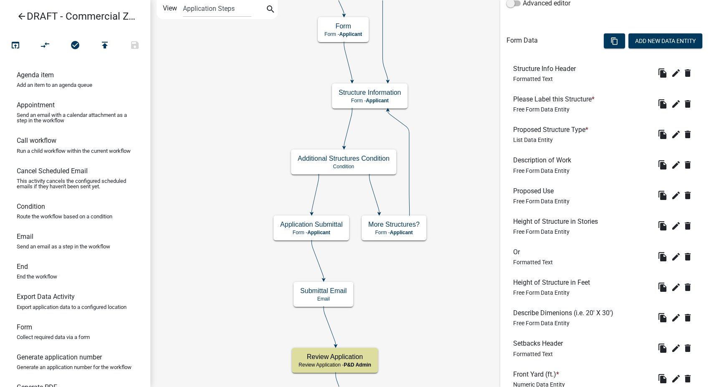
scroll to position [232, 0]
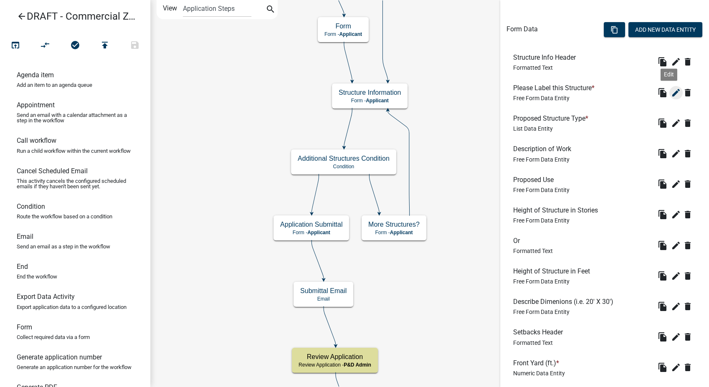
click at [671, 90] on icon "edit" at bounding box center [676, 93] width 10 height 10
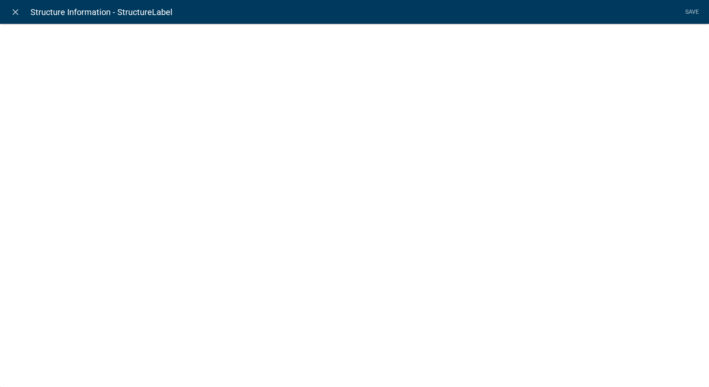
select select
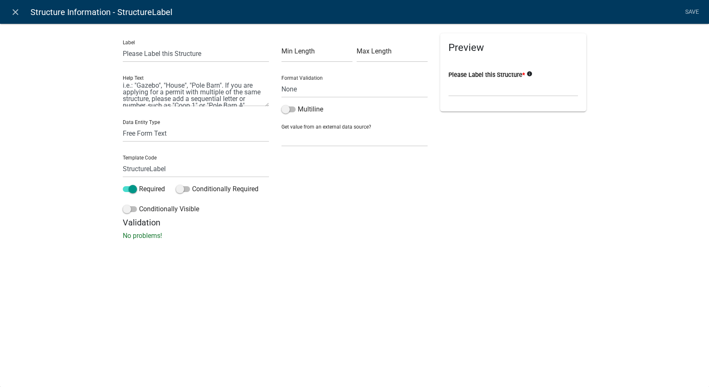
scroll to position [0, 0]
click at [12, 14] on icon "close" at bounding box center [15, 12] width 10 height 10
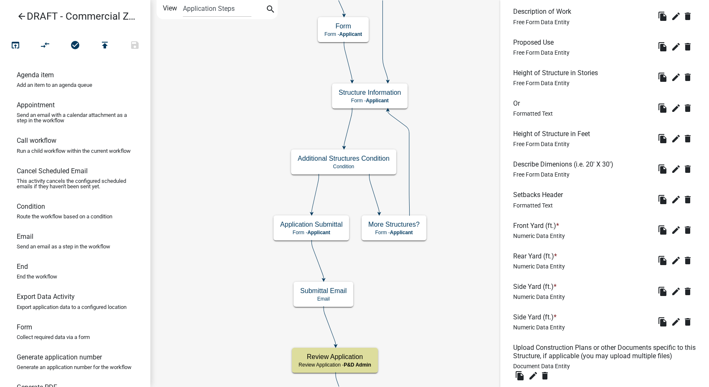
scroll to position [371, 0]
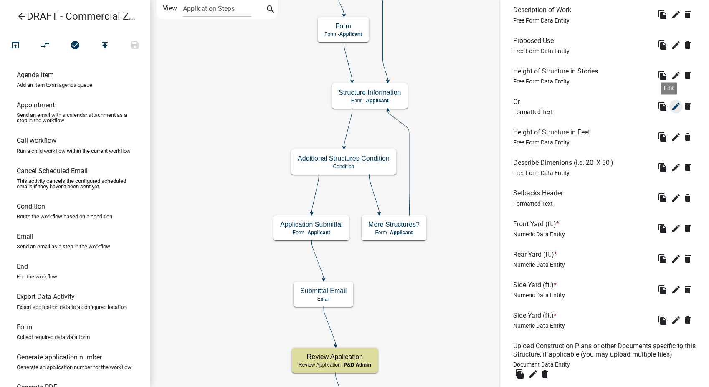
click at [671, 105] on icon "edit" at bounding box center [676, 106] width 10 height 10
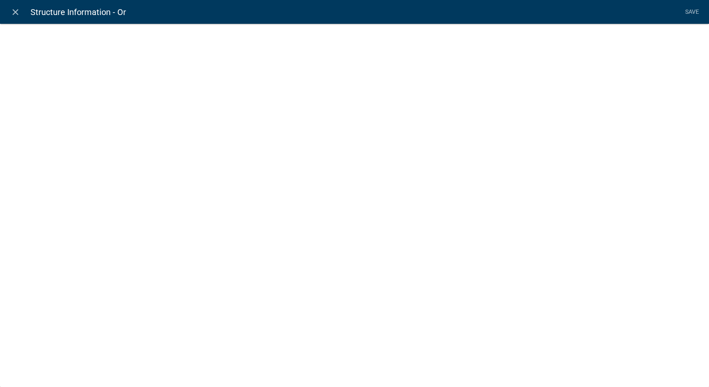
select select "rich-text"
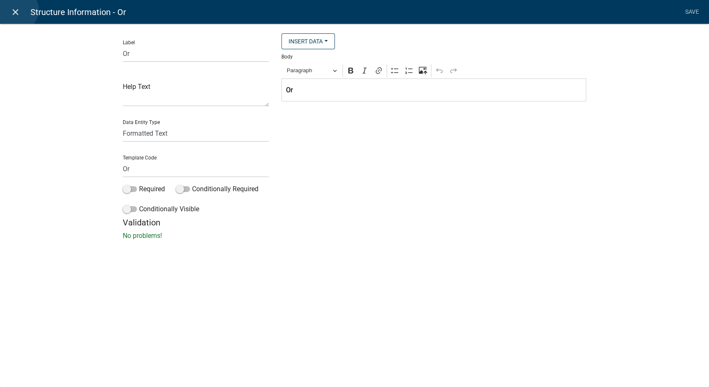
click at [18, 10] on icon "close" at bounding box center [15, 12] width 10 height 10
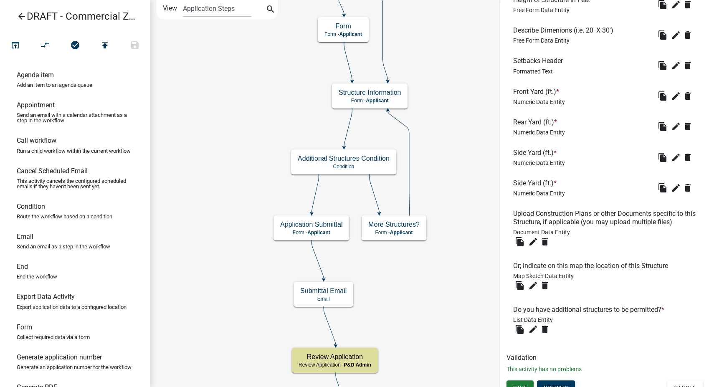
scroll to position [510, 0]
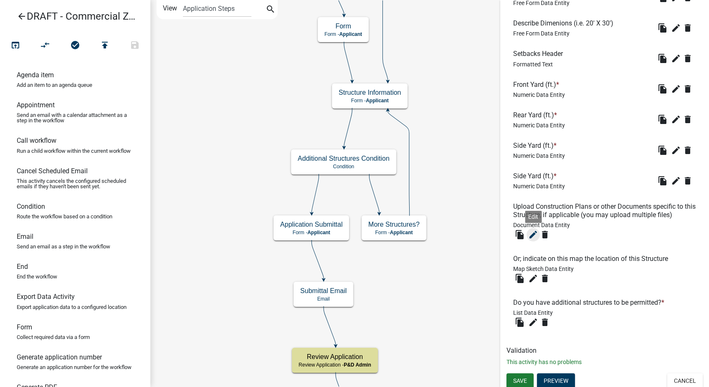
click at [532, 230] on icon "edit" at bounding box center [533, 235] width 10 height 10
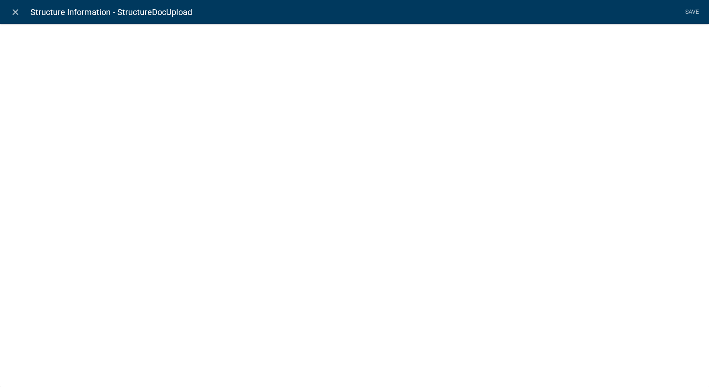
select select "document"
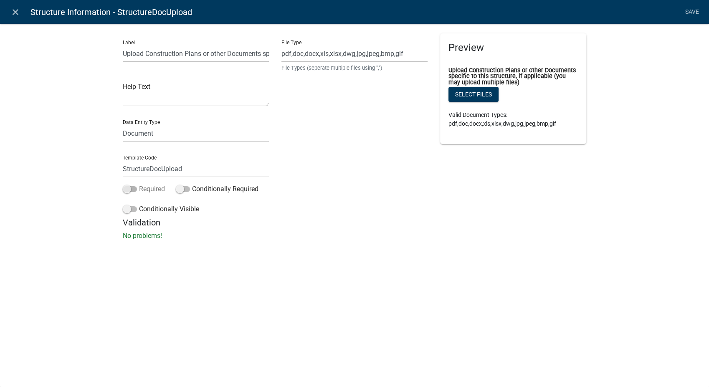
click at [125, 186] on span at bounding box center [130, 189] width 14 height 6
click at [139, 184] on input "Required" at bounding box center [139, 184] width 0 height 0
click at [691, 9] on link "Save" at bounding box center [691, 12] width 21 height 16
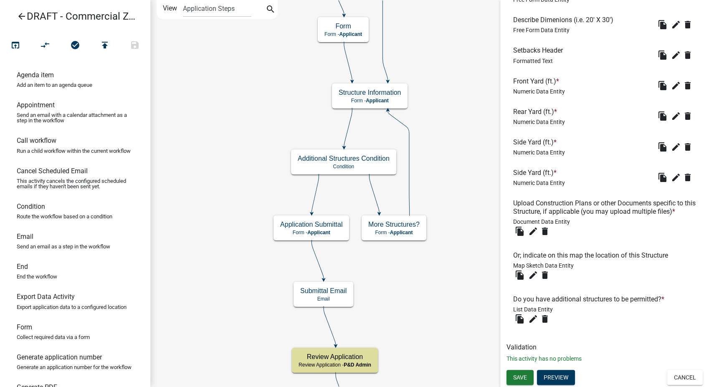
scroll to position [521, 0]
click at [532, 272] on icon "edit" at bounding box center [533, 275] width 10 height 10
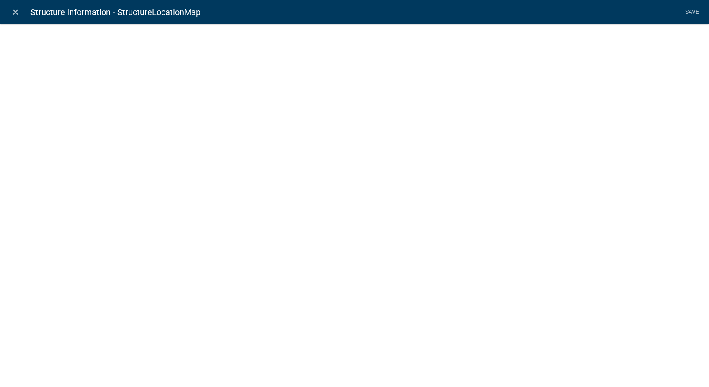
select select "mapsketch-data"
select select "hybrid"
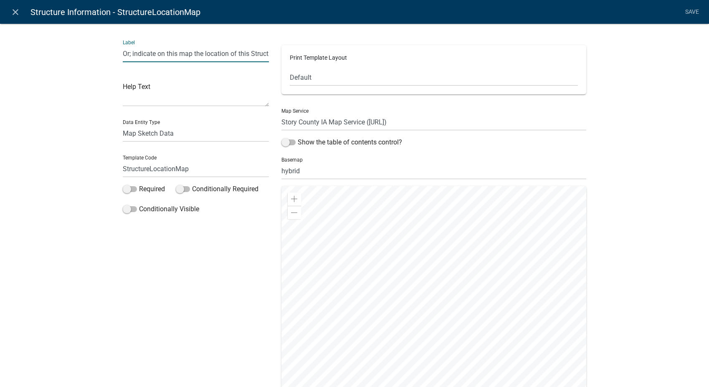
click at [130, 55] on input "Or; indicate on this map the location of this Structure" at bounding box center [196, 53] width 146 height 17
type input "Indicate on this map the location of this Structure"
click at [694, 11] on link "Save" at bounding box center [691, 12] width 21 height 16
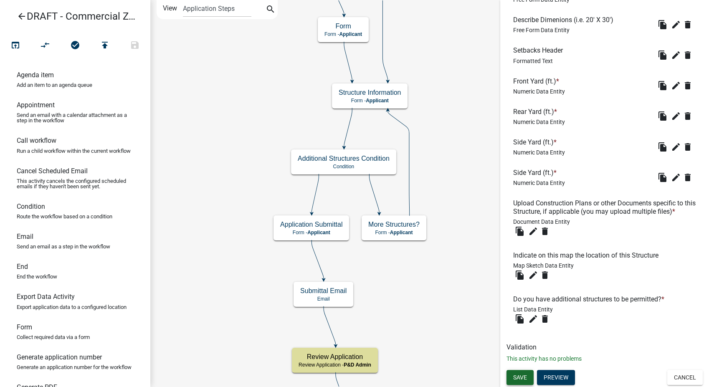
click at [509, 383] on button "Save" at bounding box center [519, 377] width 27 height 15
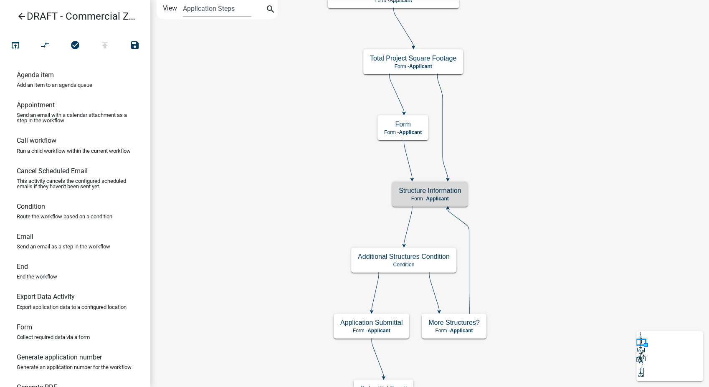
scroll to position [0, 0]
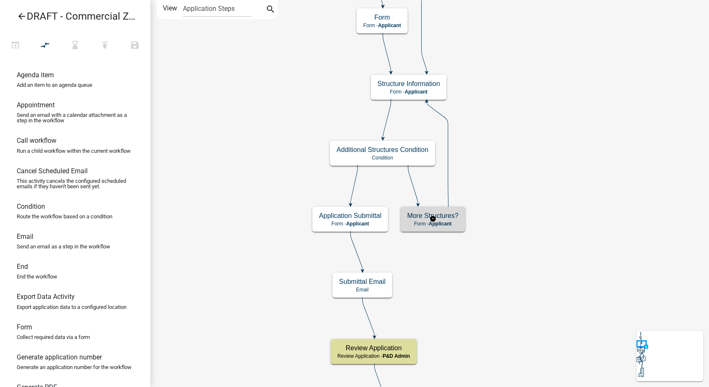
click at [426, 227] on div "More Structures? Form - Applicant" at bounding box center [432, 219] width 65 height 25
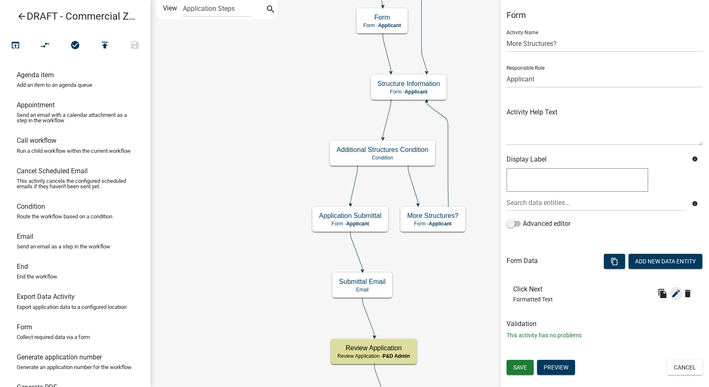
click at [679, 244] on form "Activity Name More Structures? Responsible Role Applicant Admin P & D Inspector…" at bounding box center [604, 167] width 196 height 289
click at [672, 292] on icon "edit" at bounding box center [676, 293] width 10 height 10
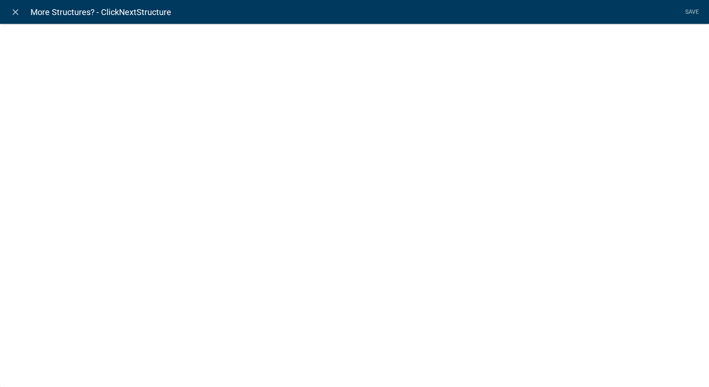
select select "rich-text"
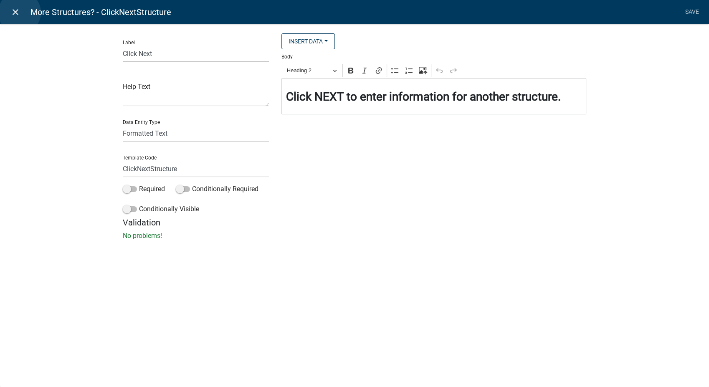
click at [20, 13] on icon "close" at bounding box center [15, 12] width 10 height 10
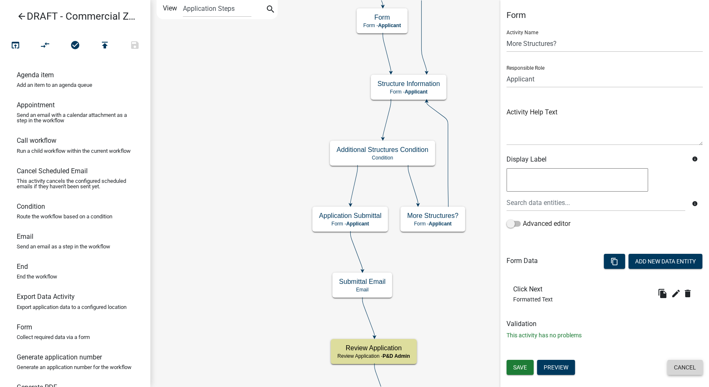
click at [682, 360] on button "Cancel" at bounding box center [684, 367] width 35 height 15
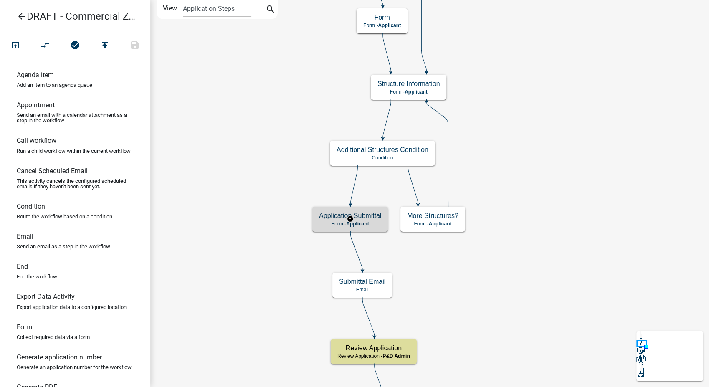
click at [380, 220] on div "Application Submittal Form - Applicant" at bounding box center [350, 219] width 76 height 25
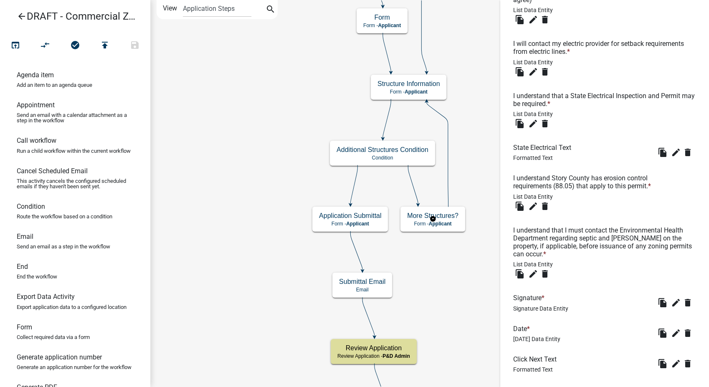
scroll to position [414, 0]
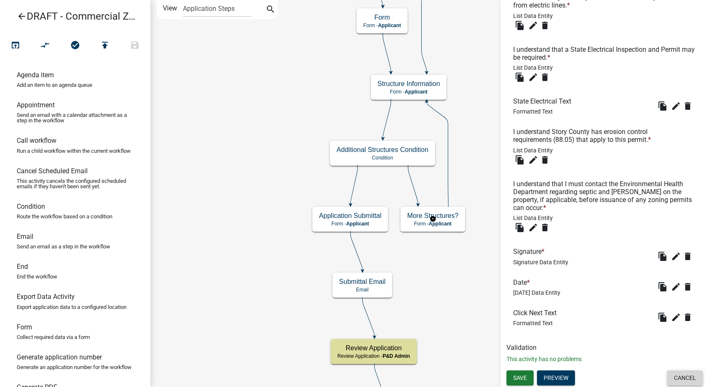
click at [684, 372] on button "Cancel" at bounding box center [684, 377] width 35 height 15
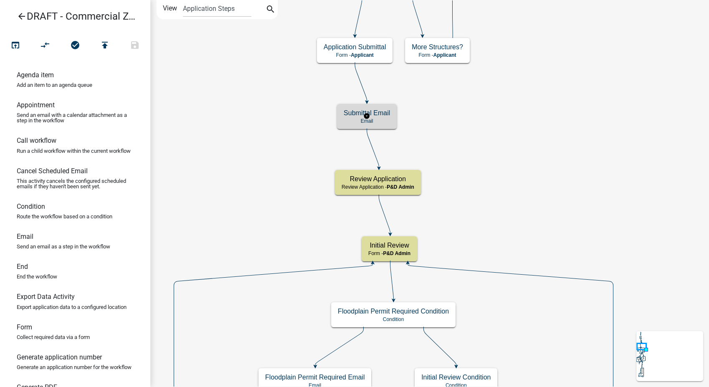
click at [374, 119] on p "Email" at bounding box center [366, 121] width 46 height 6
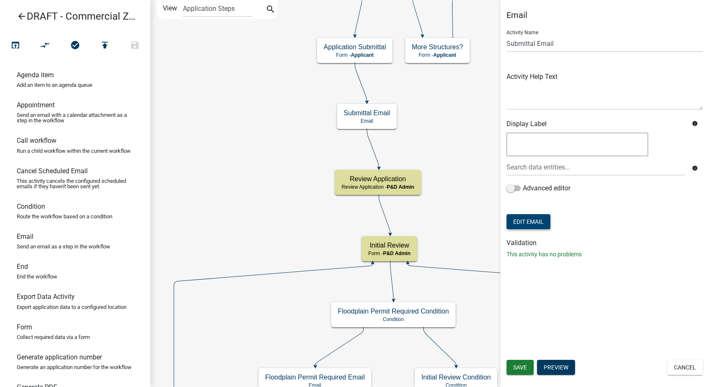
click at [525, 224] on button "Edit Email" at bounding box center [528, 221] width 44 height 15
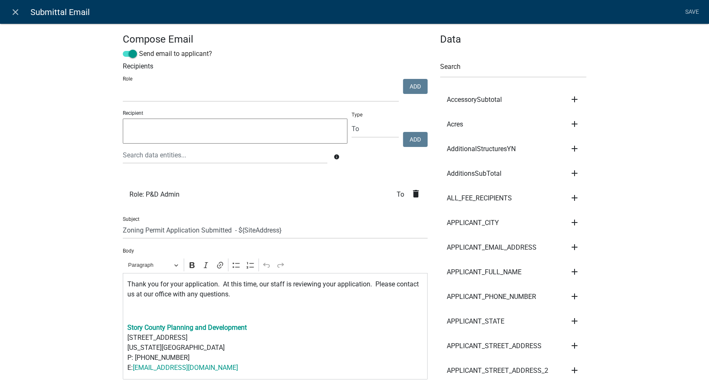
scroll to position [93, 0]
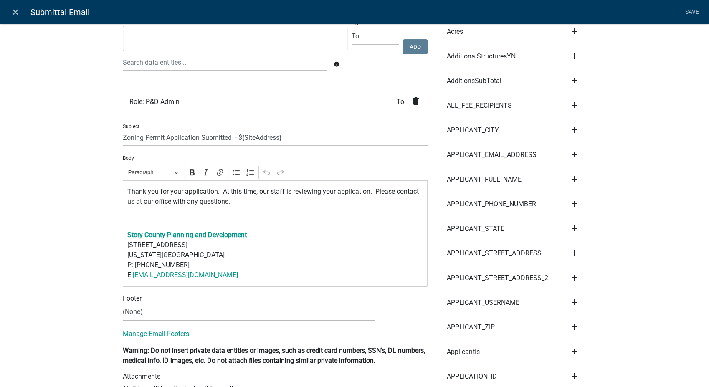
click at [169, 311] on select "(None) Environmental Health Planning & Development" at bounding box center [249, 311] width 252 height 17
click at [276, 274] on p "Story County Planning and Development 900 Sixth St. Nevada, IA 50201 P: (515)-3…" at bounding box center [275, 255] width 296 height 50
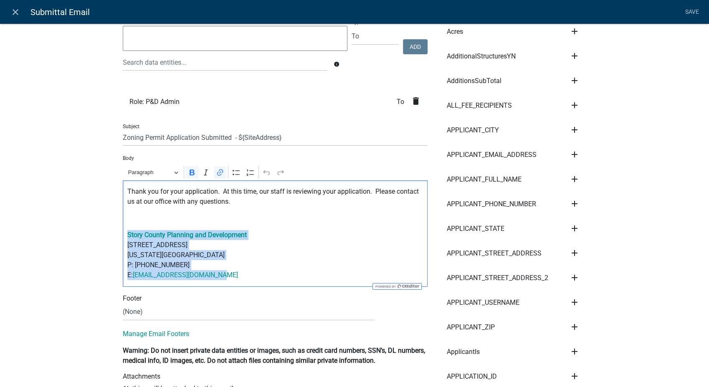
drag, startPoint x: 224, startPoint y: 274, endPoint x: 96, endPoint y: 232, distance: 134.5
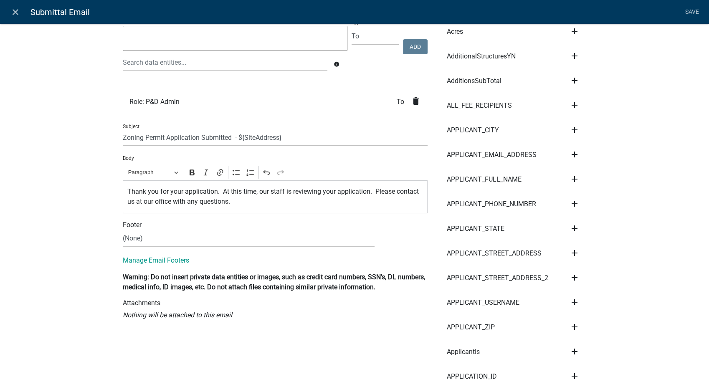
click at [134, 236] on select "(None) Environmental Health Planning & Development" at bounding box center [249, 238] width 252 height 17
select select "6b414dd9-46b1-4634-9489-6945e61a5ceb"
click at [123, 230] on select "(None) Environmental Health Planning & Development" at bounding box center [249, 238] width 252 height 17
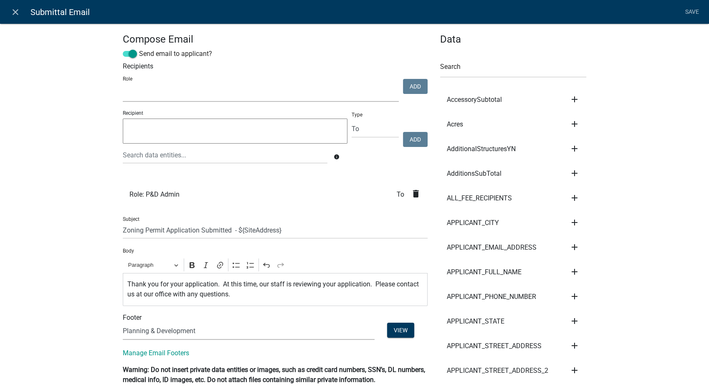
click at [182, 89] on select "Admin P & D Inspectors EH Administrative Assistant Zoning Reviewers EH Inspecti…" at bounding box center [261, 93] width 276 height 17
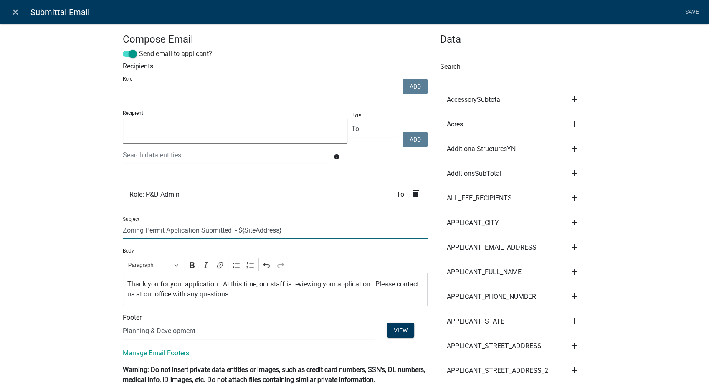
click at [123, 229] on input "Zoning Permit Application Submitted - ${SiteAddress}" at bounding box center [275, 230] width 305 height 17
click at [321, 229] on input "Commercial Zoning Permit Application Submitted - ${SiteAddress}" at bounding box center [275, 230] width 305 height 17
type input "Commercial Zoning Permit Application Submitted - ${ProjectName}"
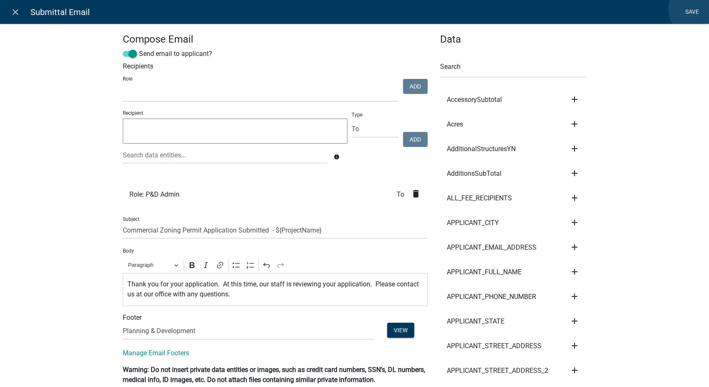
click at [694, 10] on link "Save" at bounding box center [691, 12] width 21 height 16
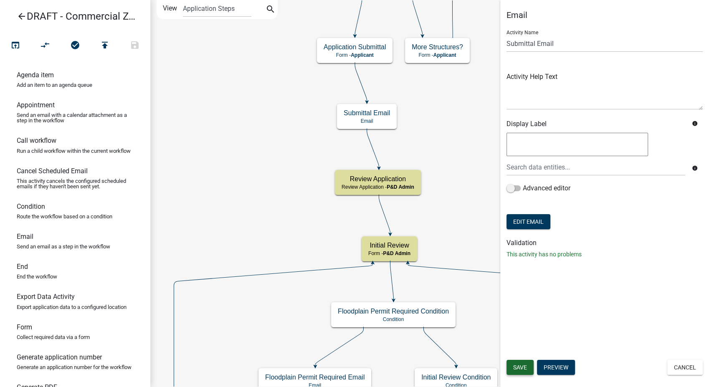
click at [521, 364] on span "Save" at bounding box center [520, 367] width 14 height 7
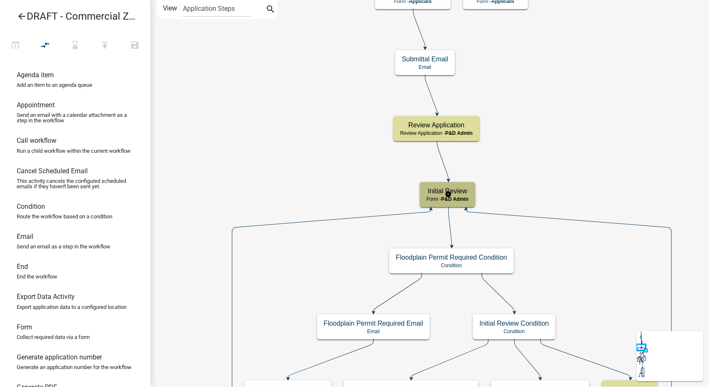
click at [471, 192] on div "Initial Review Form - P&D Admin" at bounding box center [447, 194] width 56 height 25
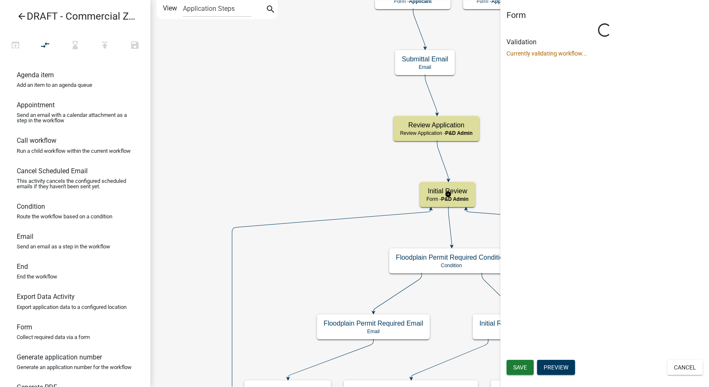
select select "1D7849C7-47D0-45C1-BB15-B11DE66EF8E1"
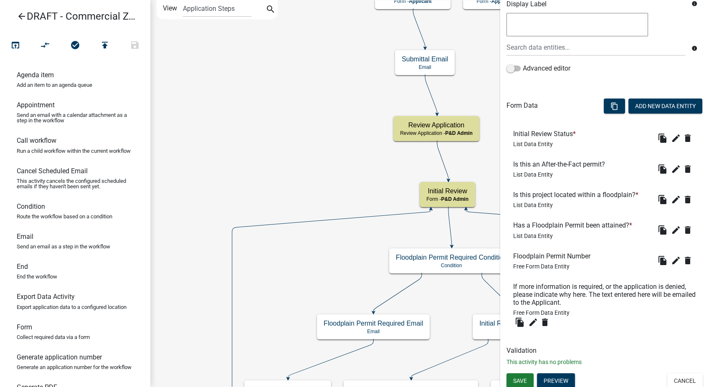
scroll to position [179, 0]
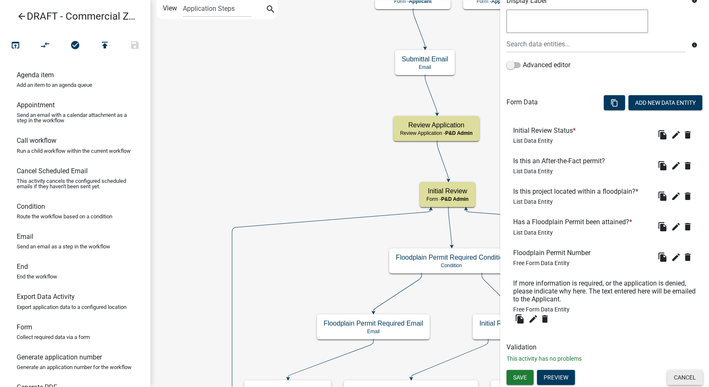
click at [678, 379] on button "Cancel" at bounding box center [684, 377] width 35 height 15
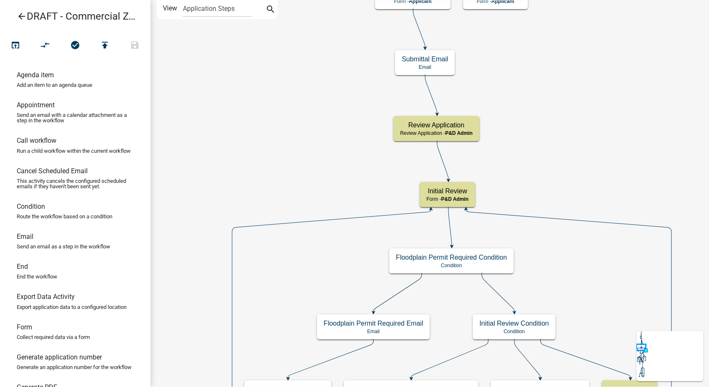
scroll to position [0, 0]
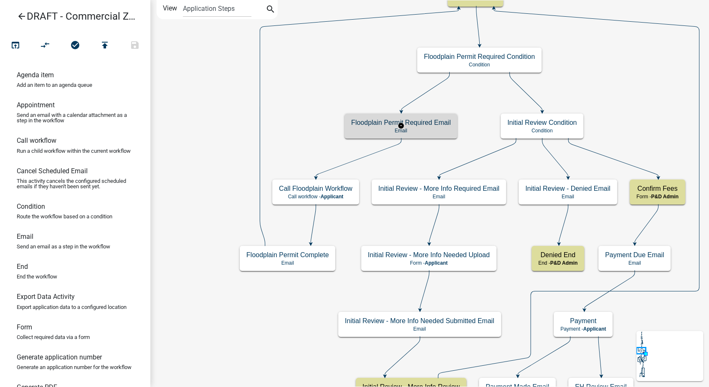
click at [431, 129] on p "Email" at bounding box center [400, 131] width 99 height 6
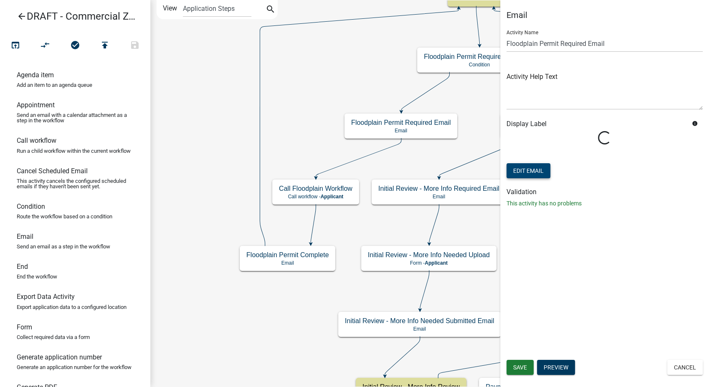
click at [520, 171] on button "Edit Email" at bounding box center [528, 170] width 44 height 15
select select "6b414dd9-46b1-4634-9489-6945e61a5ceb"
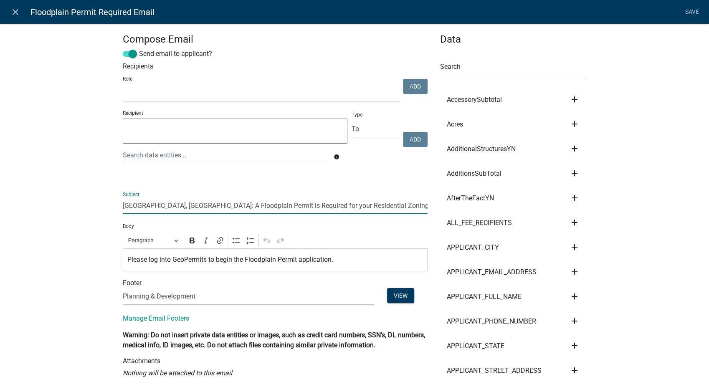
click at [320, 208] on input "Story County, IA: A Floodplain Permit is Required for your Residential Zoning P…" at bounding box center [275, 205] width 305 height 17
type input "Story County, IA: A Floodplain Permit is Required for your Commercial Zoning Pe…"
click at [691, 12] on link "Save" at bounding box center [691, 12] width 21 height 16
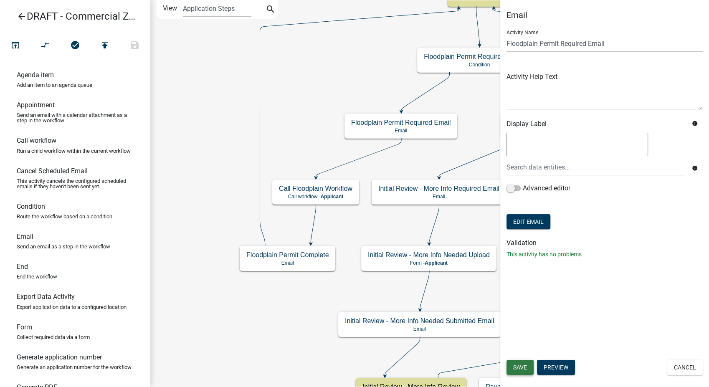
click at [517, 361] on button "Save" at bounding box center [519, 367] width 27 height 15
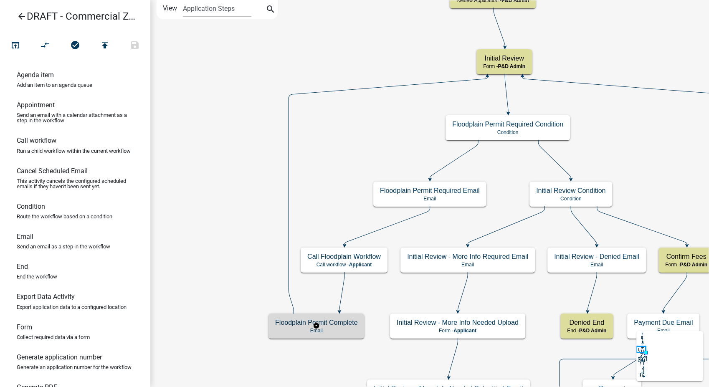
click at [337, 325] on h5 "Floodplain Permit Complete" at bounding box center [316, 322] width 82 height 8
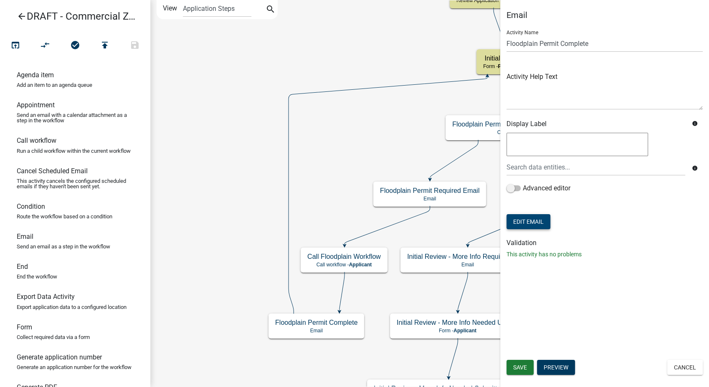
click at [530, 221] on button "Edit Email" at bounding box center [528, 221] width 44 height 15
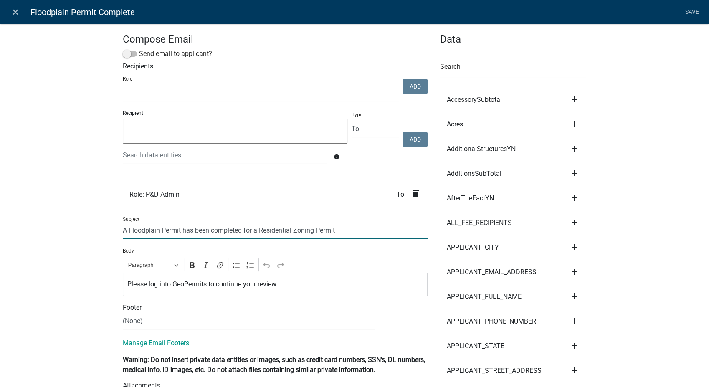
click at [288, 229] on input "A Floodplain Permit has been completed for a Residential Zoning Permit" at bounding box center [275, 230] width 305 height 17
type input "A Floodplain Permit has been completed for a Commercial Zoning Permit"
click at [695, 12] on link "Save" at bounding box center [691, 12] width 21 height 16
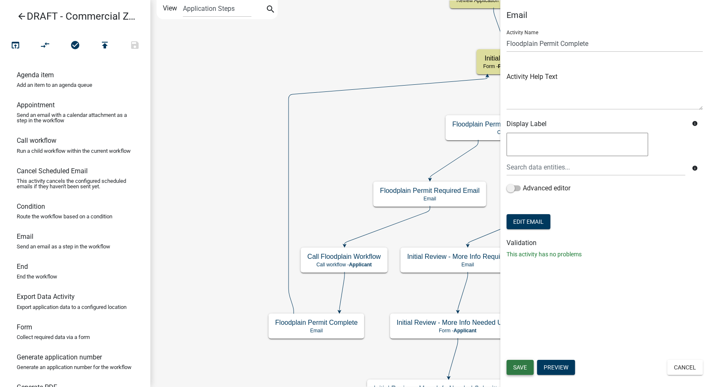
click at [524, 365] on span "Save" at bounding box center [520, 367] width 14 height 7
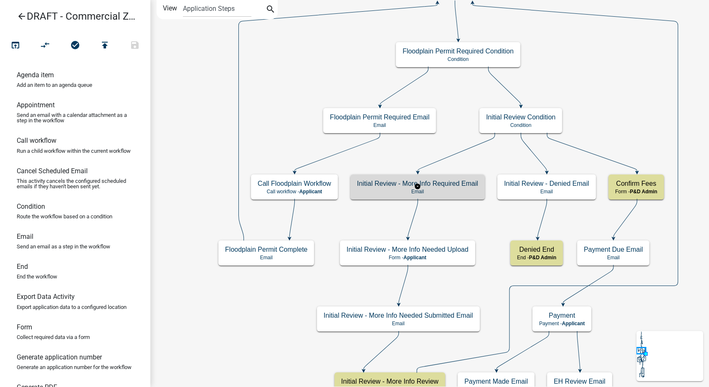
click at [457, 185] on h5 "Initial Review - More Info Required Email" at bounding box center [417, 183] width 121 height 8
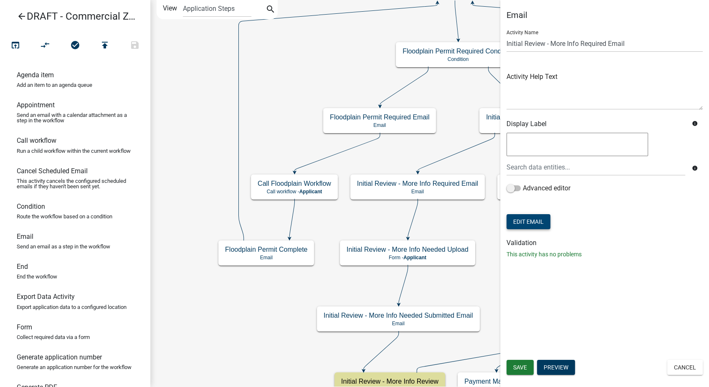
click at [535, 222] on button "Edit Email" at bounding box center [528, 221] width 44 height 15
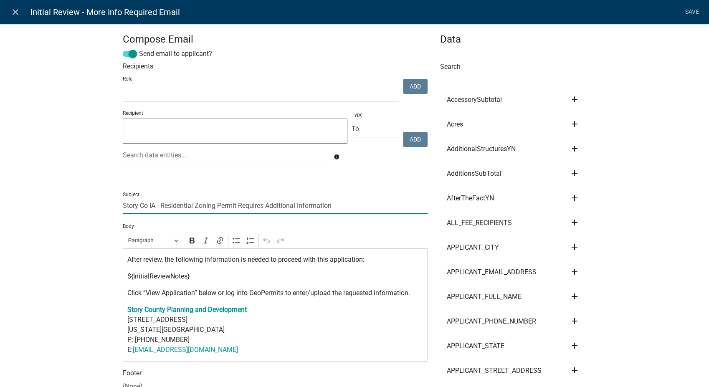
click at [190, 206] on input "Story Co IA - Residential Zoning Permit Requires Additional Information" at bounding box center [275, 205] width 305 height 17
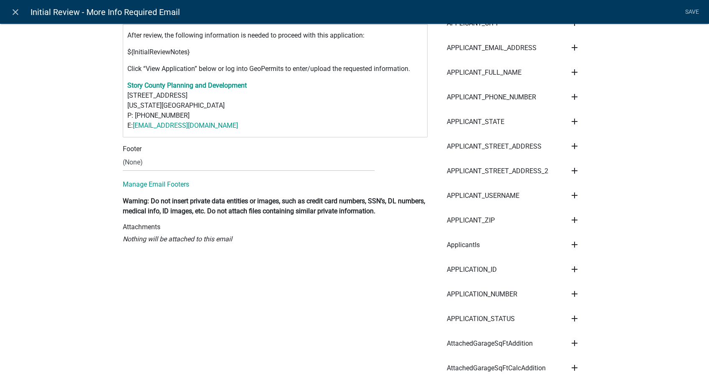
scroll to position [232, 0]
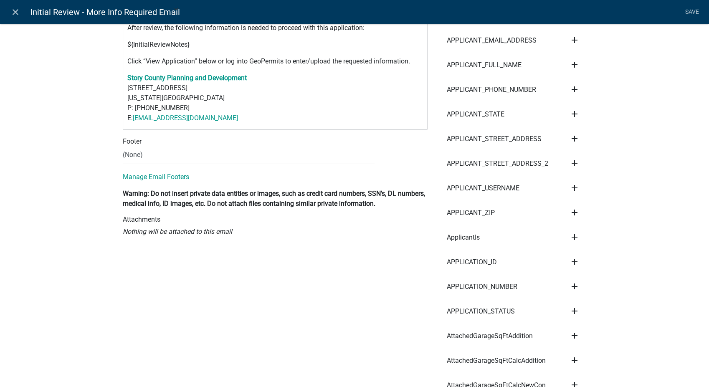
type input "Story Co IA - Commercial Zoning Permit Requires Additional Information"
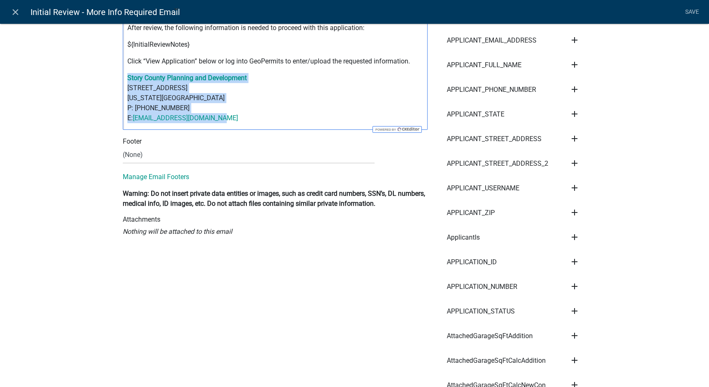
drag, startPoint x: 225, startPoint y: 119, endPoint x: 103, endPoint y: 73, distance: 129.8
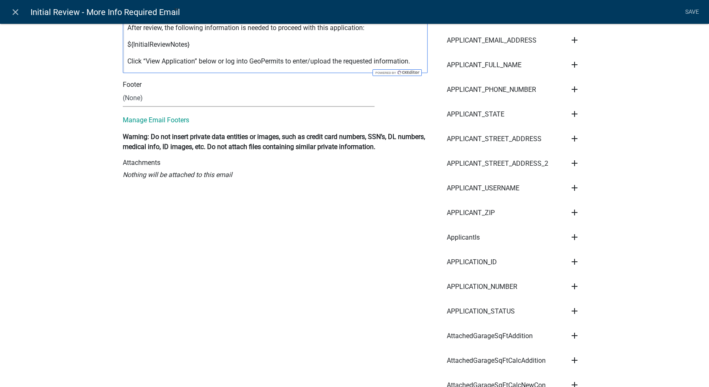
click at [154, 98] on select "(None) Environmental Health Planning & Development" at bounding box center [249, 98] width 252 height 17
select select "6b414dd9-46b1-4634-9489-6945e61a5ceb"
click at [123, 90] on select "(None) Environmental Health Planning & Development" at bounding box center [249, 98] width 252 height 17
click at [689, 11] on link "Save" at bounding box center [691, 12] width 21 height 16
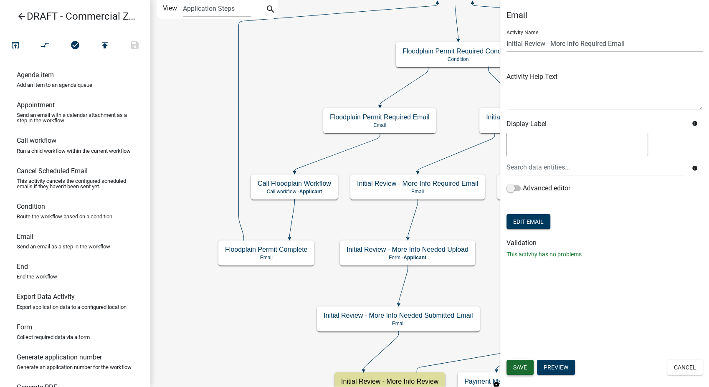
click at [514, 368] on span "Save" at bounding box center [520, 367] width 14 height 7
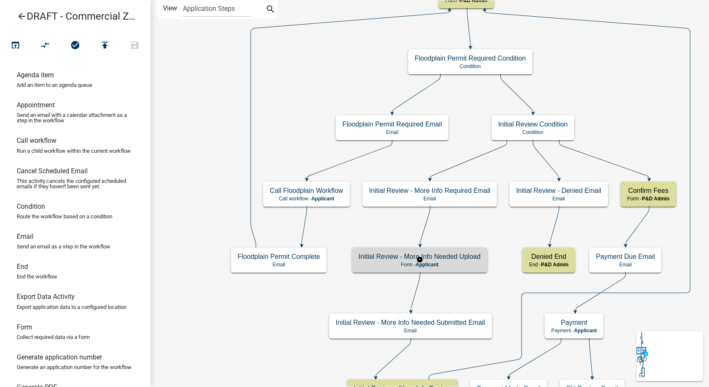
click at [430, 270] on div "Initial Review - More Info Needed Upload Form - Applicant" at bounding box center [419, 259] width 135 height 25
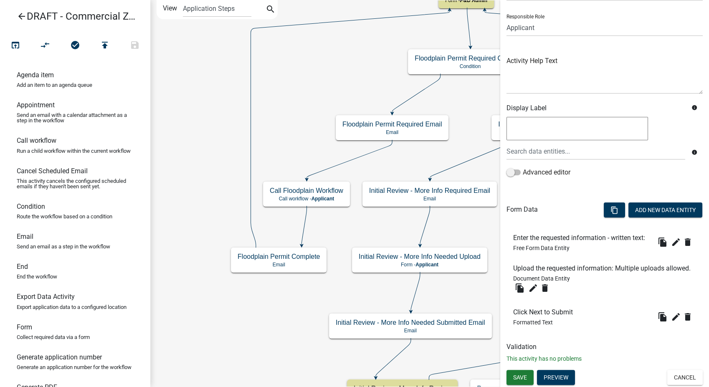
scroll to position [72, 0]
click at [672, 381] on button "Cancel" at bounding box center [684, 377] width 35 height 15
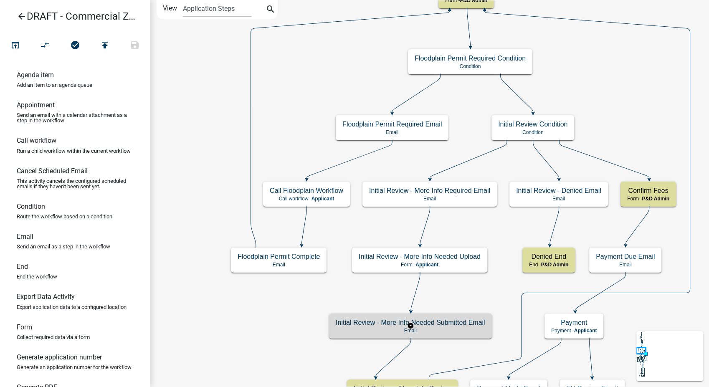
click at [444, 333] on div "Initial Review - More Info Needed Submitted Email Email" at bounding box center [410, 325] width 163 height 25
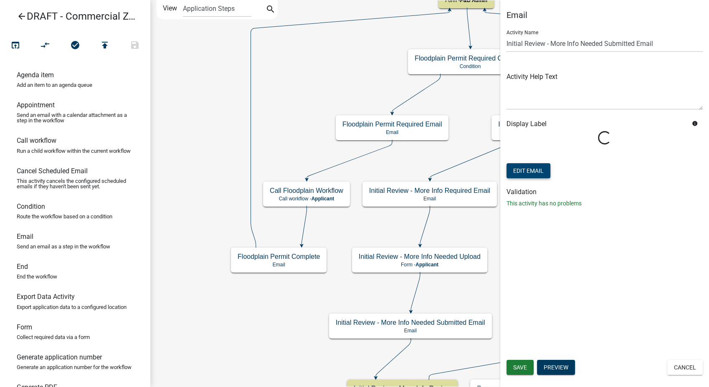
click at [526, 170] on button "Edit Email" at bounding box center [528, 170] width 44 height 15
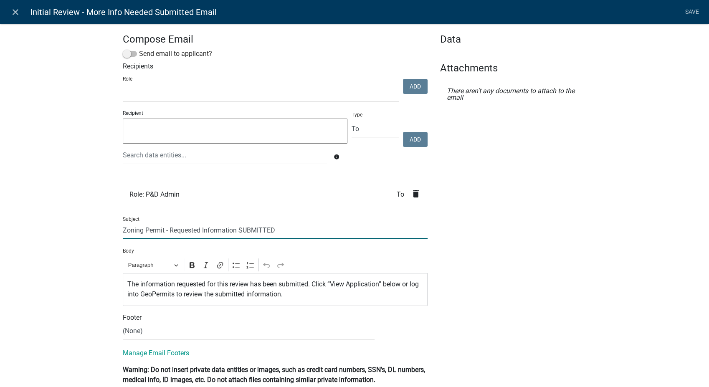
click at [123, 234] on input "Zoning Permit - Requested Information SUBMITTED" at bounding box center [275, 230] width 305 height 17
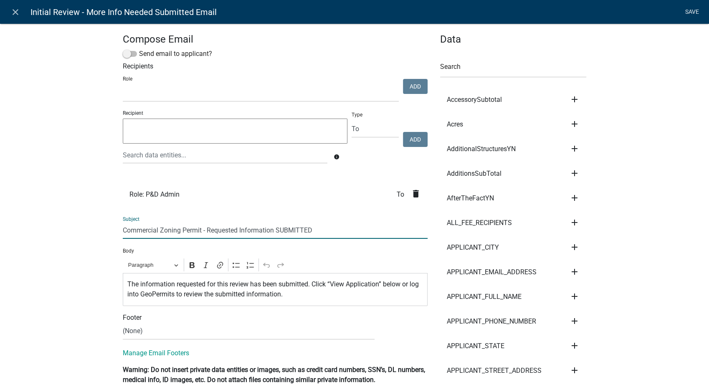
type input "Commercial Zoning Permit - Requested Information SUBMITTED"
click at [693, 9] on link "Save" at bounding box center [691, 12] width 21 height 16
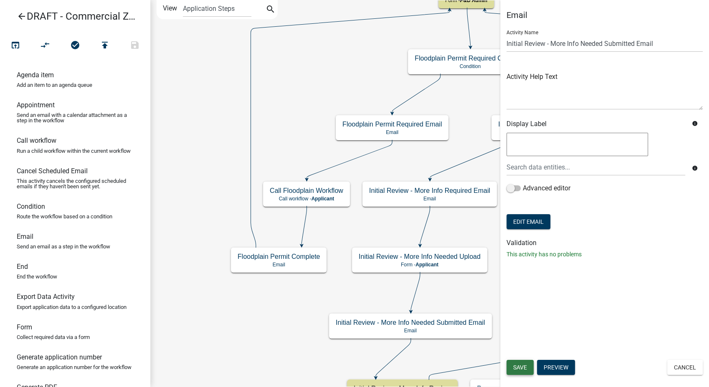
click at [514, 370] on span "Save" at bounding box center [520, 367] width 14 height 7
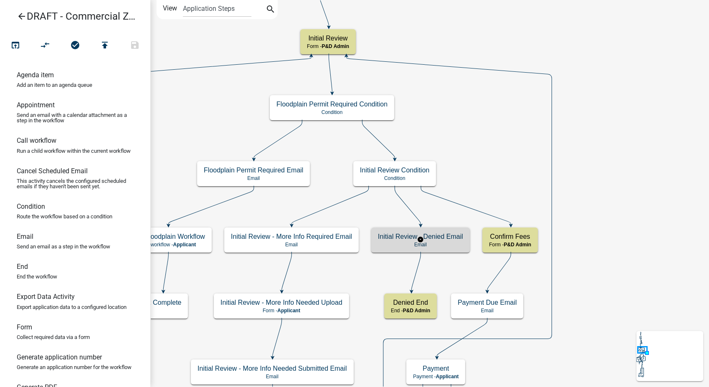
click at [449, 232] on div "Initial Review - Denied Email Email" at bounding box center [420, 239] width 98 height 25
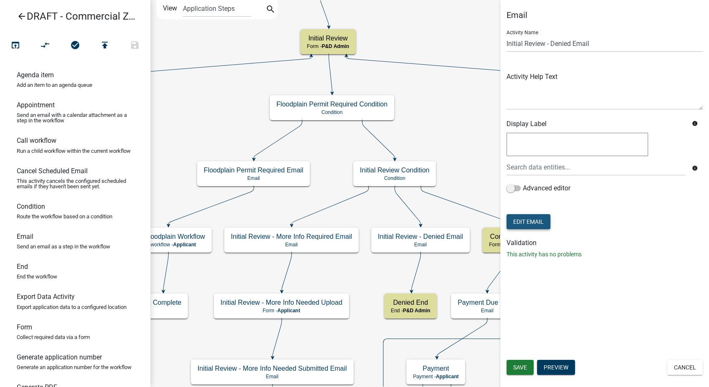
click at [519, 221] on button "Edit Email" at bounding box center [528, 221] width 44 height 15
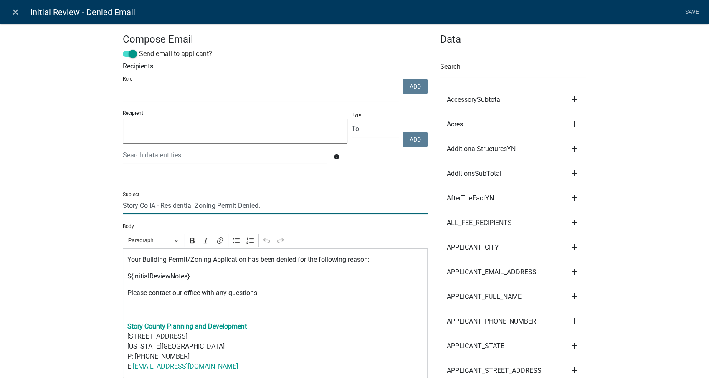
click at [189, 204] on input "Story Co IA - Residential Zoning Permit Denied." at bounding box center [275, 205] width 305 height 17
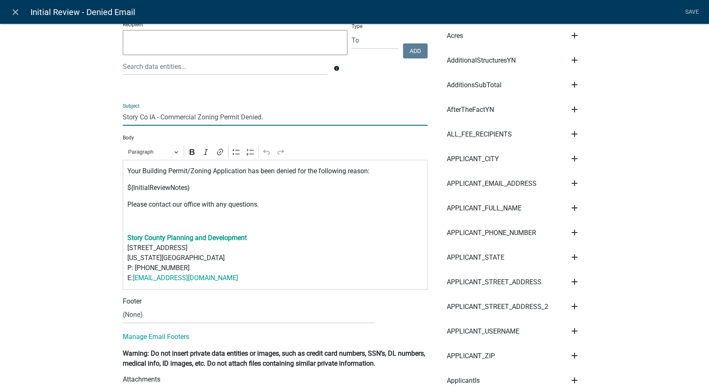
scroll to position [93, 0]
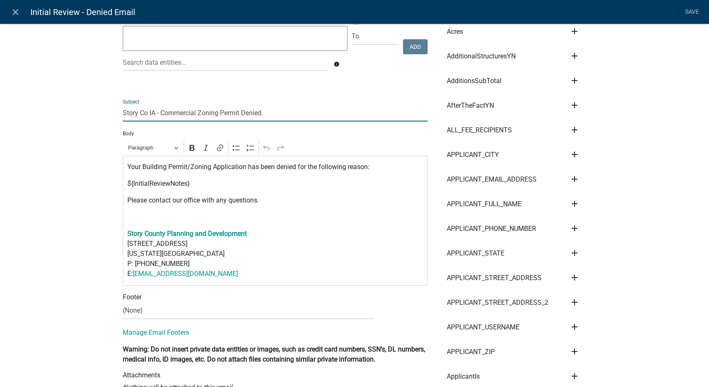
type input "Story Co IA - Commercial Zoning Permit Denied."
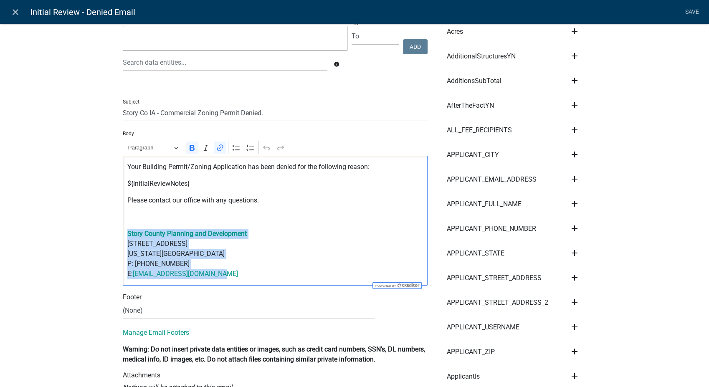
drag, startPoint x: 219, startPoint y: 278, endPoint x: 119, endPoint y: 234, distance: 108.8
click at [123, 234] on div "Your Building Permit/Zoning Application has been denied for the following reaso…" at bounding box center [275, 221] width 305 height 130
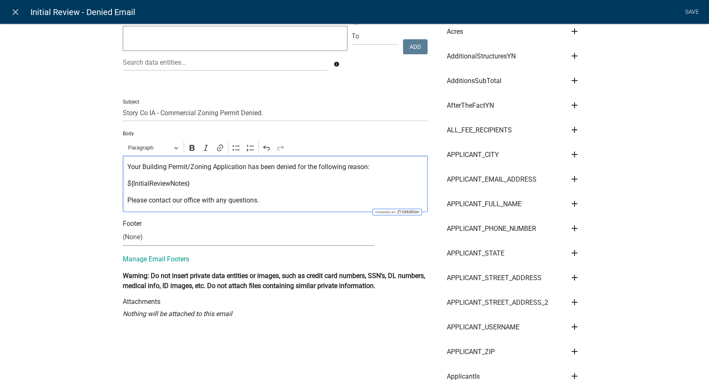
click at [151, 242] on select "(None) Environmental Health Planning & Development" at bounding box center [249, 237] width 252 height 17
select select "6b414dd9-46b1-4634-9489-6945e61a5ceb"
click at [123, 229] on select "(None) Environmental Health Planning & Development" at bounding box center [249, 237] width 252 height 17
click at [692, 13] on link "Save" at bounding box center [691, 12] width 21 height 16
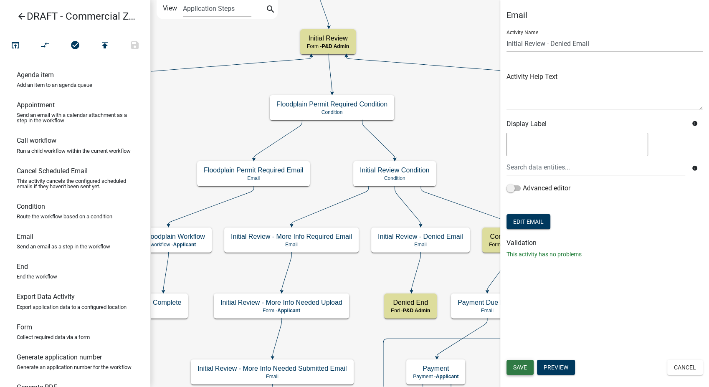
click at [508, 367] on button "Save" at bounding box center [519, 367] width 27 height 15
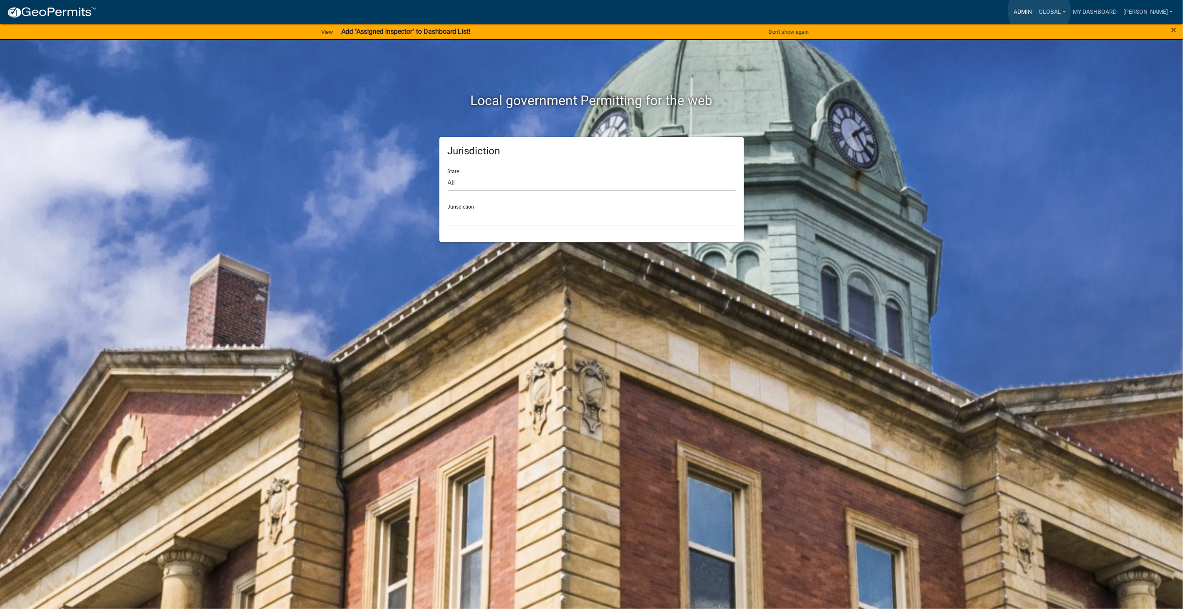
click at [1036, 10] on link "Admin" at bounding box center [1023, 12] width 25 height 16
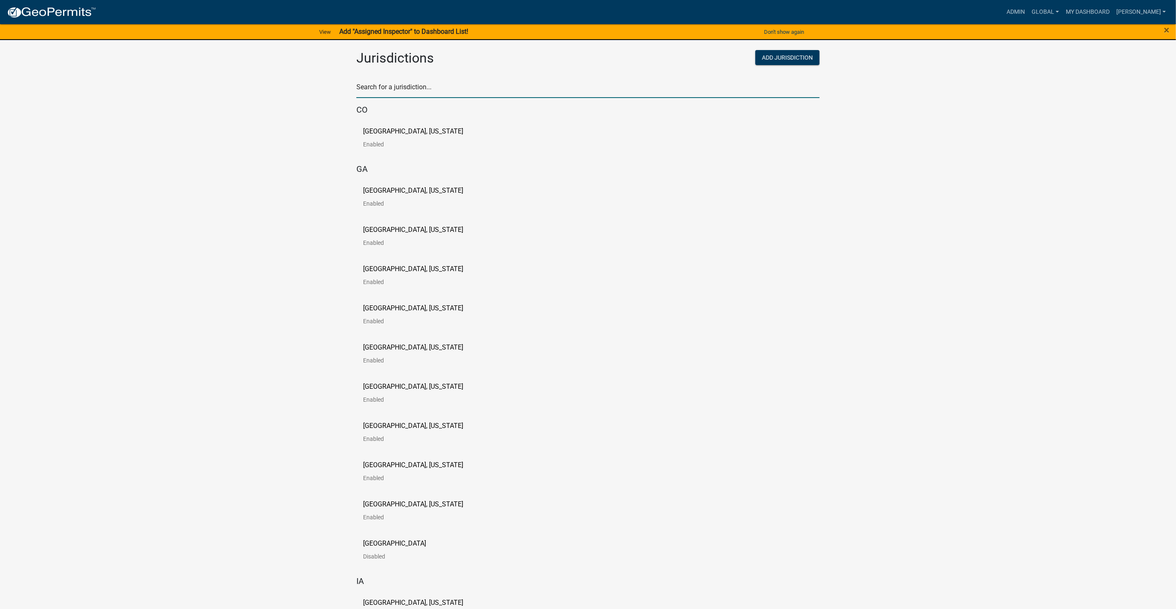
click at [407, 88] on input "text" at bounding box center [587, 89] width 463 height 17
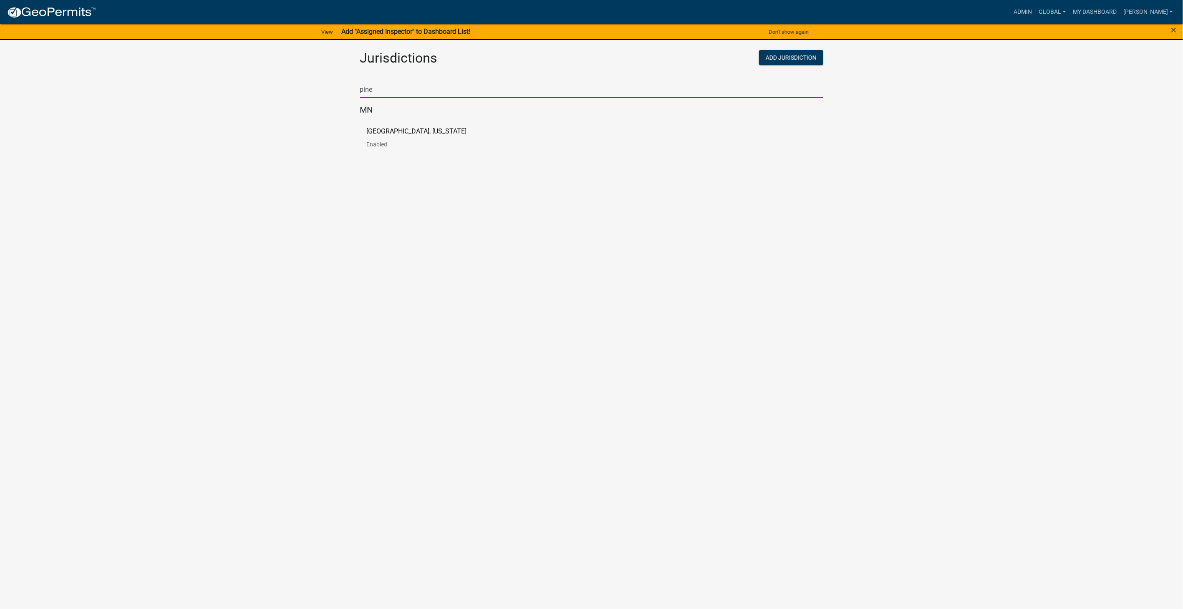
type input "pine"
click at [373, 130] on p "Pine County, Minnesota" at bounding box center [417, 131] width 100 height 7
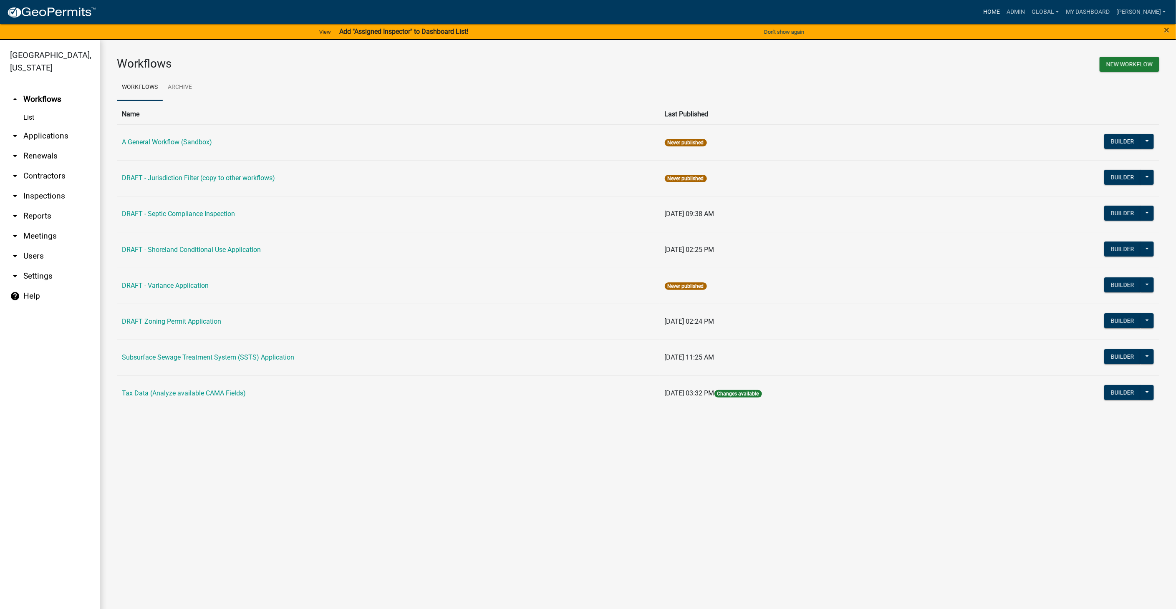
click at [1004, 10] on link "Home" at bounding box center [991, 12] width 23 height 16
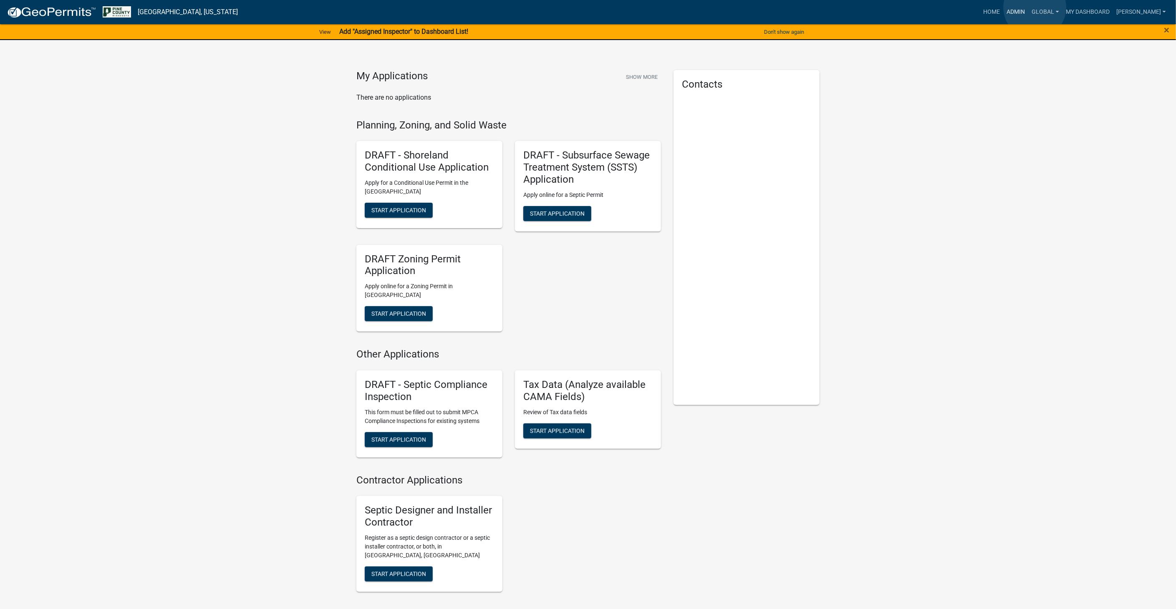
click at [1029, 8] on link "Admin" at bounding box center [1016, 12] width 25 height 16
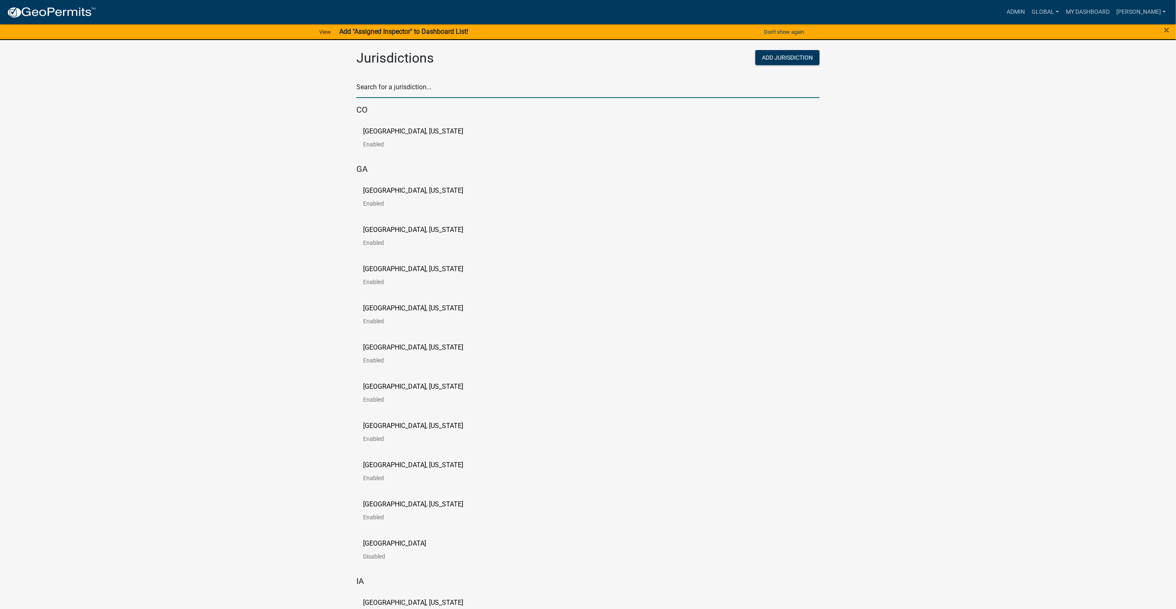
click at [424, 87] on input "text" at bounding box center [587, 89] width 463 height 17
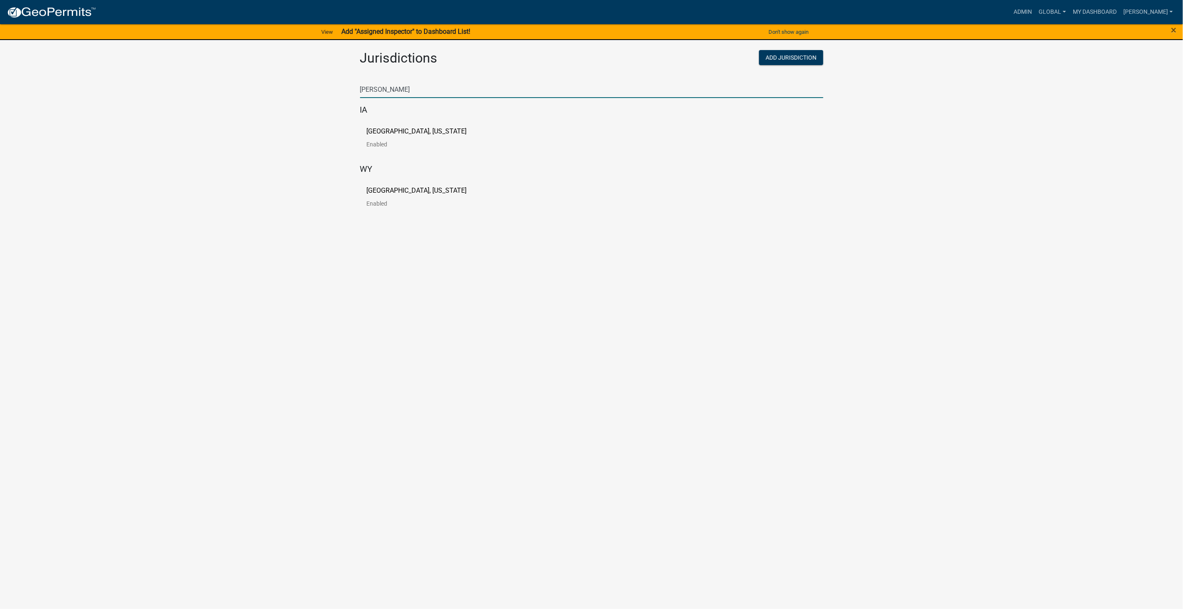
type input "buchanan"
click at [414, 134] on p "Buchanan County, Iowa" at bounding box center [417, 131] width 100 height 7
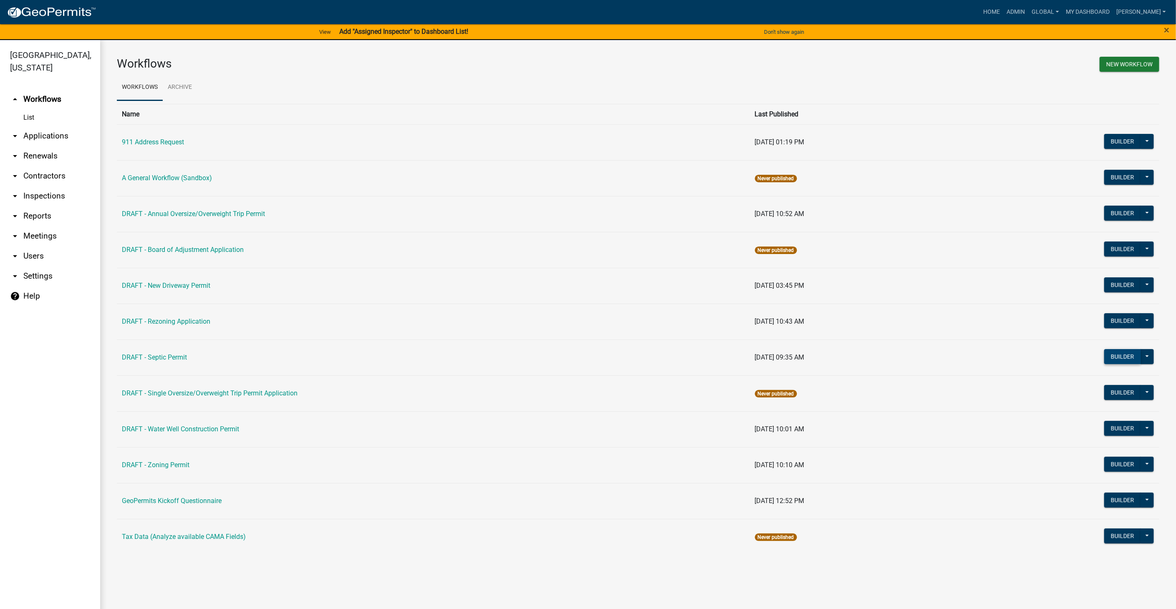
click at [1119, 356] on button "Builder" at bounding box center [1122, 356] width 37 height 15
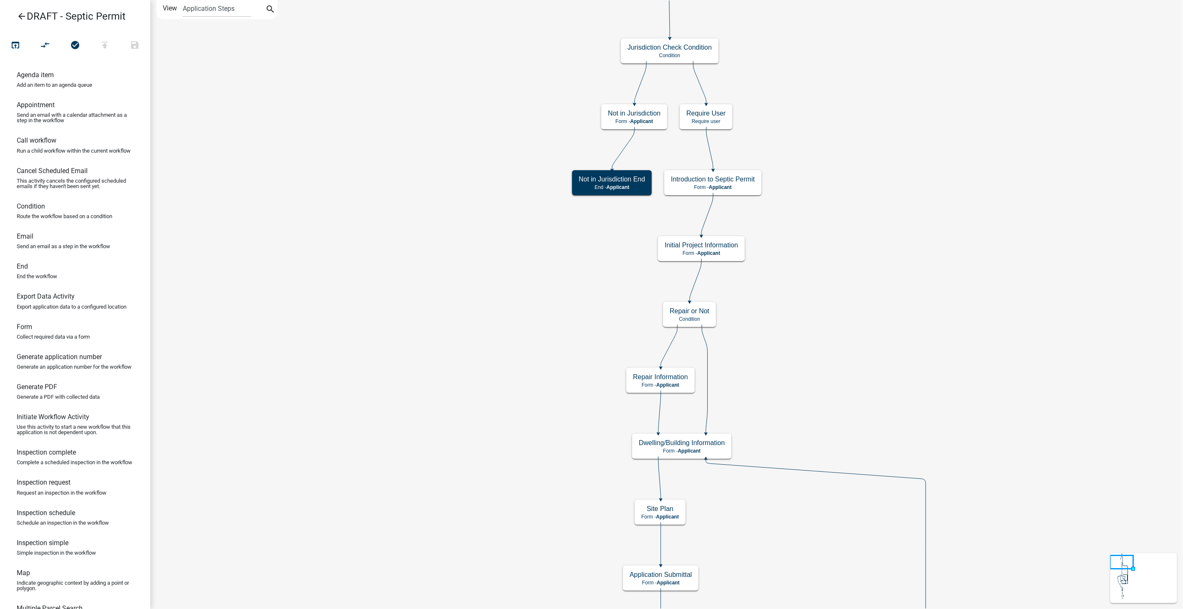
click at [25, 15] on icon "arrow_back" at bounding box center [22, 17] width 10 height 12
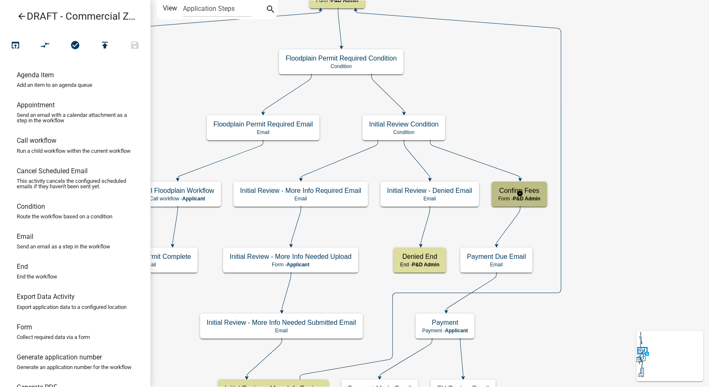
click at [535, 189] on h5 "Confirm Fees" at bounding box center [519, 191] width 42 height 8
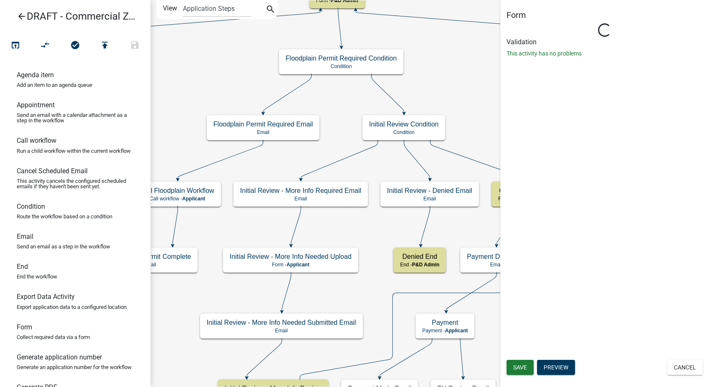
select select "1D7849C7-47D0-45C1-BB15-B11DE66EF8E1"
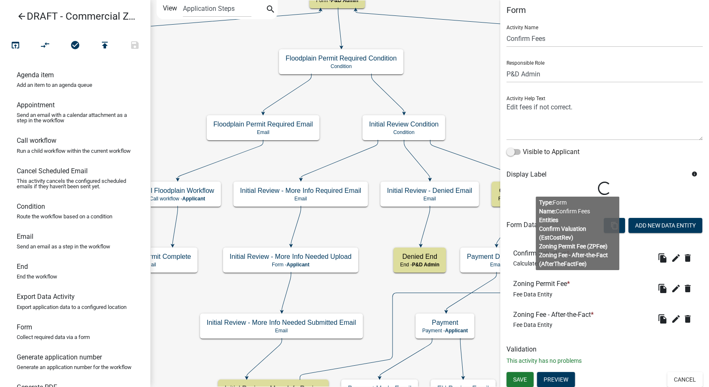
scroll to position [7, 0]
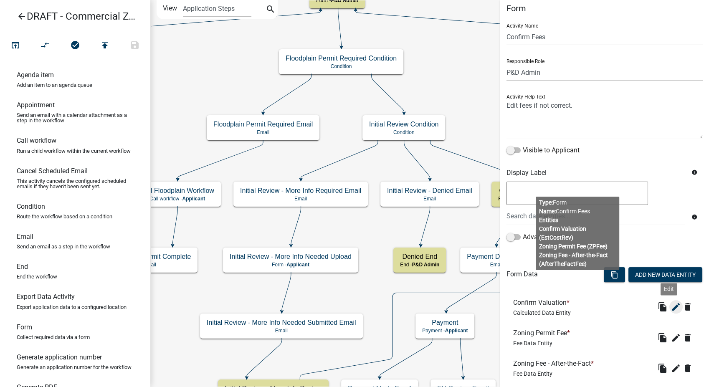
click at [671, 309] on icon "edit" at bounding box center [676, 307] width 10 height 10
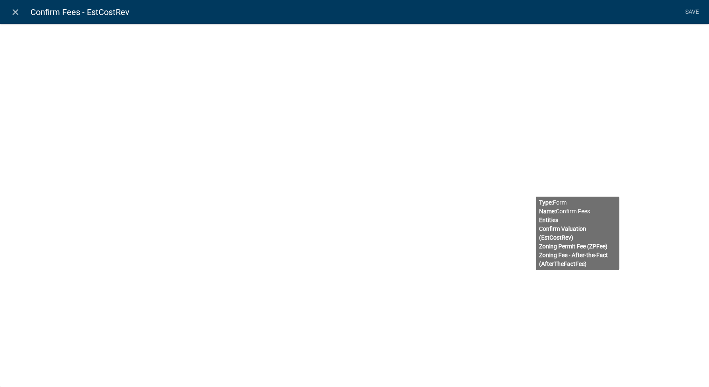
select select "calculated-value"
select select "2"
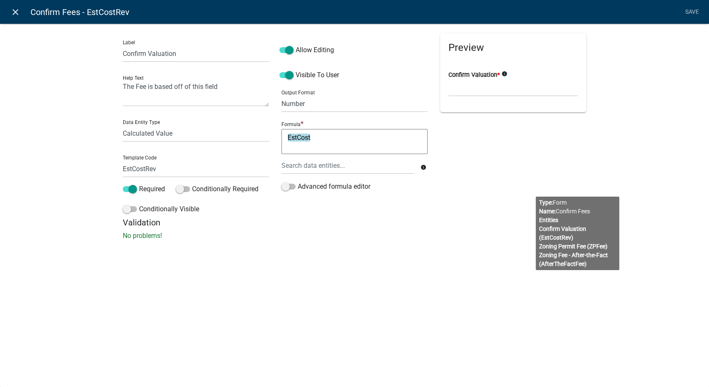
click at [16, 10] on icon "close" at bounding box center [15, 12] width 10 height 10
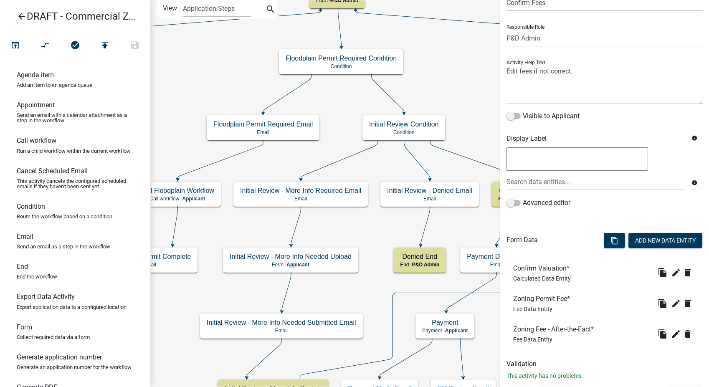
scroll to position [57, 0]
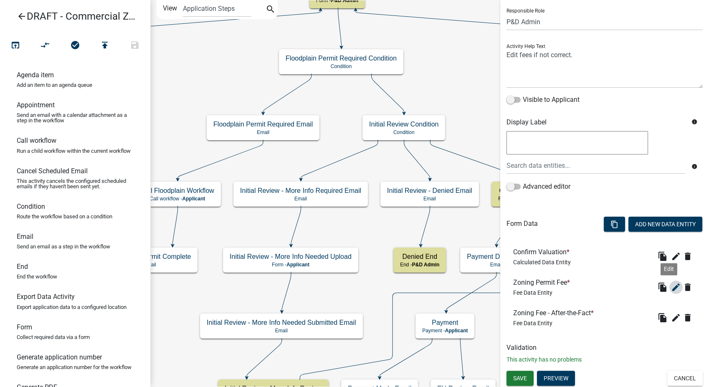
click at [671, 285] on icon "edit" at bounding box center [676, 287] width 10 height 10
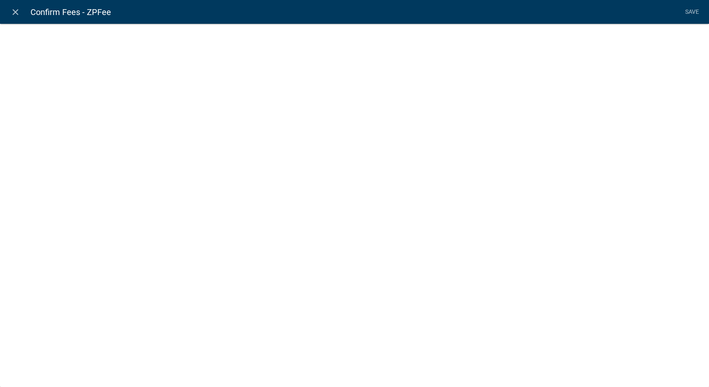
select select "fee"
select select "10: d3deb5b4-996e-4ea4-b93b-3c66b7c401b7"
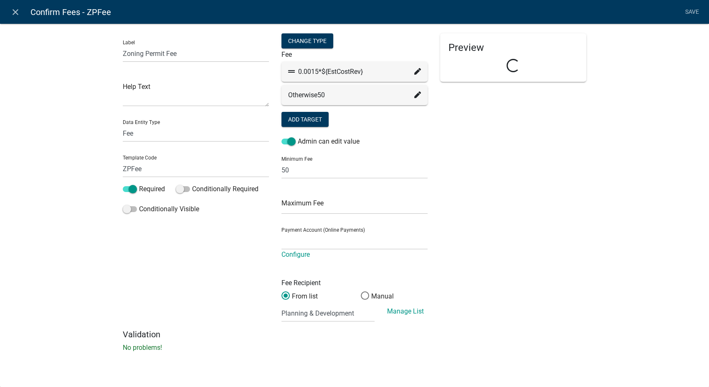
select select "2258b105-9abf-4188-9d75-b31b2b73f601"
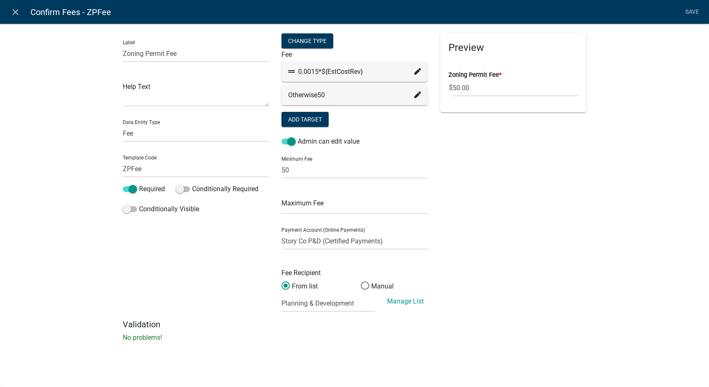
click at [417, 68] on icon at bounding box center [417, 71] width 7 height 7
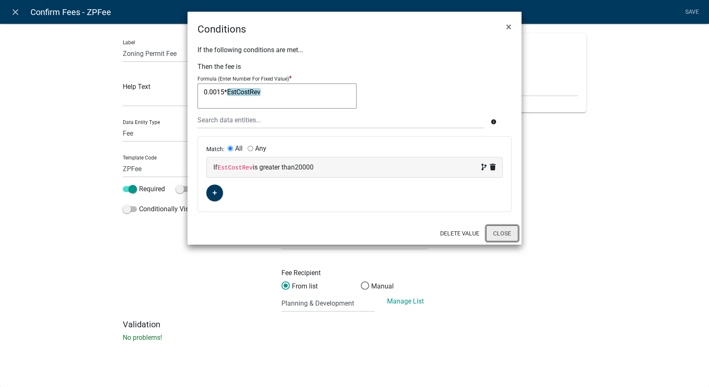
click at [500, 234] on button "Close" at bounding box center [502, 233] width 32 height 16
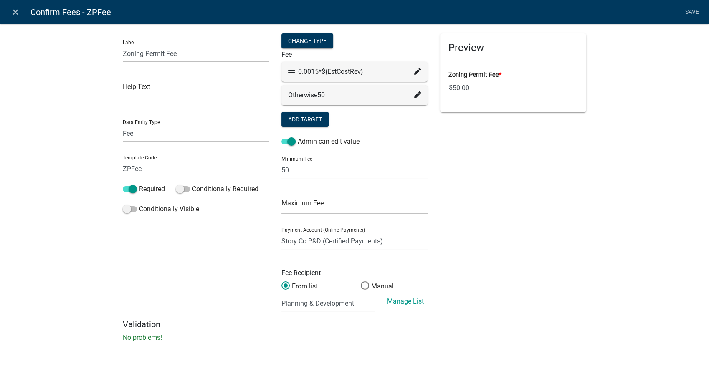
click at [414, 95] on icon at bounding box center [417, 94] width 7 height 7
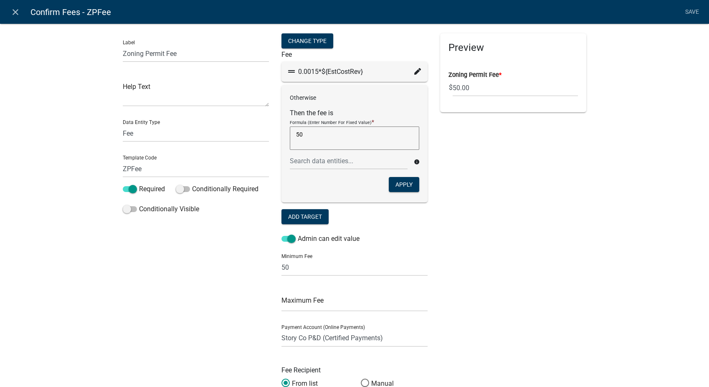
click at [296, 132] on textarea "50" at bounding box center [354, 137] width 129 height 23
type textarea "30"
click at [407, 185] on button "Apply" at bounding box center [404, 184] width 30 height 15
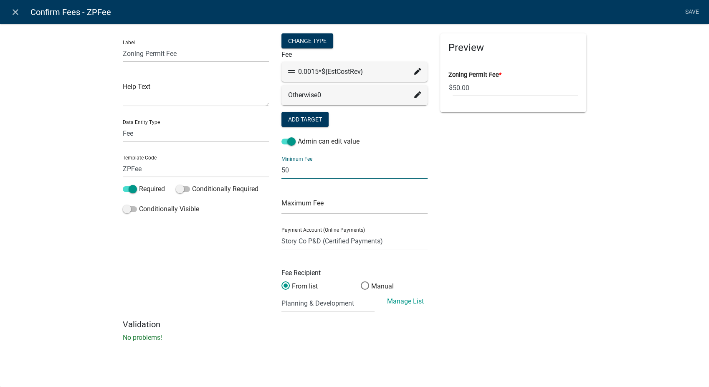
click at [283, 171] on input "50" at bounding box center [354, 170] width 146 height 17
type input "30"
click at [535, 248] on div "Preview Zoning Permit Fee * $ 50.00" at bounding box center [513, 176] width 159 height 286
click at [696, 12] on link "Save" at bounding box center [691, 12] width 21 height 16
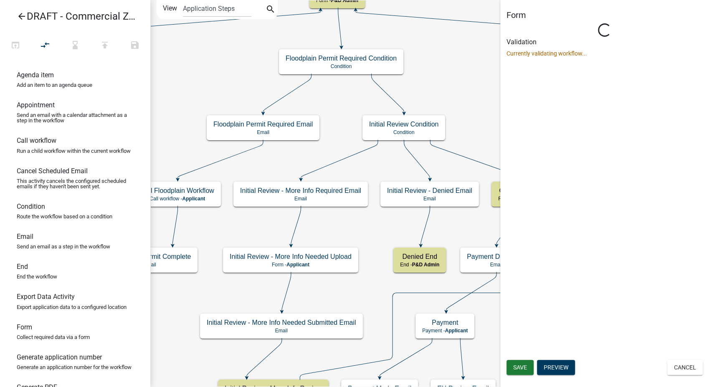
scroll to position [0, 0]
select select "1D7849C7-47D0-45C1-BB15-B11DE66EF8E1"
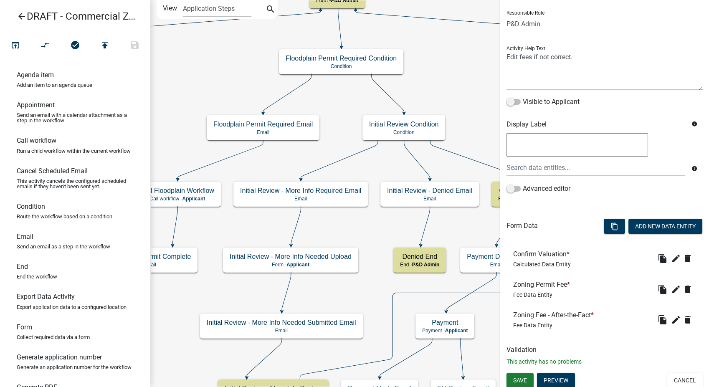
scroll to position [57, 0]
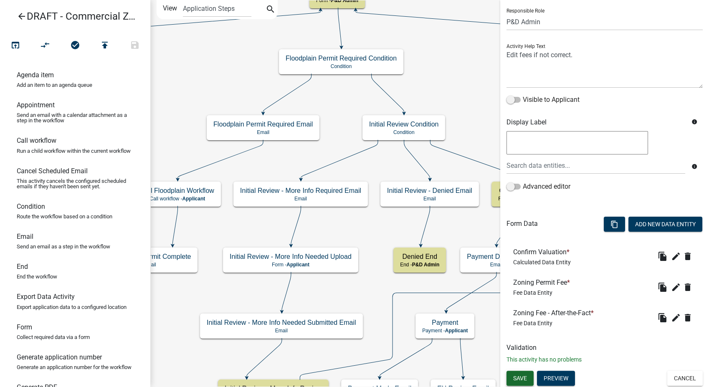
click at [521, 378] on span "Save" at bounding box center [520, 377] width 14 height 7
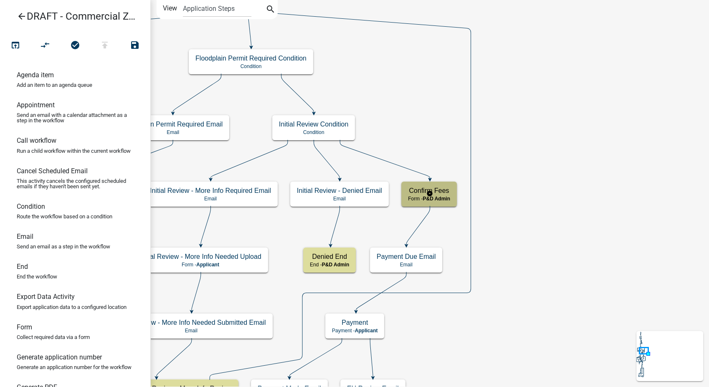
scroll to position [0, 0]
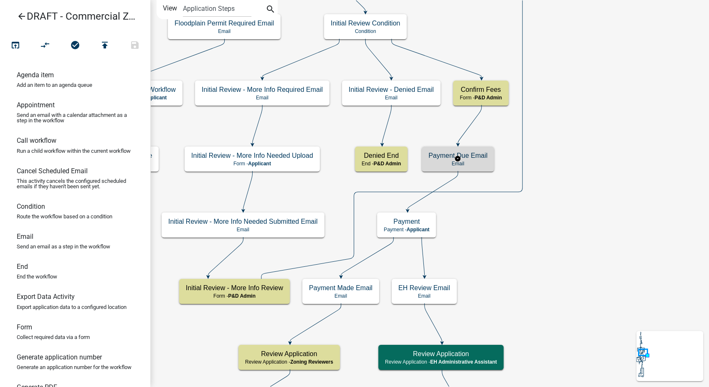
click at [477, 161] on p "Email" at bounding box center [457, 164] width 59 height 6
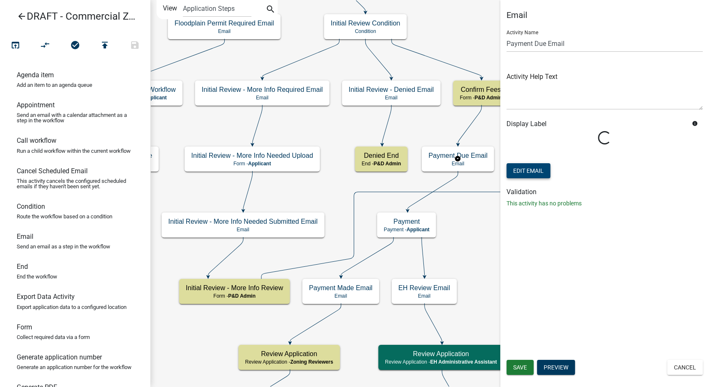
click at [520, 171] on form "Activity Name Payment Due Email Activity Help Text Display Label info Loading..…" at bounding box center [604, 101] width 196 height 157
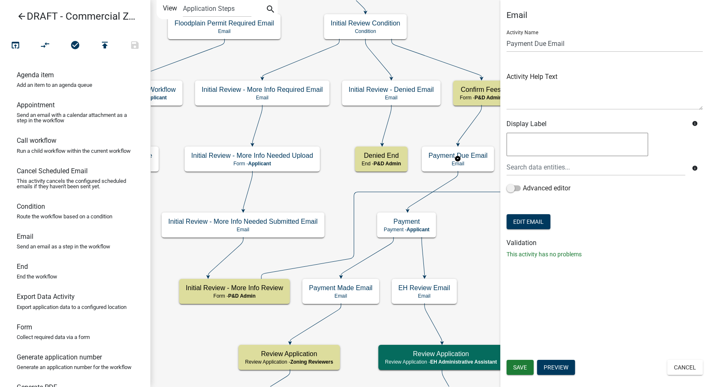
click at [519, 230] on form "Activity Name Payment Due Email Activity Help Text Display Label info info Adva…" at bounding box center [604, 127] width 196 height 208
click at [516, 217] on button "Edit Email" at bounding box center [528, 221] width 44 height 15
select select "6b414dd9-46b1-4634-9489-6945e61a5ceb"
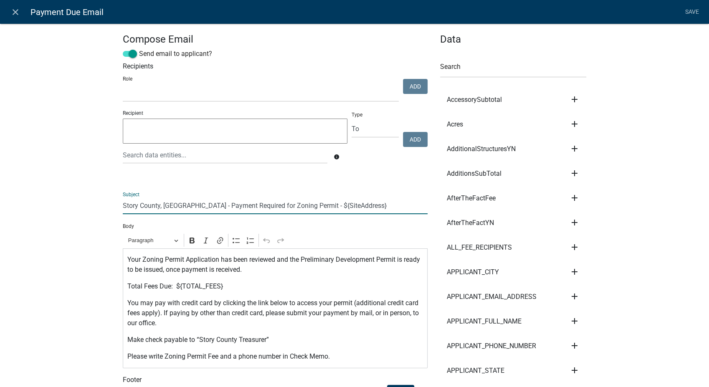
click at [238, 205] on input "Story County, [GEOGRAPHIC_DATA] - Payment Required for Zoning Permit - ${SiteAd…" at bounding box center [275, 205] width 305 height 17
click at [366, 207] on input "Story County, [GEOGRAPHIC_DATA] - Payment Required for Commercial Zoning Permit…" at bounding box center [275, 205] width 305 height 17
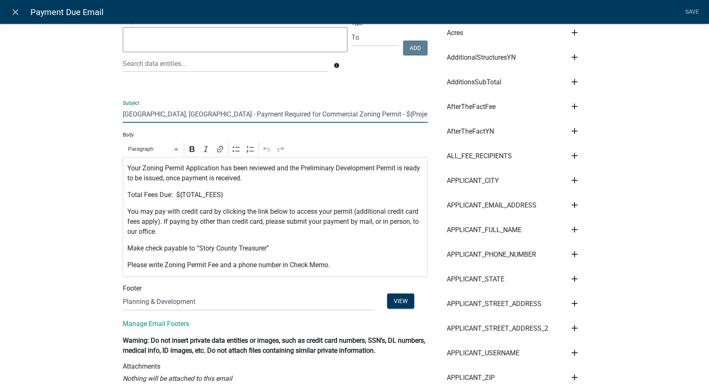
scroll to position [93, 0]
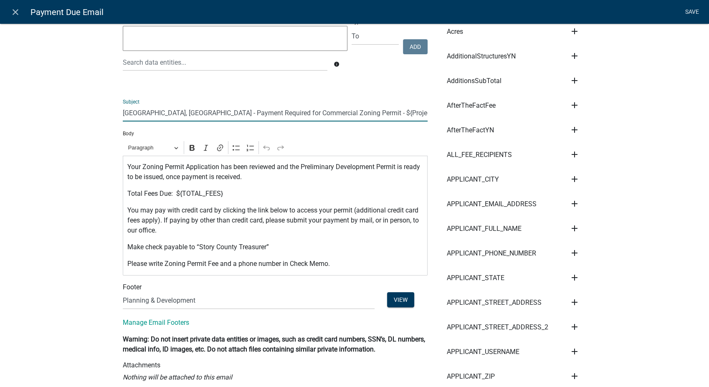
type input "[GEOGRAPHIC_DATA], [GEOGRAPHIC_DATA] - Payment Required for Commercial Zoning P…"
click at [694, 11] on link "Save" at bounding box center [691, 12] width 21 height 16
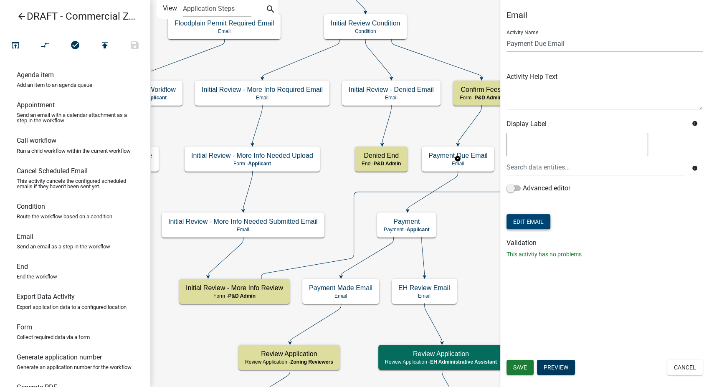
scroll to position [0, 0]
click at [515, 366] on span "Save" at bounding box center [520, 367] width 14 height 7
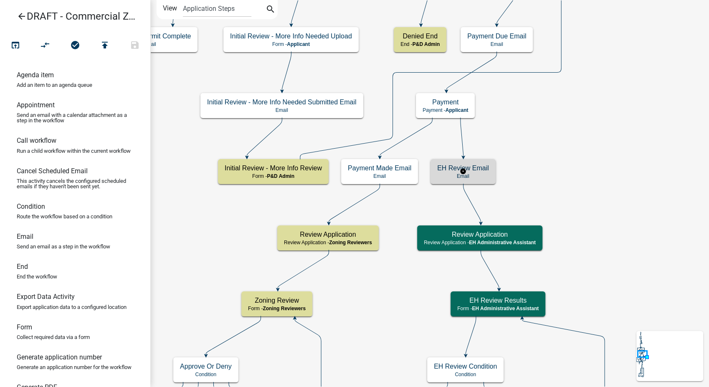
click at [487, 174] on p "Email" at bounding box center [463, 176] width 52 height 6
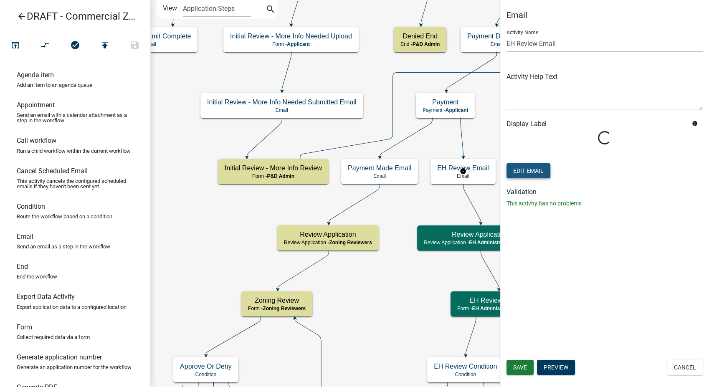
click at [523, 167] on button "Edit Email" at bounding box center [528, 170] width 44 height 15
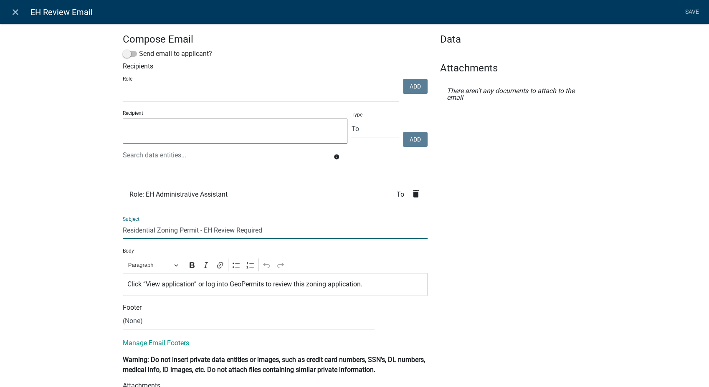
click at [153, 230] on input "Residential Zoning Permit - EH Review Required" at bounding box center [275, 230] width 305 height 17
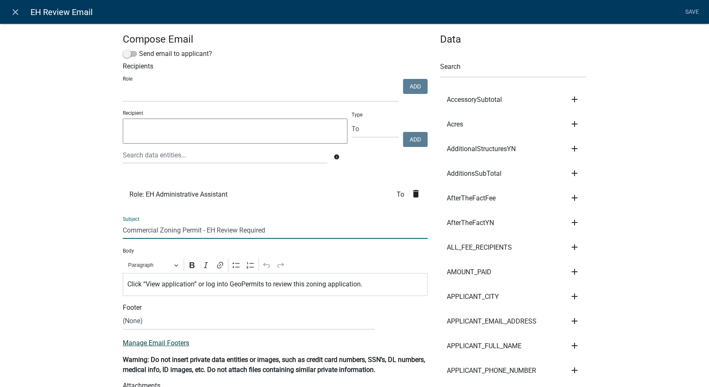
type input "Commercial Zoning Permit - EH Review Required"
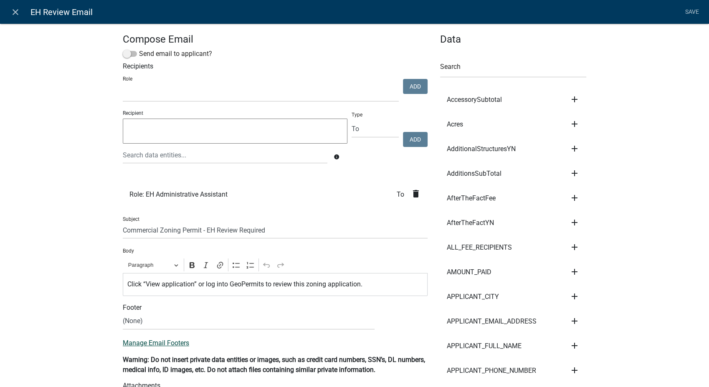
click at [142, 344] on link "Manage Email Footers" at bounding box center [156, 343] width 66 height 8
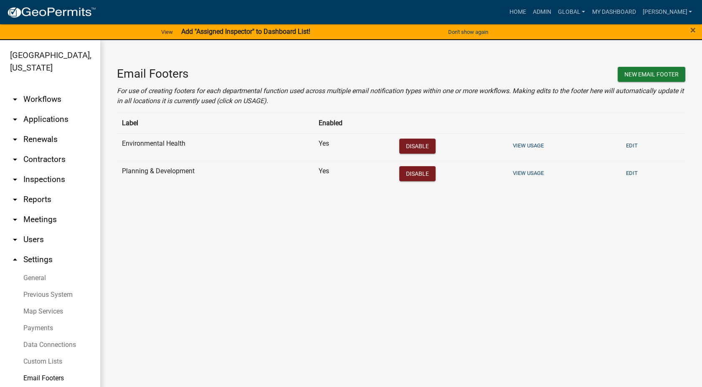
click at [40, 89] on link "arrow_drop_down Workflows" at bounding box center [50, 99] width 100 height 20
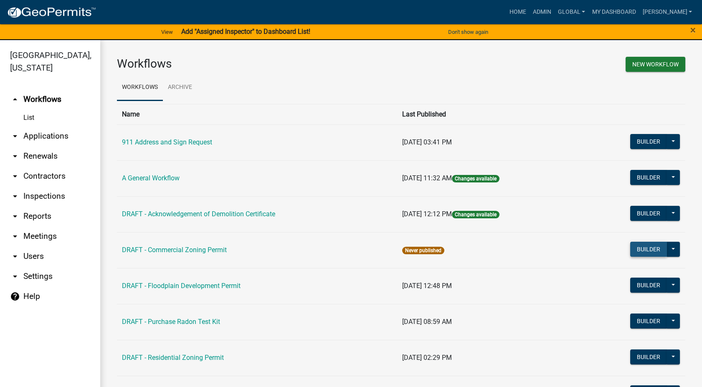
click at [634, 253] on button "Builder" at bounding box center [648, 249] width 37 height 15
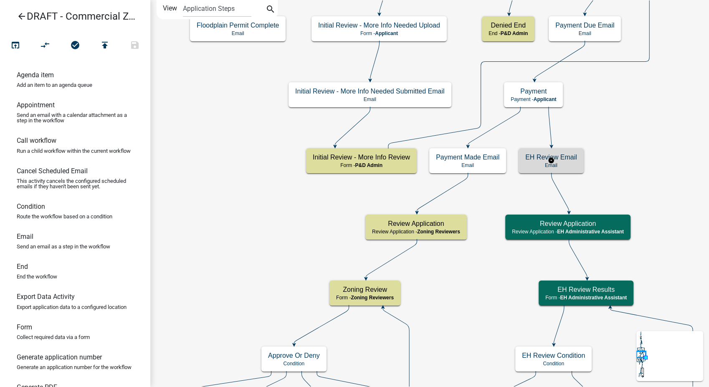
click at [569, 167] on p "Email" at bounding box center [551, 165] width 52 height 6
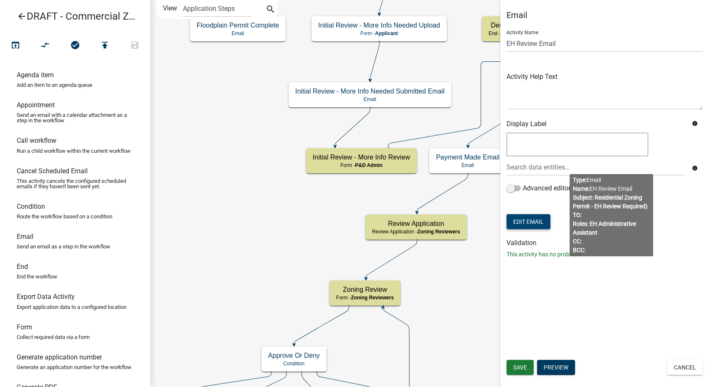
click at [541, 222] on button "Edit Email" at bounding box center [528, 221] width 44 height 15
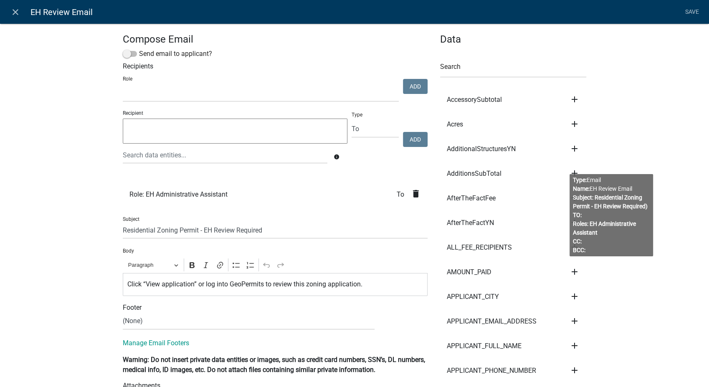
select select
click at [128, 325] on select "(None) Environmental Health Planning & Development" at bounding box center [249, 321] width 252 height 17
select select "6b414dd9-46b1-4634-9489-6945e61a5ceb"
click at [123, 313] on select "(None) Environmental Health Planning & Development" at bounding box center [249, 321] width 252 height 17
click at [687, 8] on link "Save" at bounding box center [691, 12] width 21 height 16
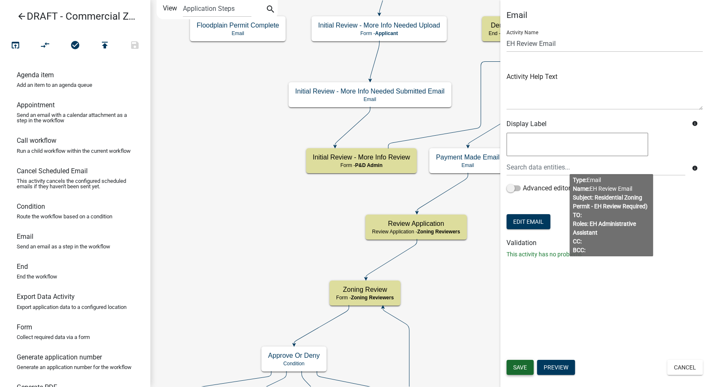
click at [522, 369] on span "Save" at bounding box center [520, 367] width 14 height 7
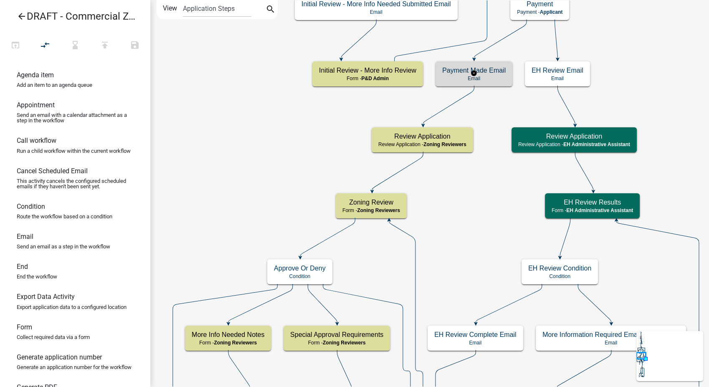
click at [494, 77] on p "Email" at bounding box center [473, 79] width 63 height 6
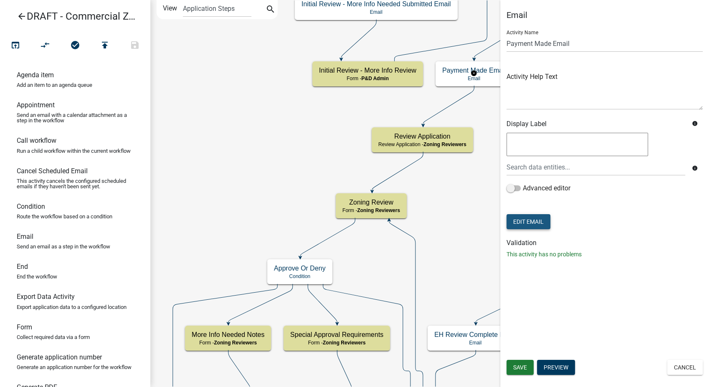
click at [530, 220] on button "Edit Email" at bounding box center [528, 221] width 44 height 15
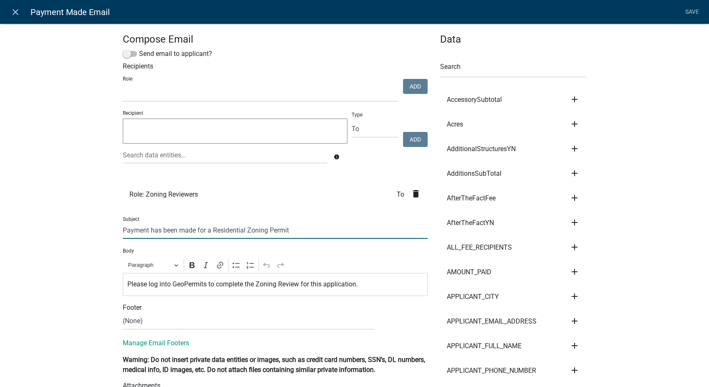
click at [242, 230] on input "Payment has been made for a Residential Zoning Permit" at bounding box center [275, 230] width 305 height 17
type input "Payment has been made for a Commercial Zoning Permit"
click at [690, 10] on link "Save" at bounding box center [691, 12] width 21 height 16
